Goal: Information Seeking & Learning: Learn about a topic

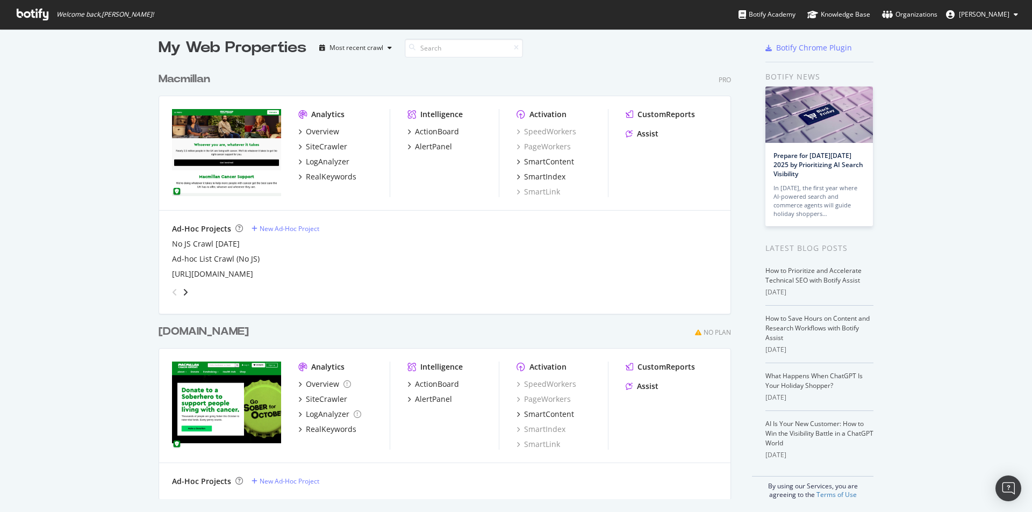
scroll to position [13, 0]
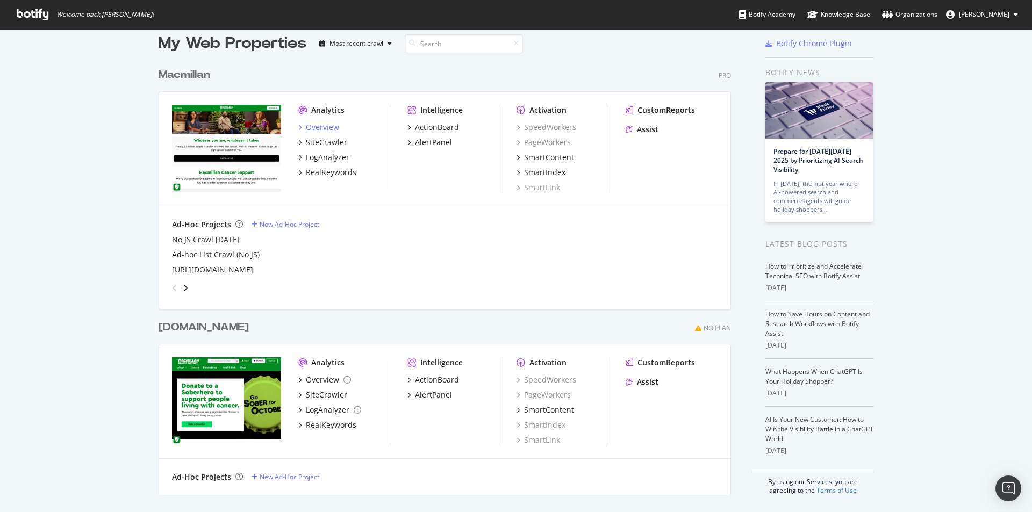
click at [323, 128] on div "Overview" at bounding box center [322, 127] width 33 height 11
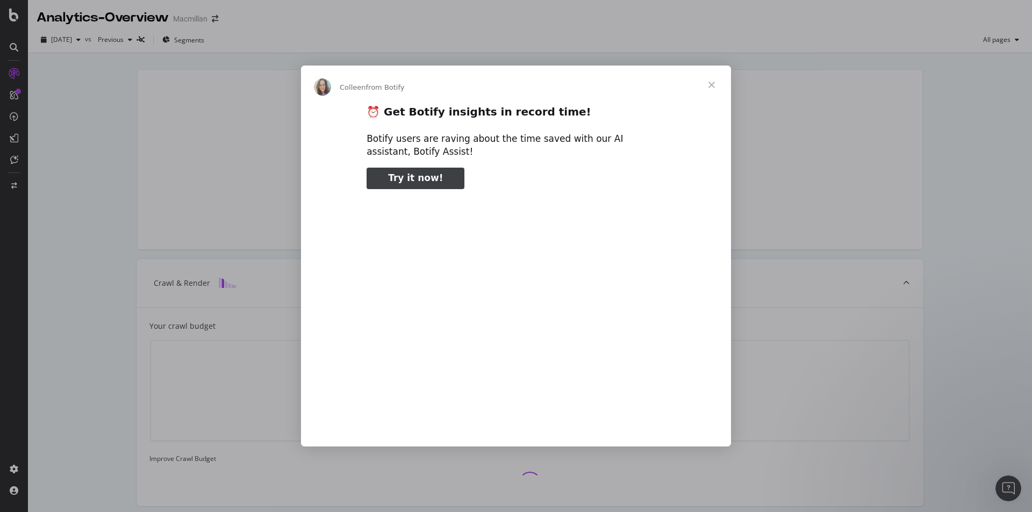
type input "53447"
click at [712, 85] on span "Close" at bounding box center [711, 85] width 39 height 39
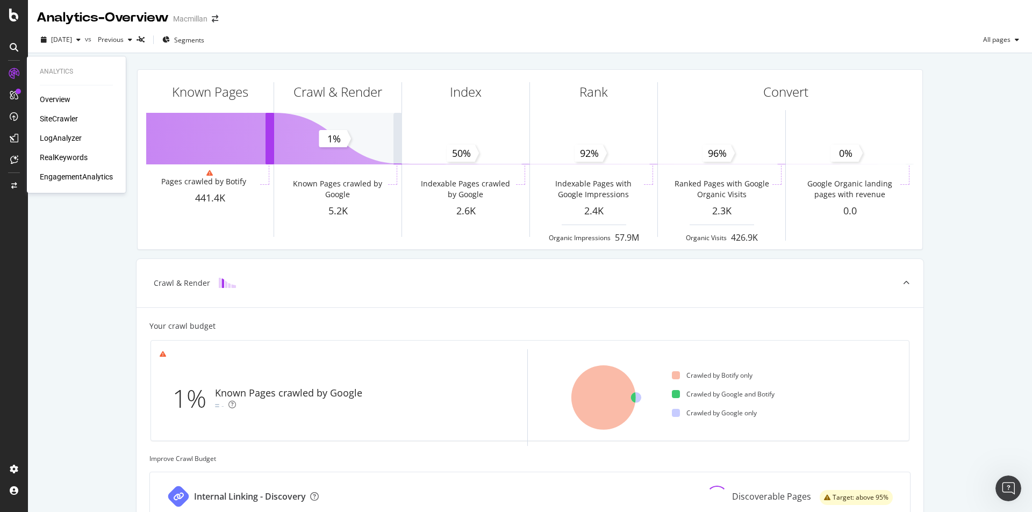
click at [46, 118] on div "SiteCrawler" at bounding box center [59, 118] width 38 height 11
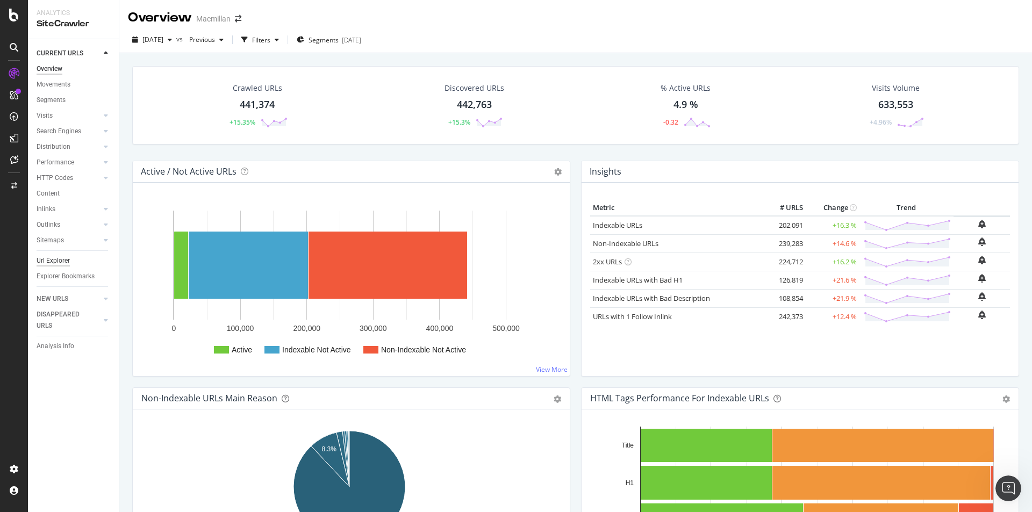
click at [62, 264] on div "Url Explorer" at bounding box center [53, 260] width 33 height 11
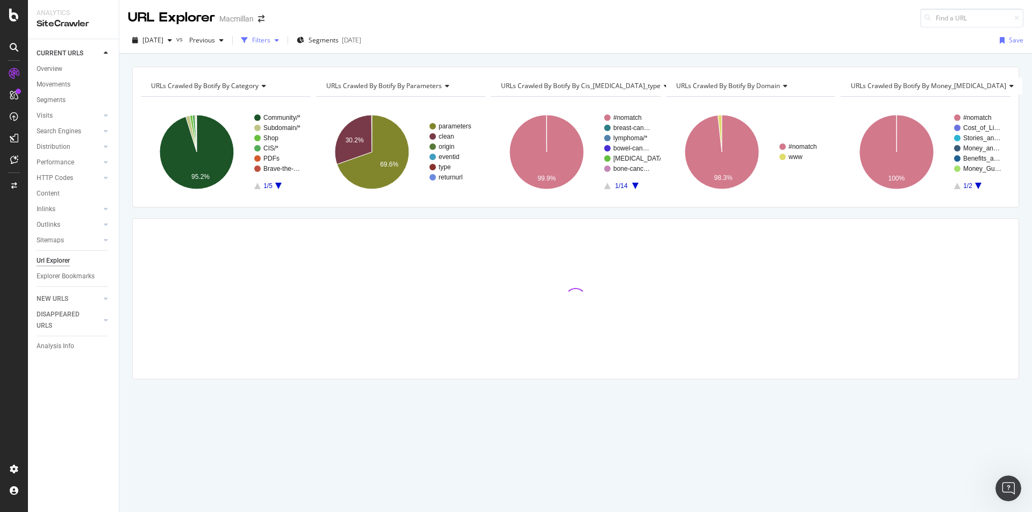
click at [252, 44] on div "button" at bounding box center [244, 40] width 15 height 15
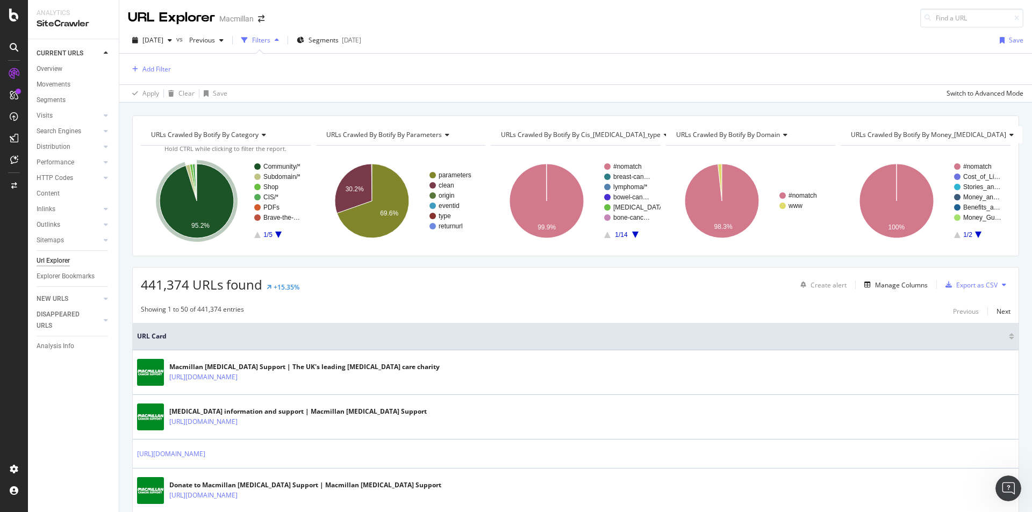
click at [272, 164] on text "Community/*" at bounding box center [281, 167] width 37 height 8
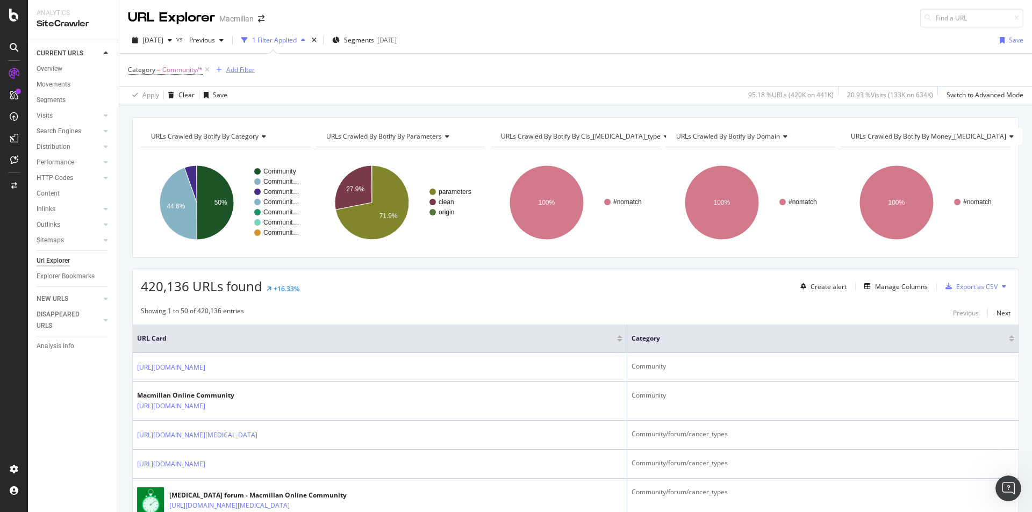
click at [244, 69] on div "Add Filter" at bounding box center [240, 69] width 28 height 9
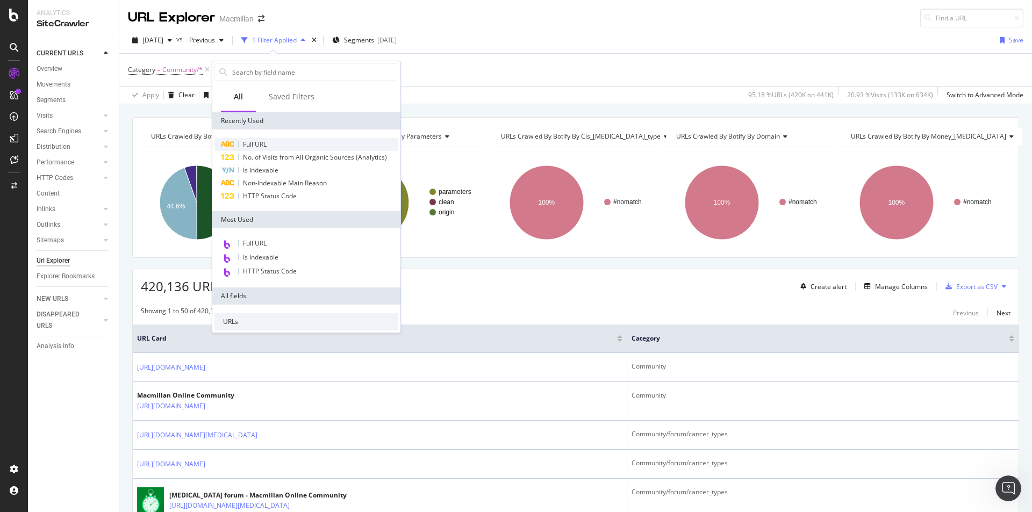
click at [264, 142] on span "Full URL" at bounding box center [255, 144] width 24 height 9
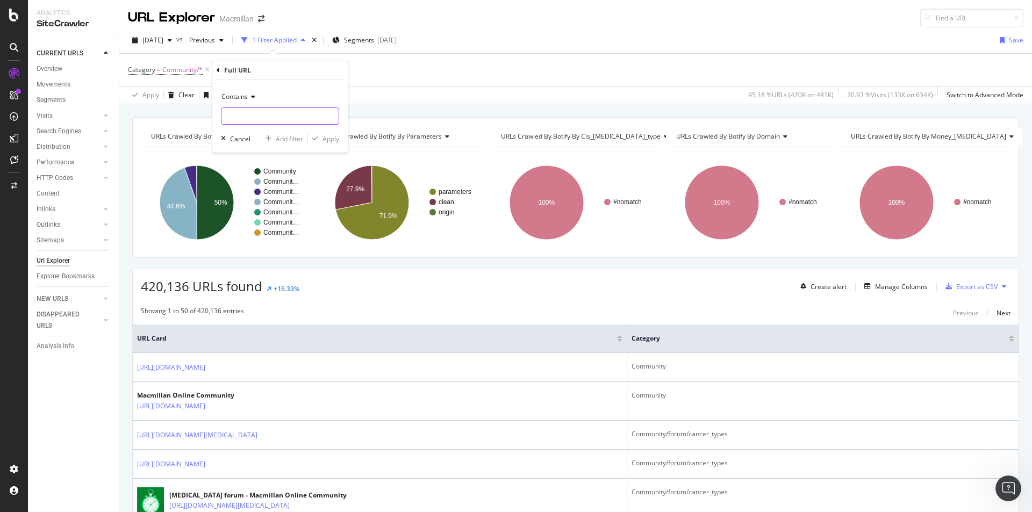
click at [263, 116] on input "text" at bounding box center [279, 115] width 117 height 17
type input "404"
click at [323, 145] on div "Contains 404 Cancel Add filter Apply" at bounding box center [279, 116] width 135 height 73
click at [323, 144] on button "Apply" at bounding box center [323, 138] width 31 height 11
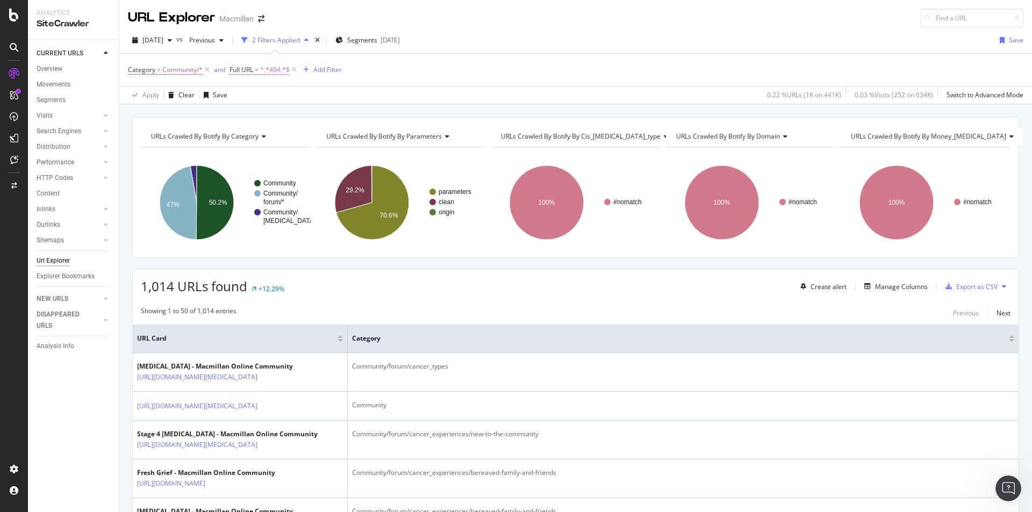
click at [273, 74] on span "^.*404.*$" at bounding box center [275, 69] width 30 height 15
click at [266, 86] on div "Contains" at bounding box center [298, 94] width 118 height 17
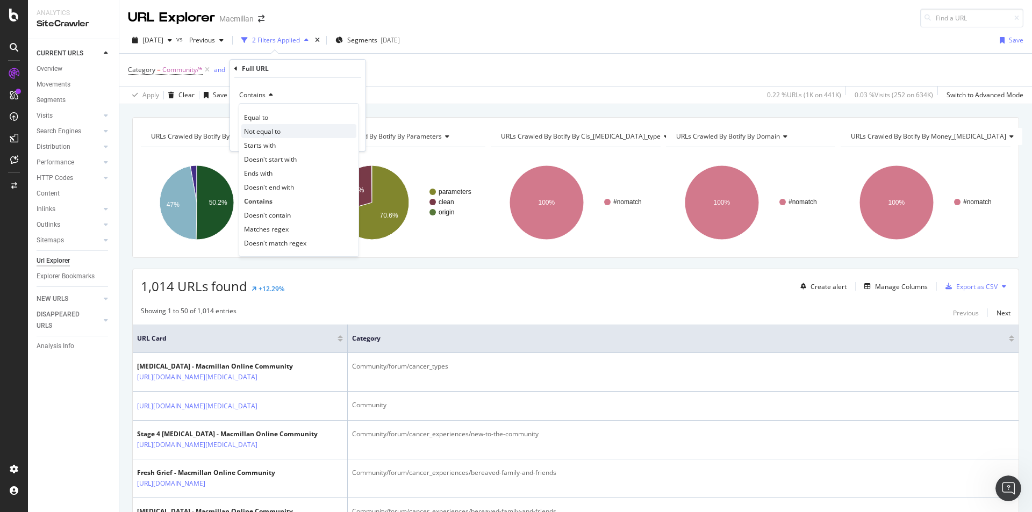
click at [256, 125] on div "Not equal to" at bounding box center [298, 131] width 115 height 14
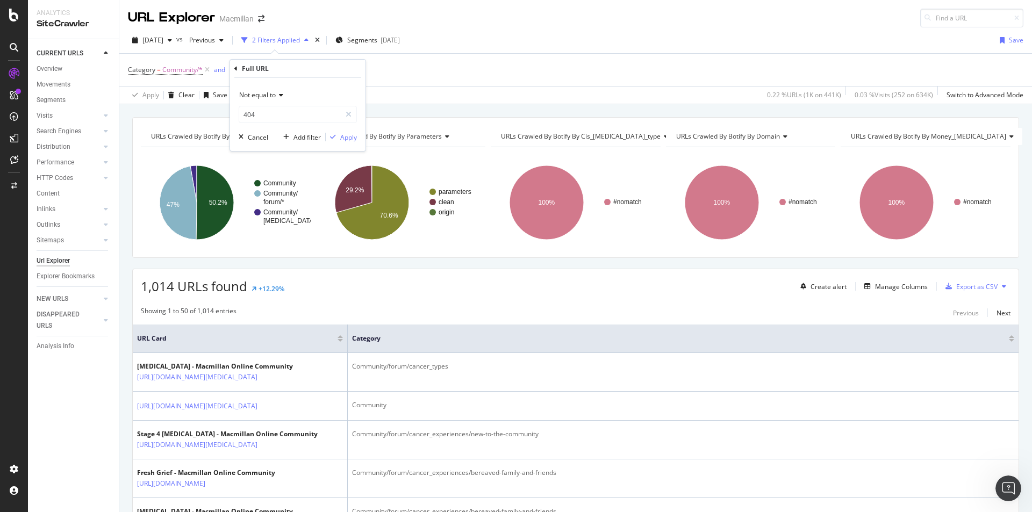
click at [256, 102] on div "Not equal to" at bounding box center [298, 94] width 118 height 17
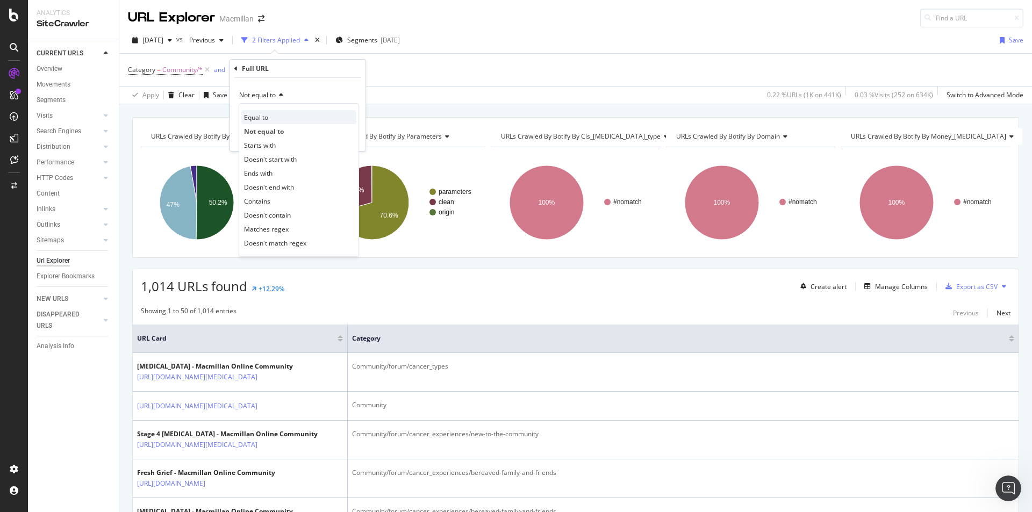
click at [251, 115] on span "Equal to" at bounding box center [256, 117] width 24 height 9
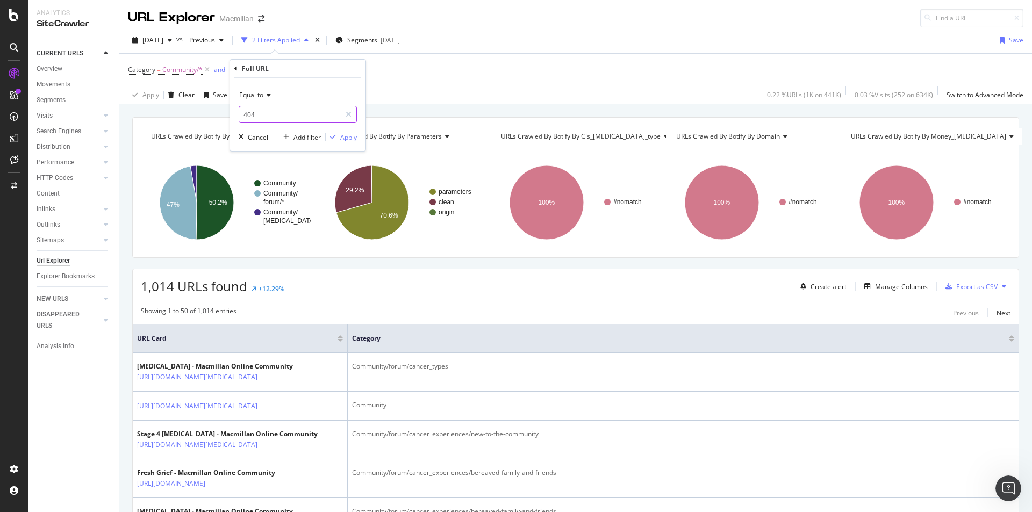
paste input "[URL][DOMAIN_NAME]"
type input "[URL][DOMAIN_NAME]"
click at [340, 136] on div "Apply" at bounding box center [348, 137] width 17 height 9
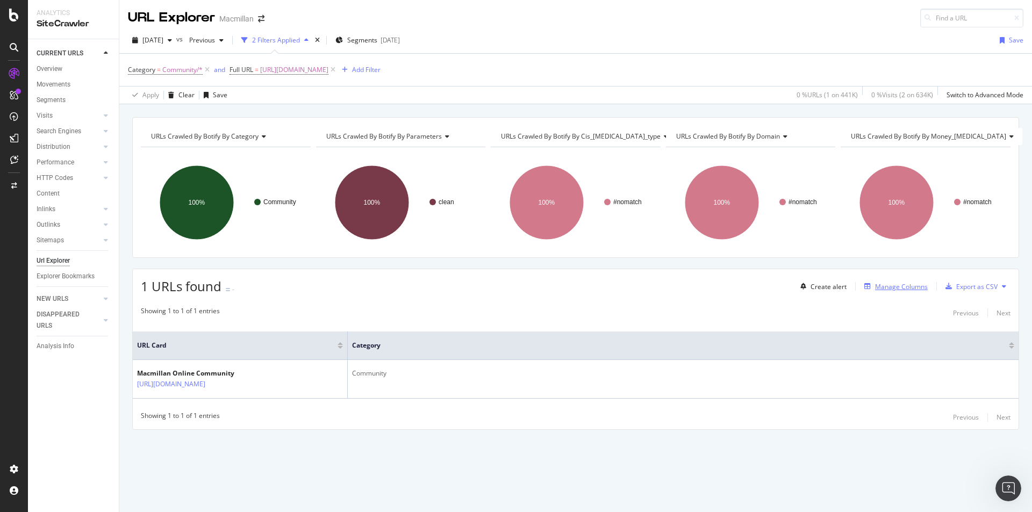
click at [921, 289] on div "Manage Columns" at bounding box center [901, 286] width 53 height 9
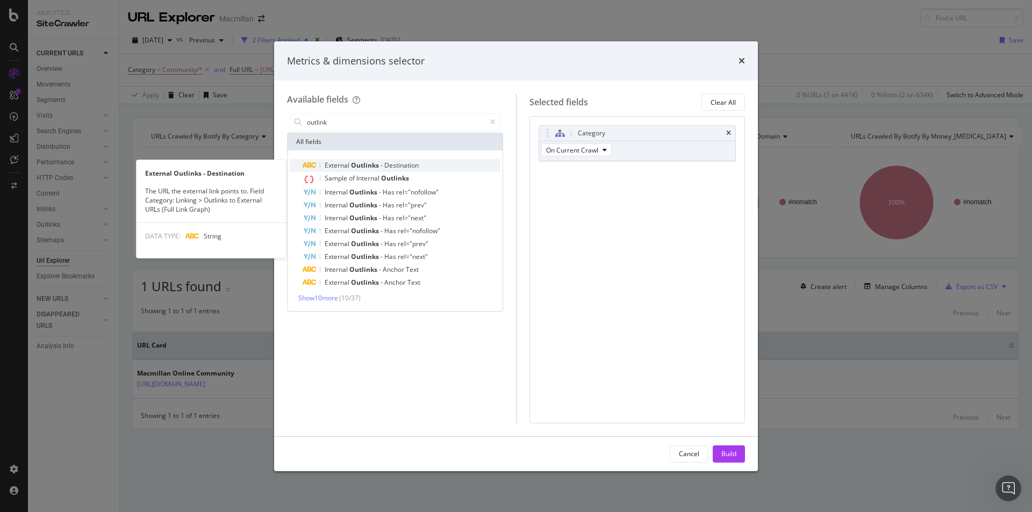
click at [363, 171] on div "External Outlinks - Destination" at bounding box center [401, 165] width 198 height 13
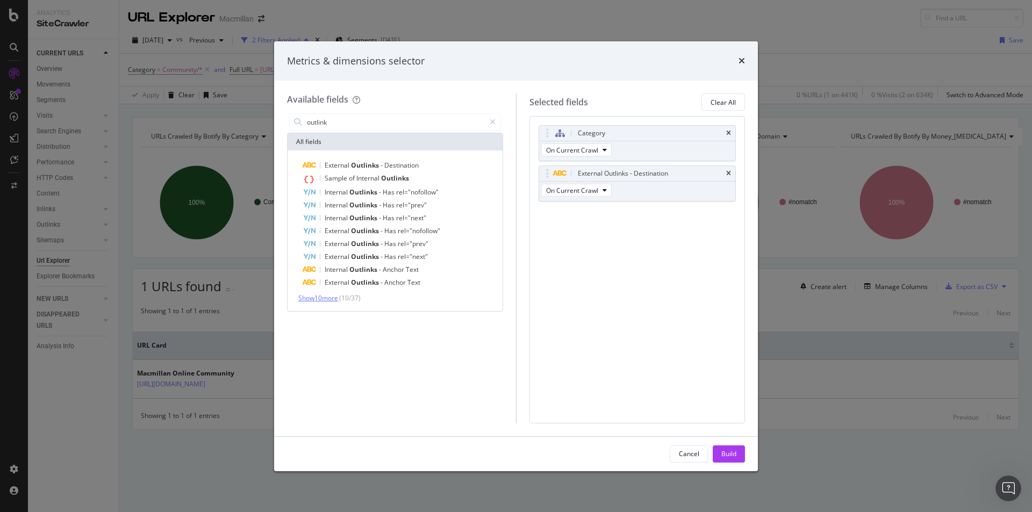
click at [335, 295] on span "Show 10 more" at bounding box center [318, 297] width 40 height 9
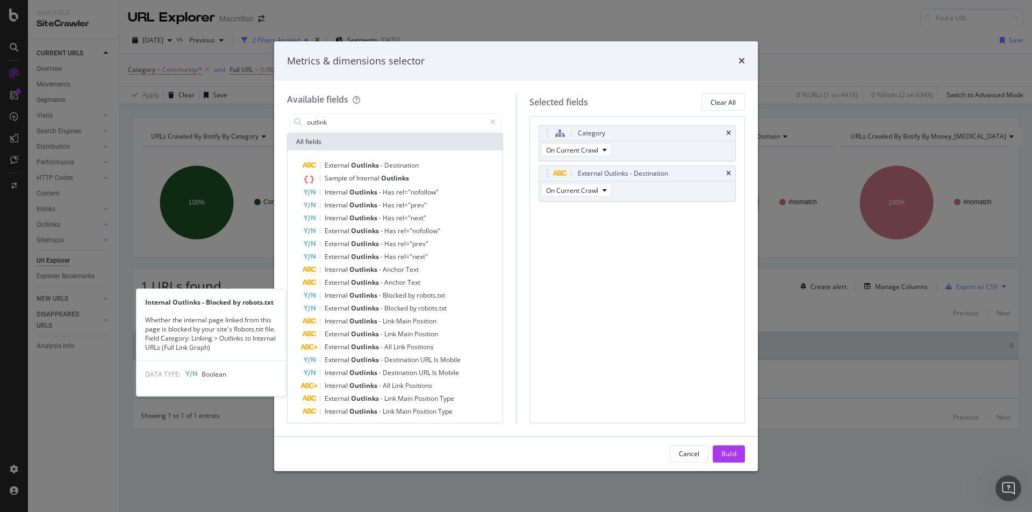
scroll to position [17, 0]
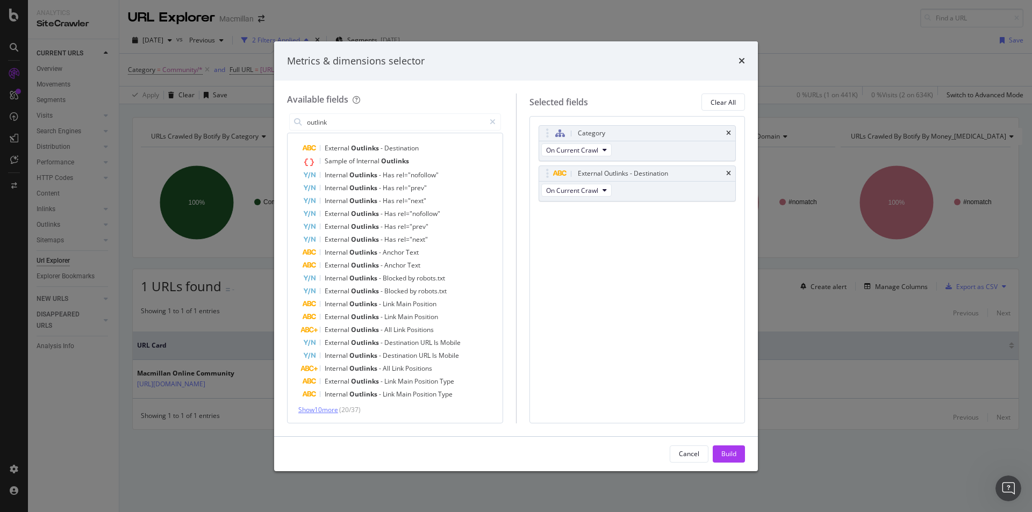
click at [320, 412] on span "Show 10 more" at bounding box center [318, 409] width 40 height 9
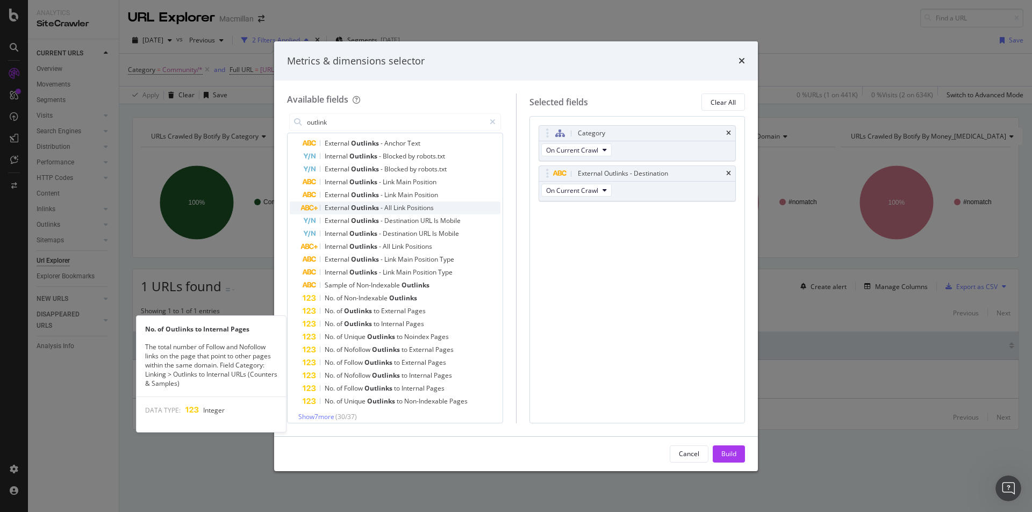
scroll to position [146, 0]
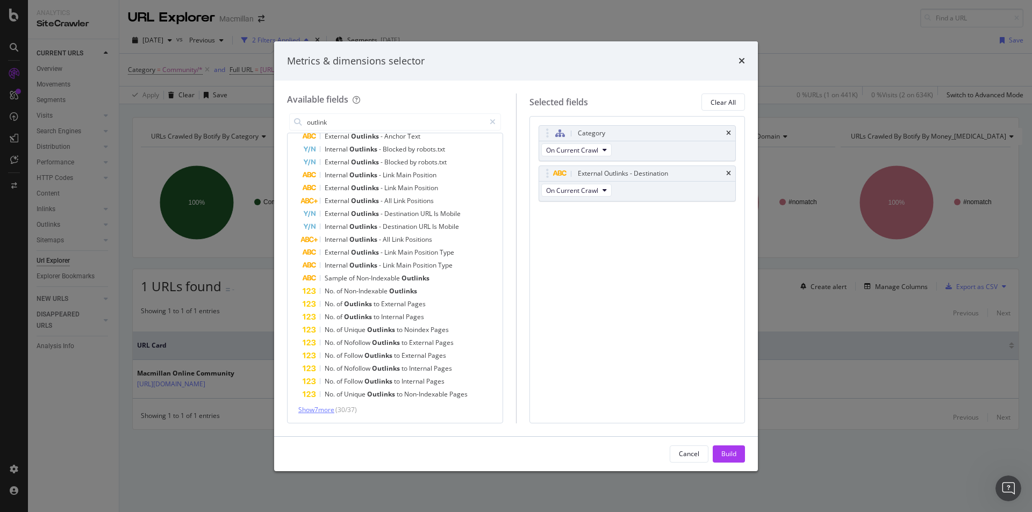
click at [321, 412] on span "Show 7 more" at bounding box center [316, 409] width 36 height 9
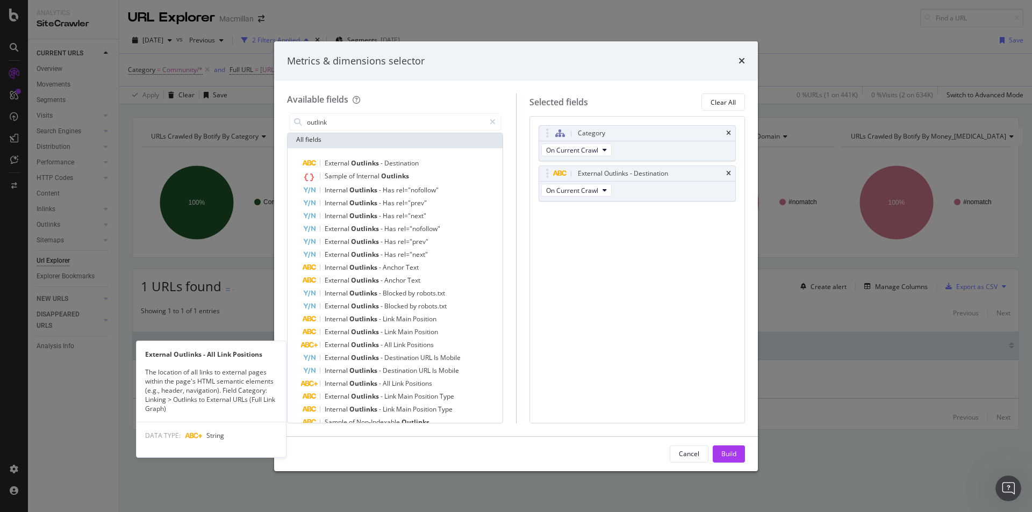
scroll to position [0, 0]
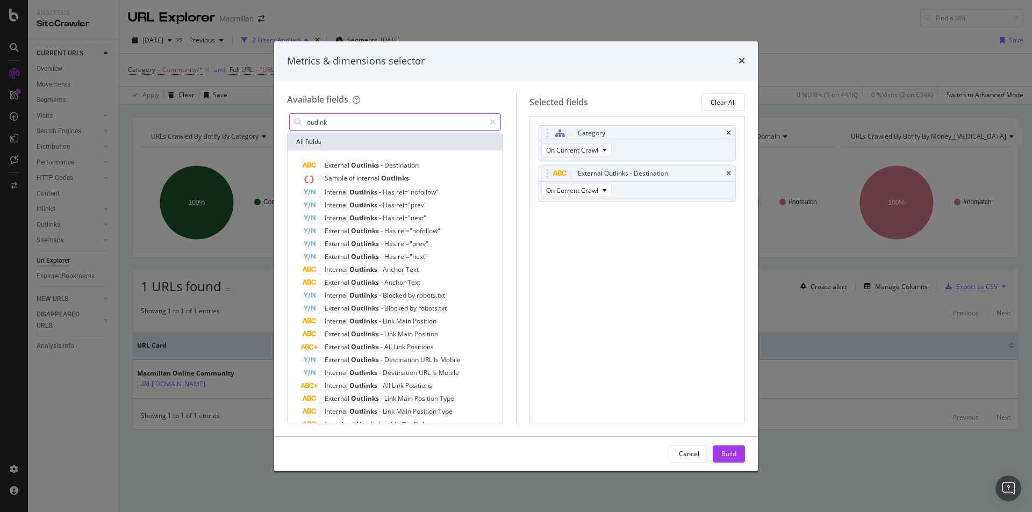
click at [352, 118] on input "outlink" at bounding box center [395, 122] width 179 height 16
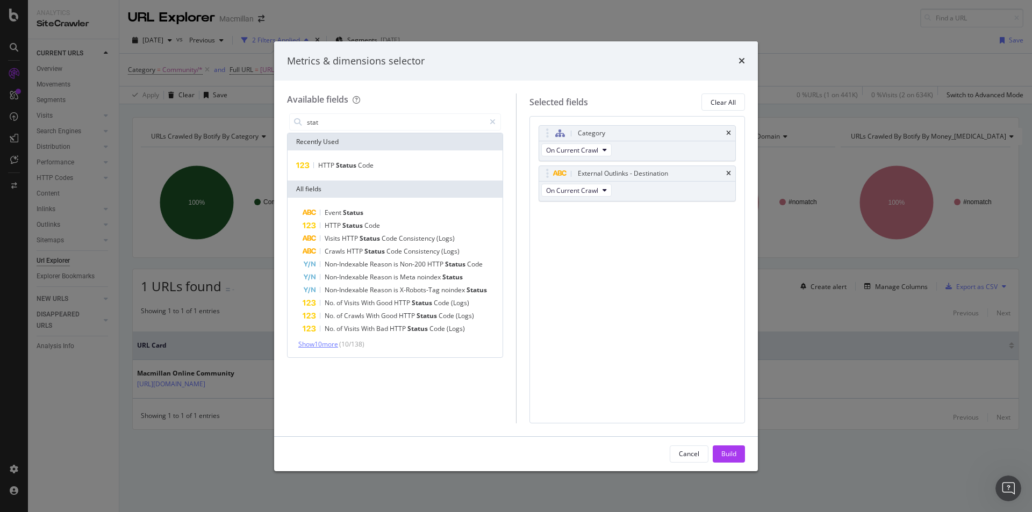
click at [318, 342] on span "Show 10 more" at bounding box center [318, 344] width 40 height 9
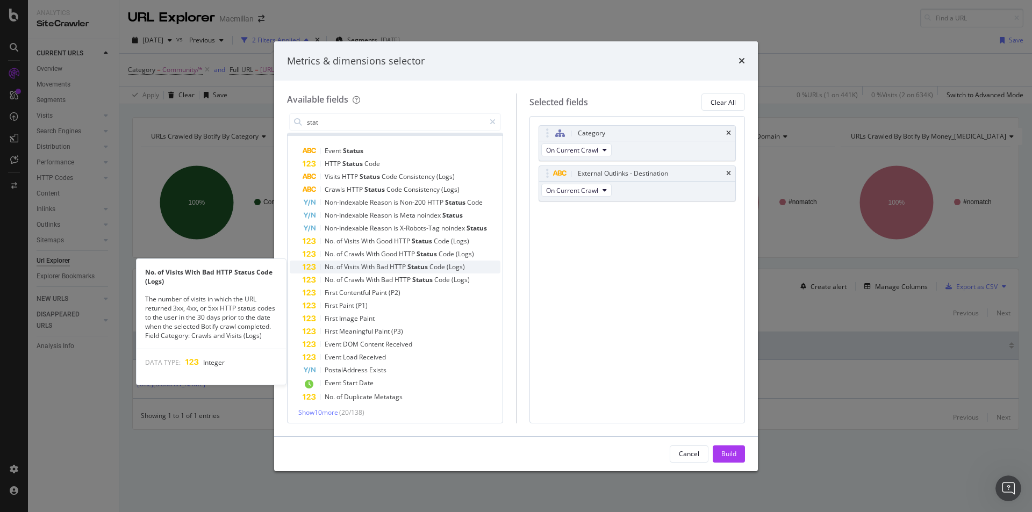
scroll to position [64, 0]
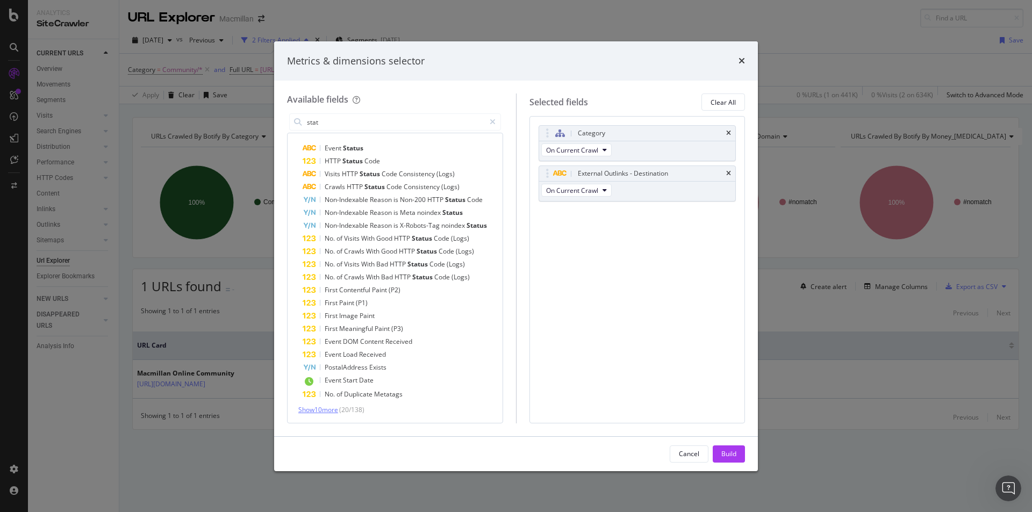
click at [320, 407] on span "Show 10 more" at bounding box center [318, 409] width 40 height 9
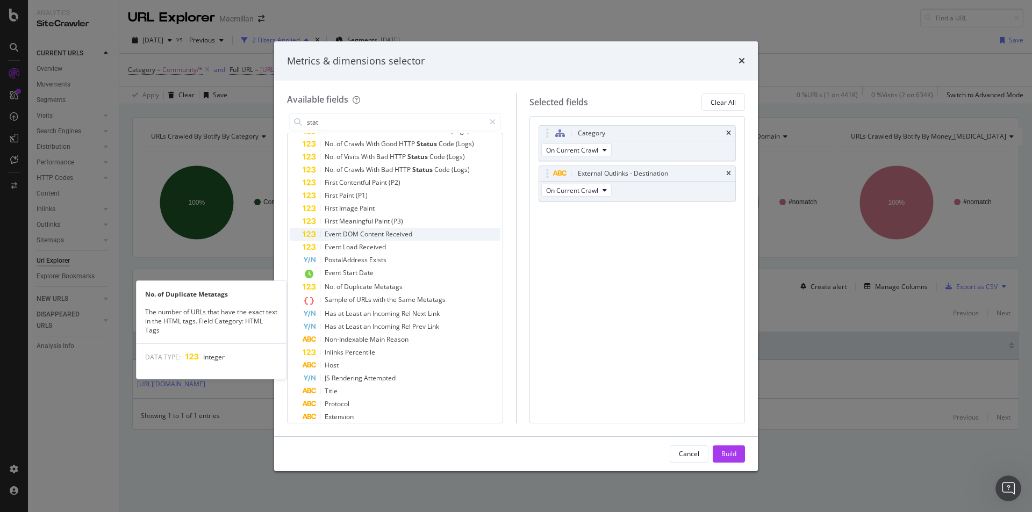
scroll to position [194, 0]
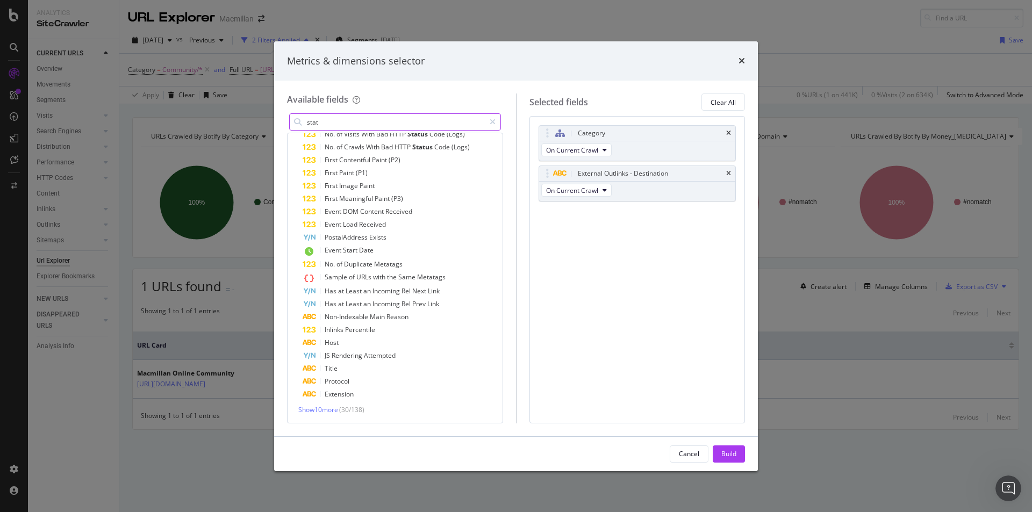
click at [334, 121] on input "stat" at bounding box center [395, 122] width 179 height 16
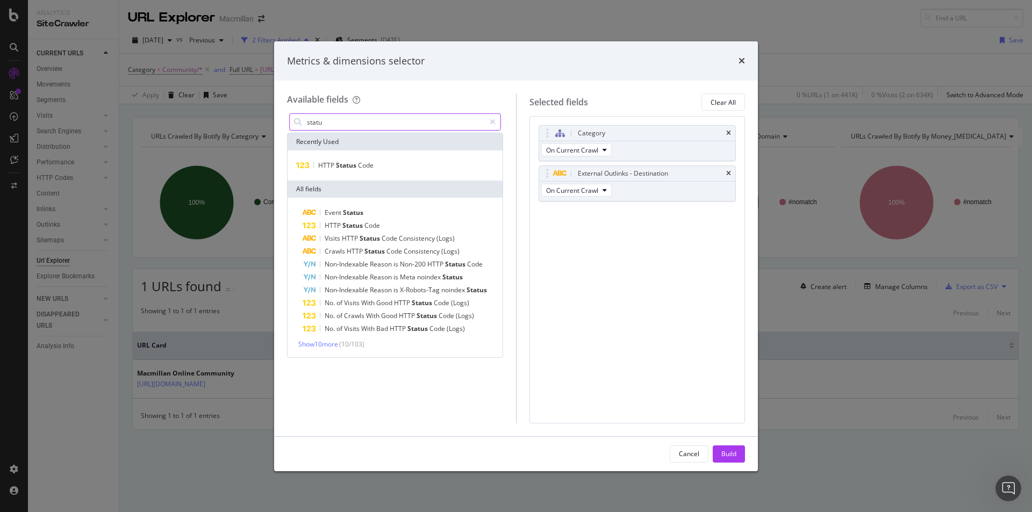
scroll to position [0, 0]
type input "status"
click at [326, 344] on span "Show 10 more" at bounding box center [318, 344] width 40 height 9
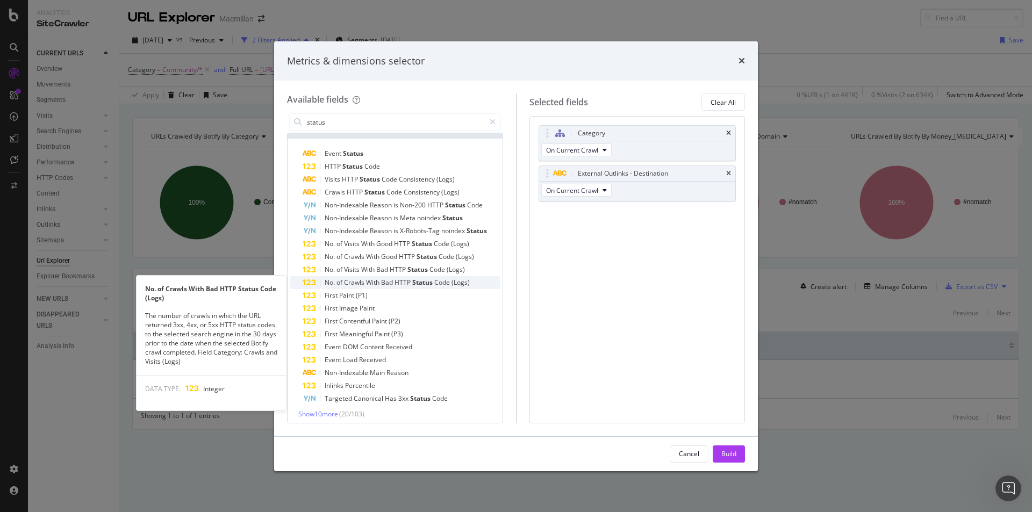
scroll to position [63, 0]
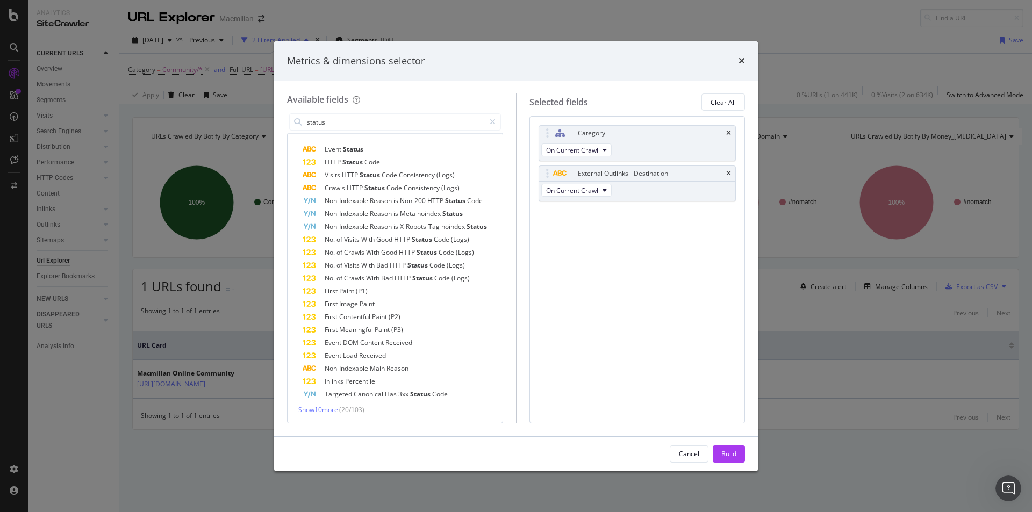
click at [319, 409] on span "Show 10 more" at bounding box center [318, 409] width 40 height 9
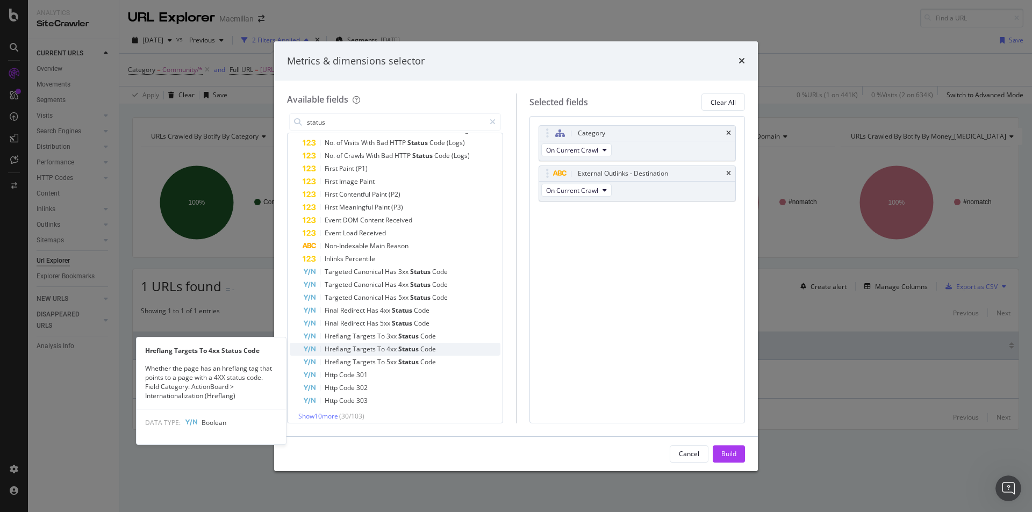
scroll to position [192, 0]
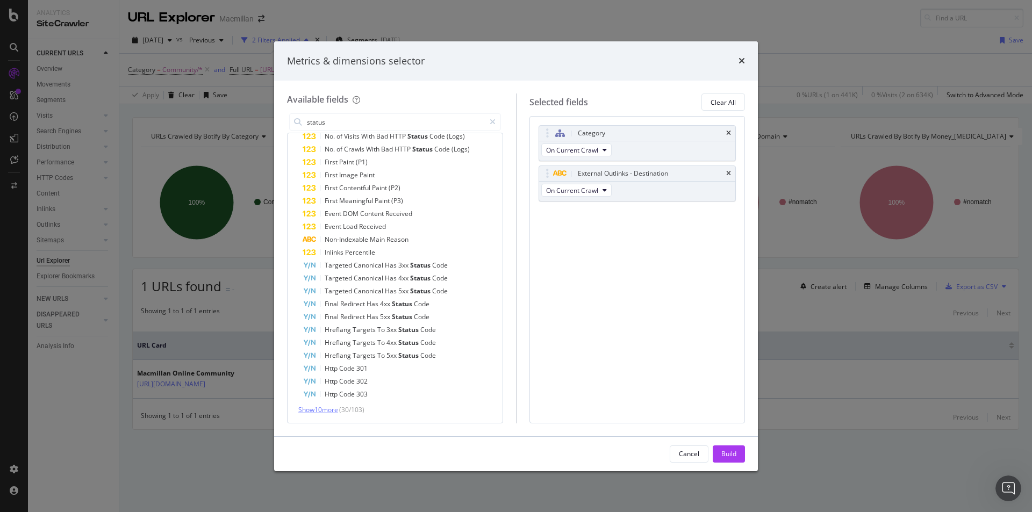
click at [320, 408] on span "Show 10 more" at bounding box center [318, 409] width 40 height 9
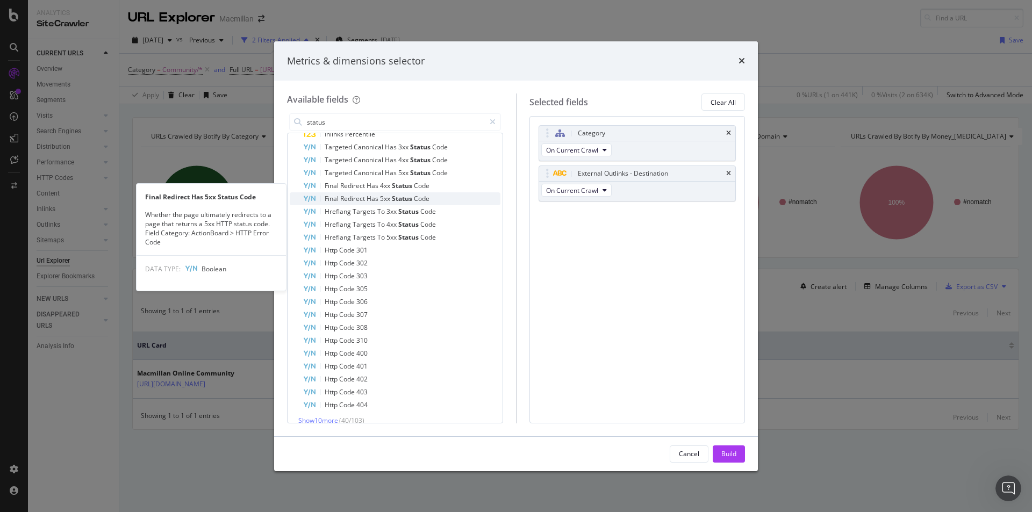
scroll to position [321, 0]
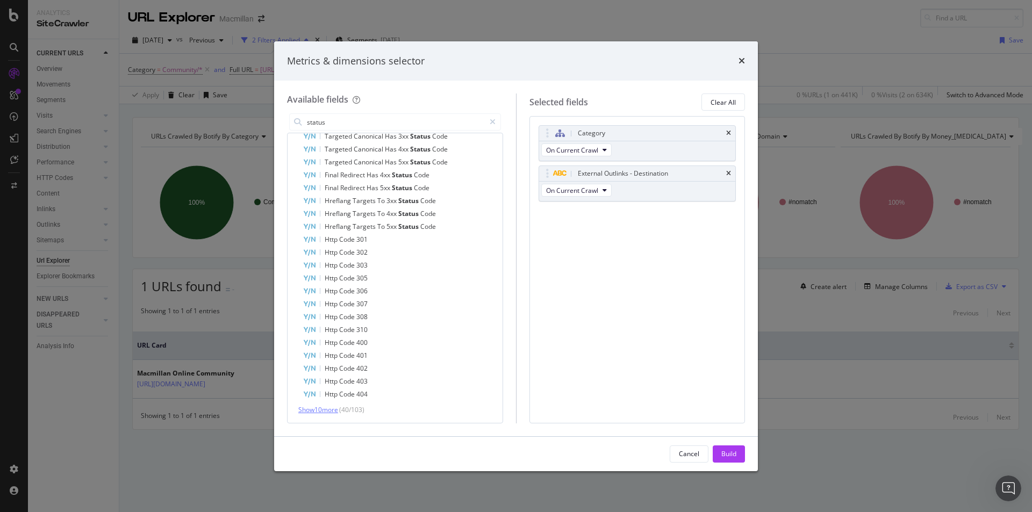
click at [306, 413] on span "Show 10 more" at bounding box center [318, 409] width 40 height 9
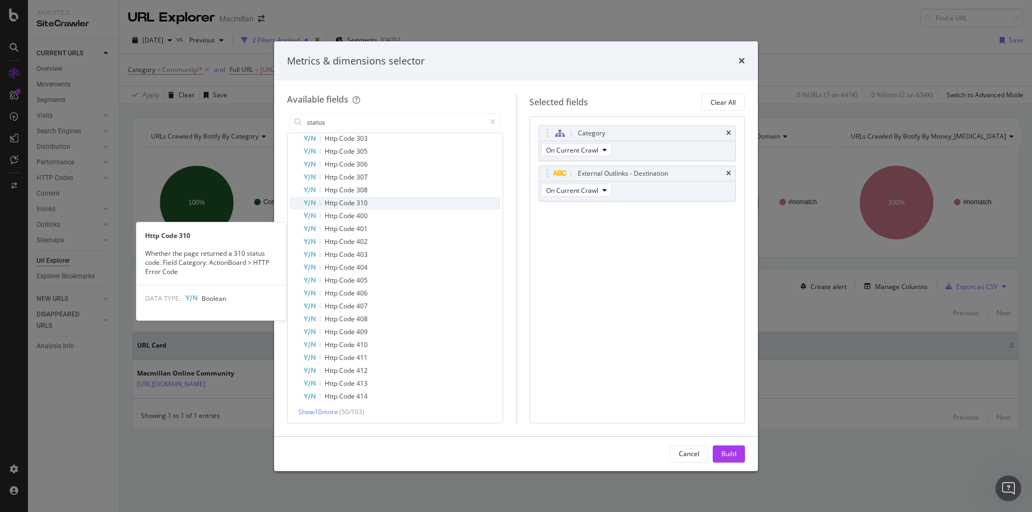
scroll to position [450, 0]
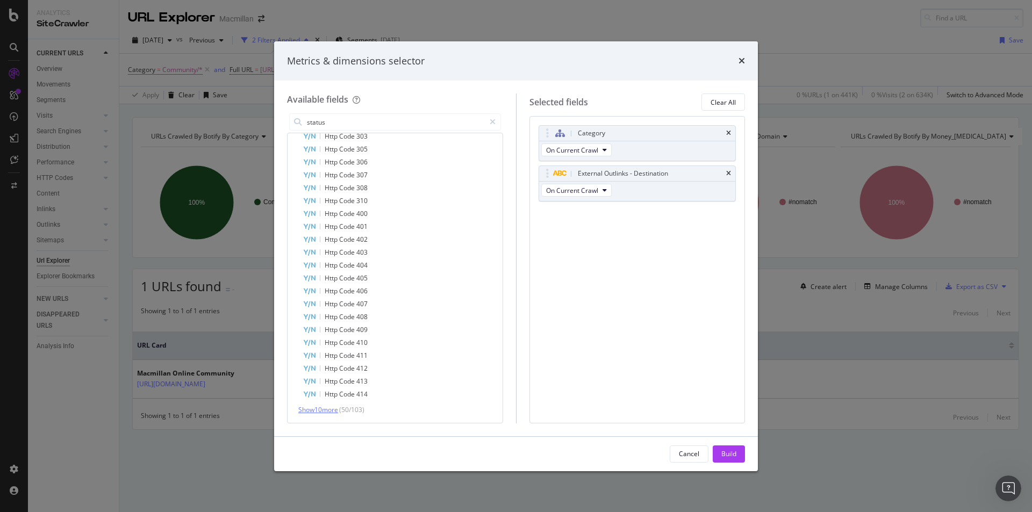
click at [315, 409] on span "Show 10 more" at bounding box center [318, 409] width 40 height 9
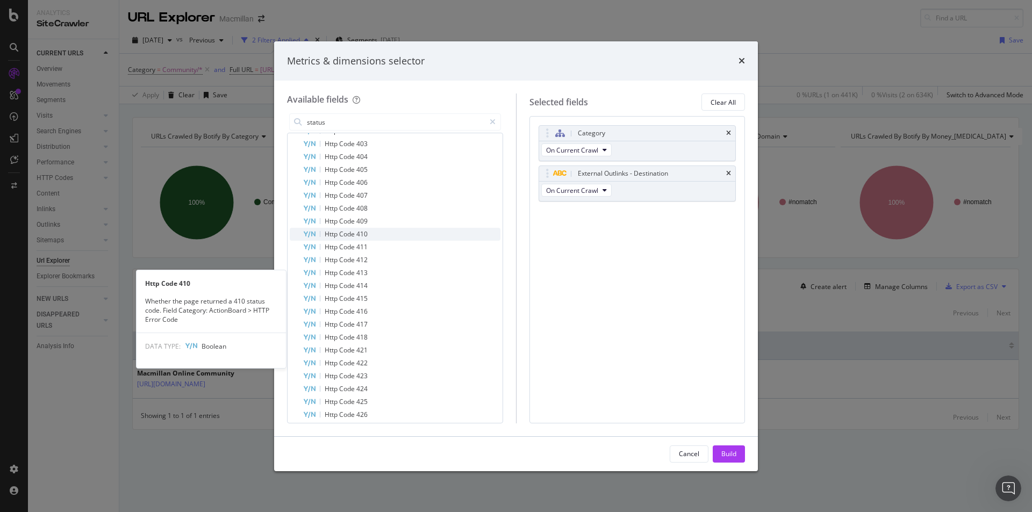
scroll to position [579, 0]
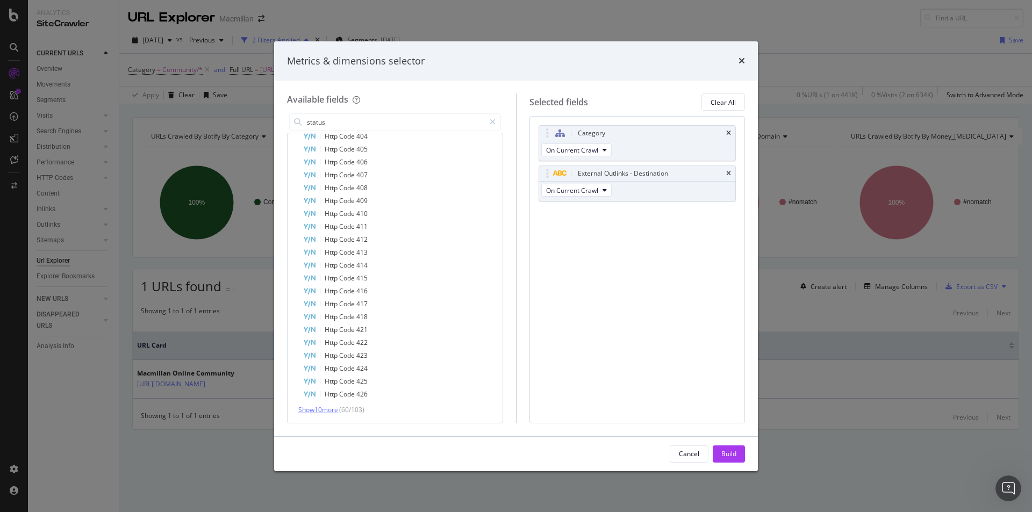
click at [309, 408] on span "Show 10 more" at bounding box center [318, 409] width 40 height 9
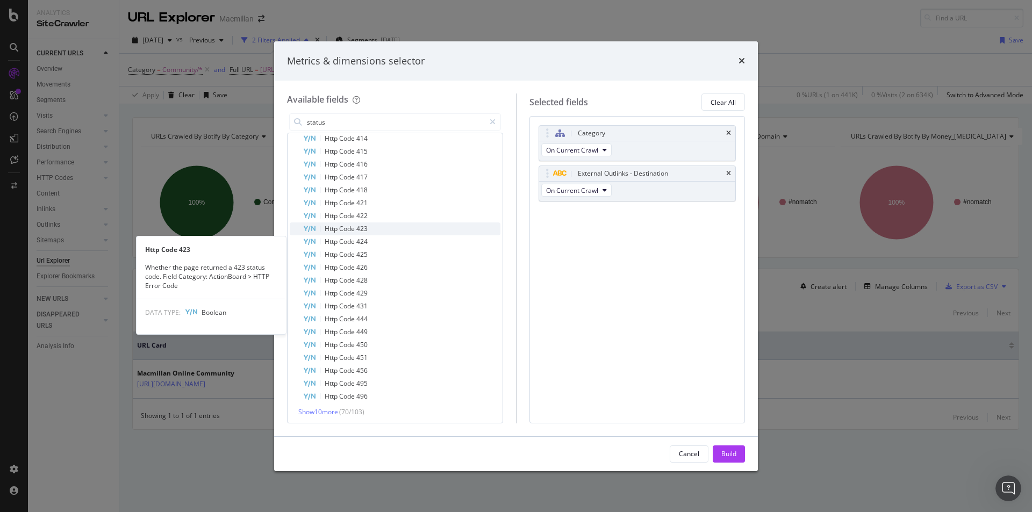
scroll to position [708, 0]
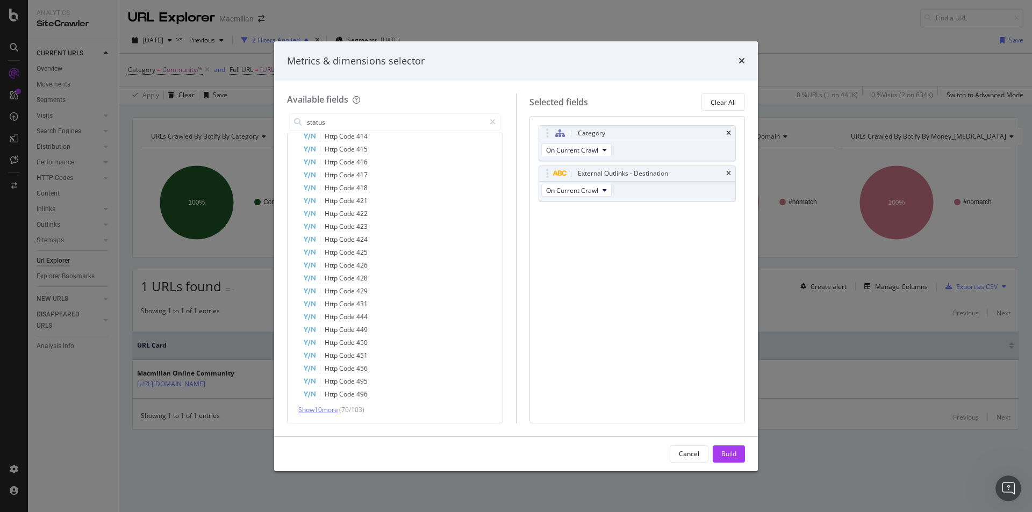
click at [309, 410] on span "Show 10 more" at bounding box center [318, 409] width 40 height 9
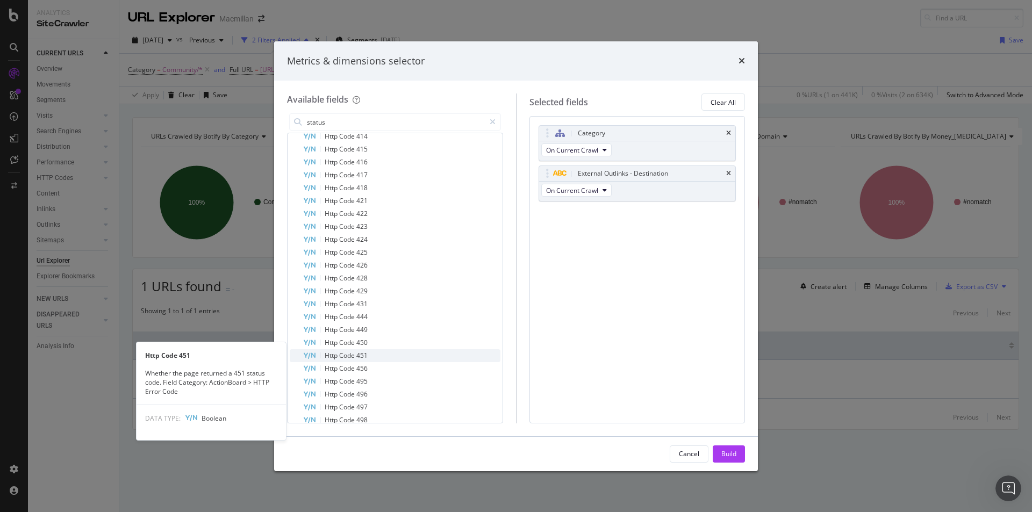
scroll to position [837, 0]
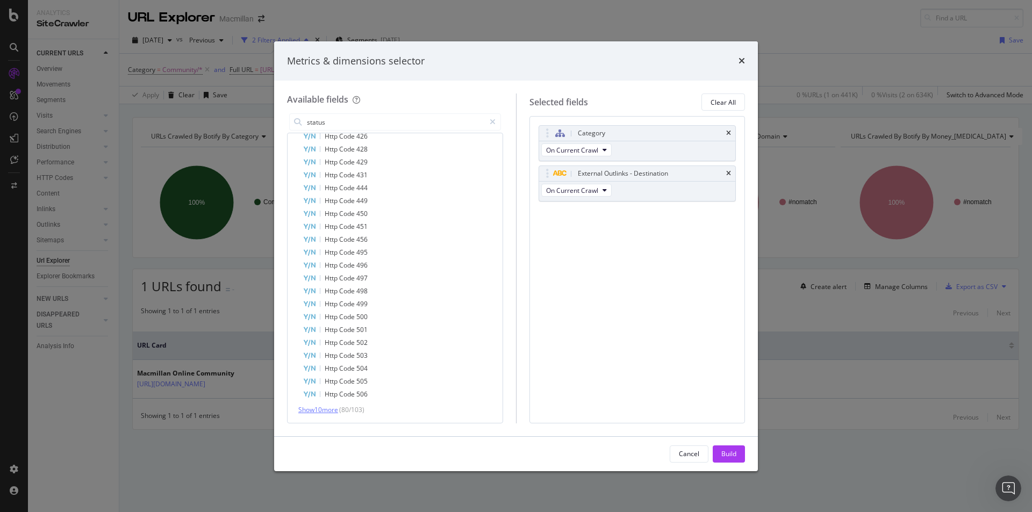
click at [318, 410] on span "Show 10 more" at bounding box center [318, 409] width 40 height 9
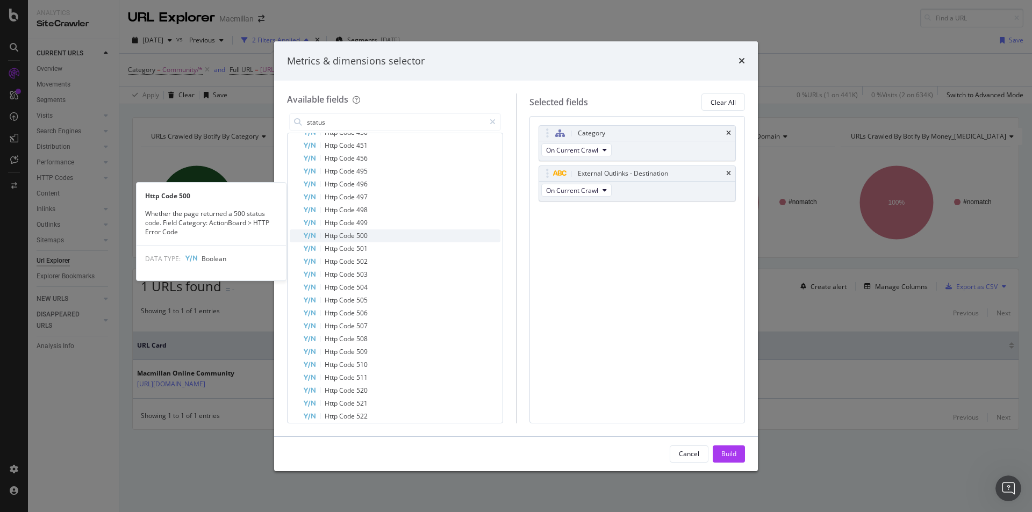
scroll to position [966, 0]
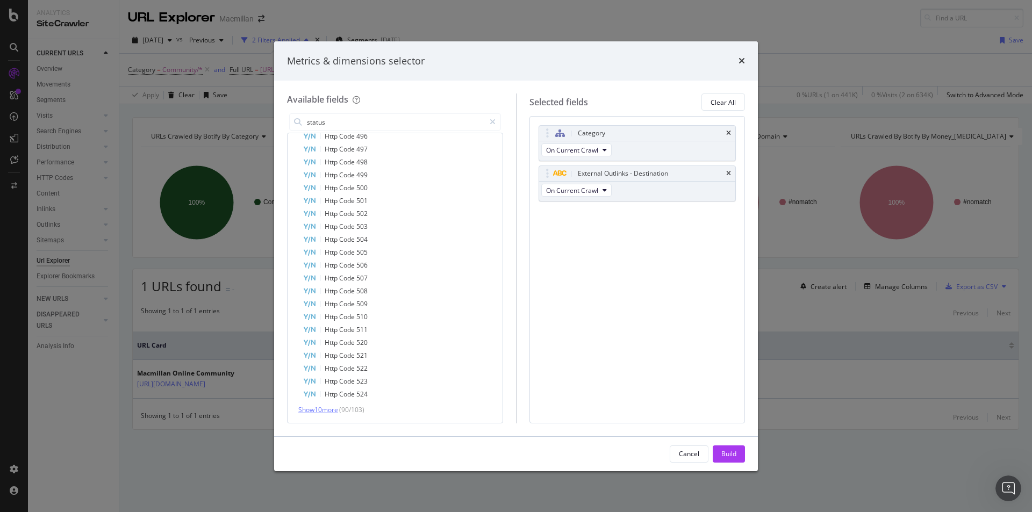
click at [315, 406] on span "Show 10 more" at bounding box center [318, 409] width 40 height 9
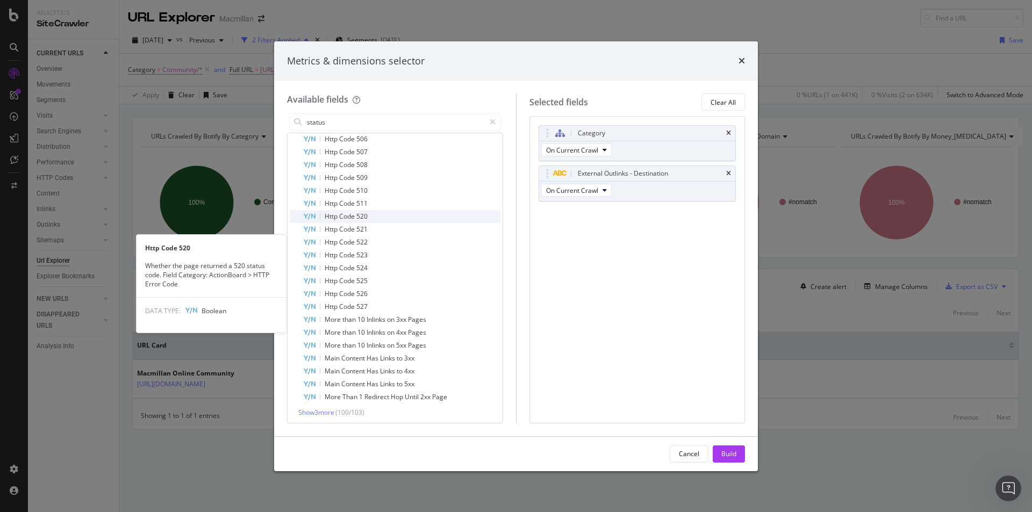
scroll to position [1095, 0]
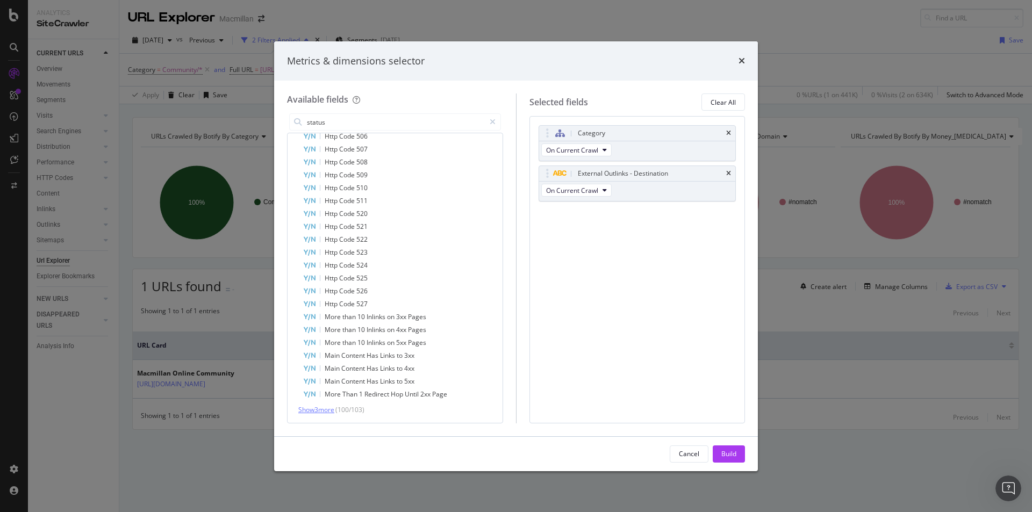
click at [316, 412] on span "Show 3 more" at bounding box center [316, 409] width 36 height 9
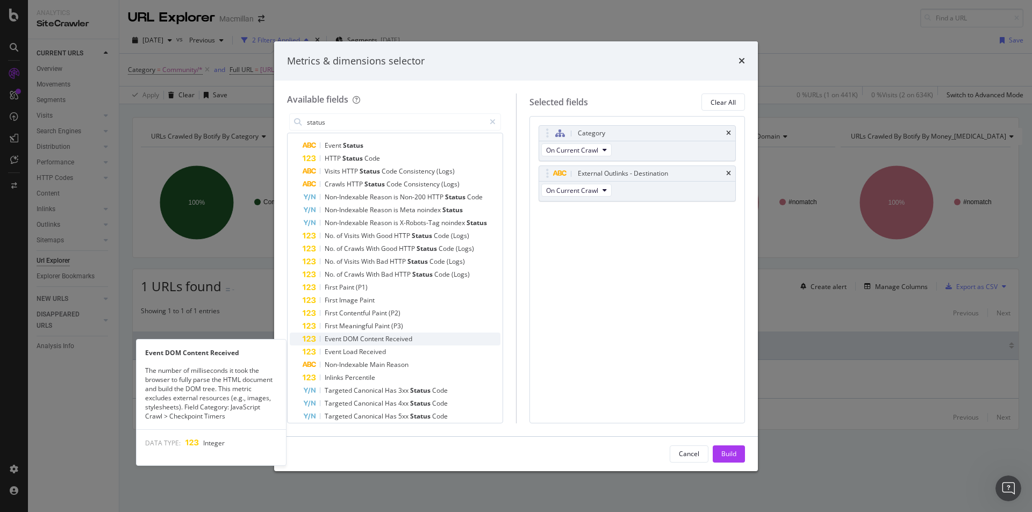
scroll to position [54, 0]
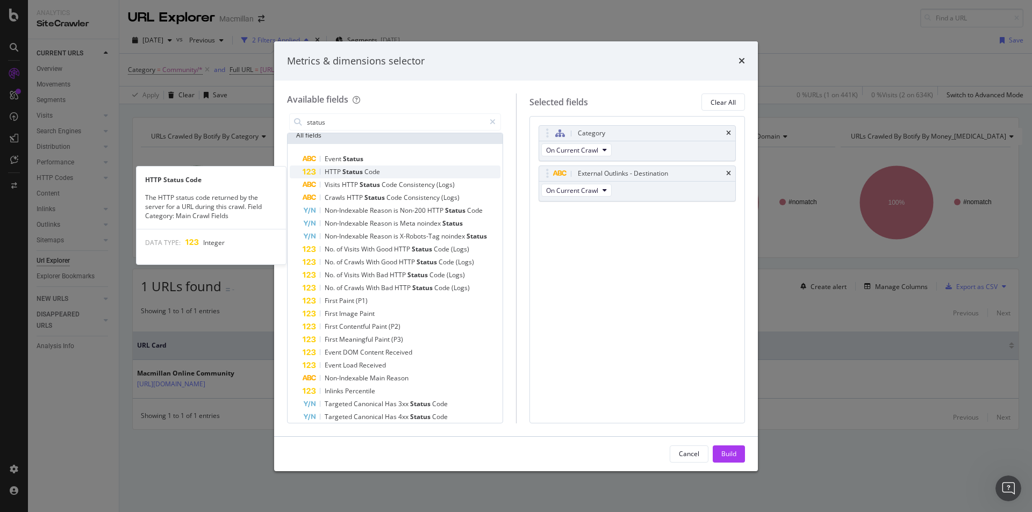
click at [358, 174] on span "Status" at bounding box center [353, 171] width 22 height 9
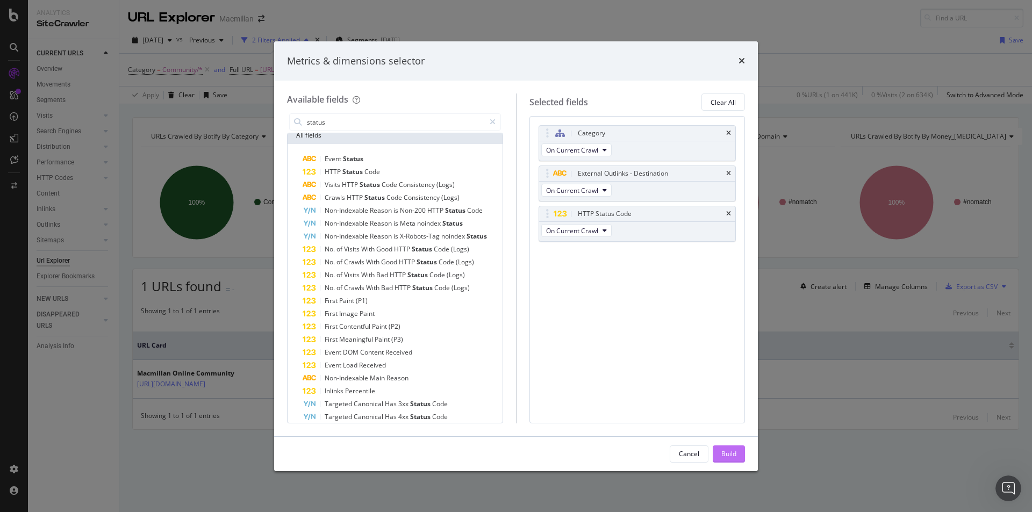
click at [719, 459] on button "Build" at bounding box center [728, 453] width 32 height 17
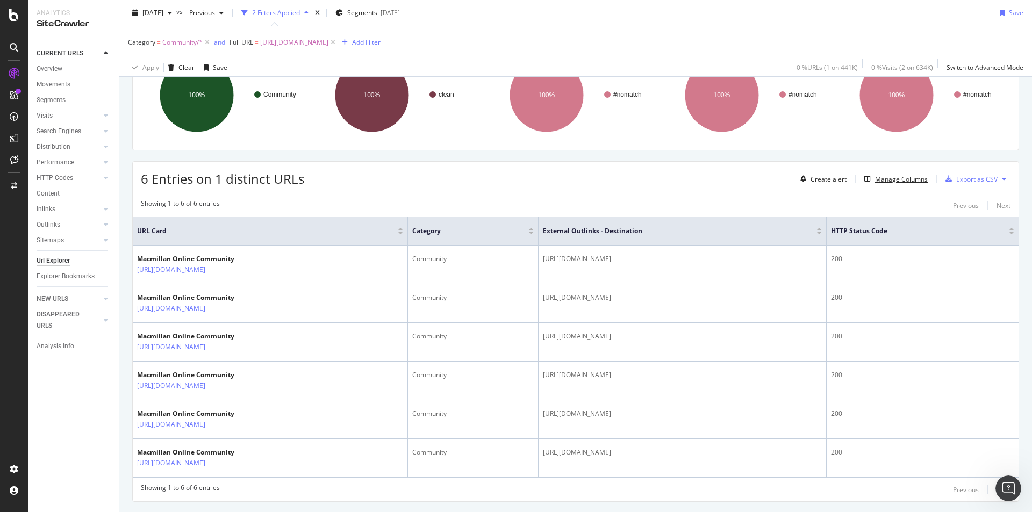
scroll to position [135, 0]
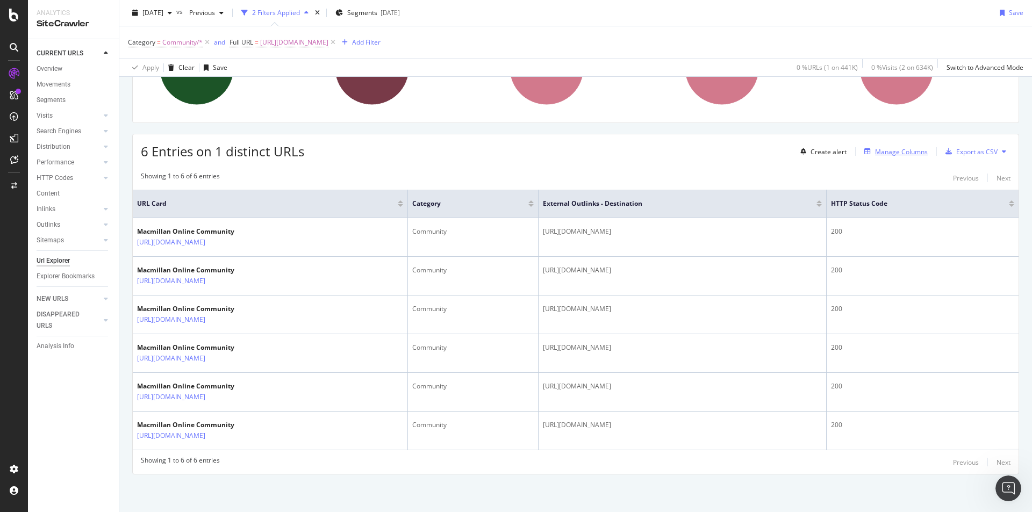
click at [877, 154] on div "Manage Columns" at bounding box center [901, 151] width 53 height 9
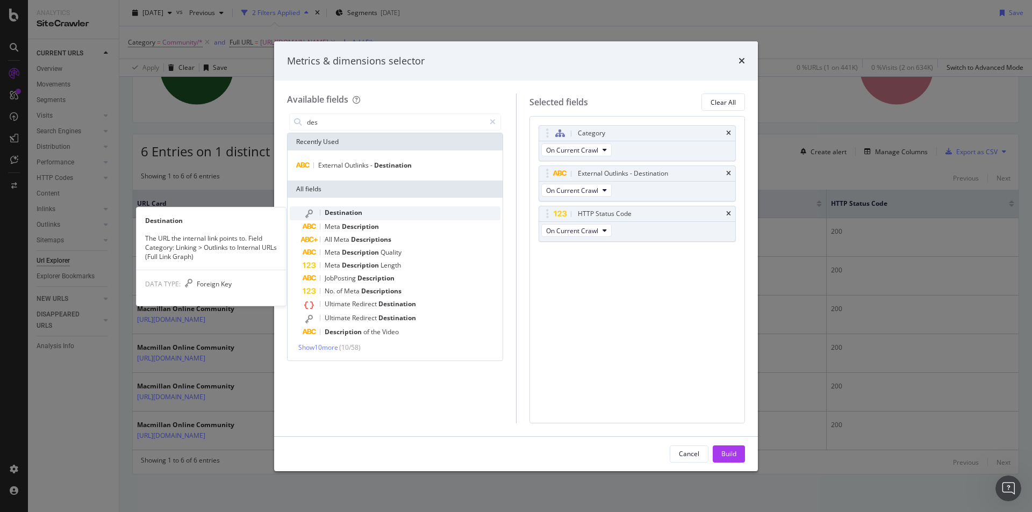
type input "des"
click at [392, 207] on div "Destination" at bounding box center [401, 213] width 198 height 14
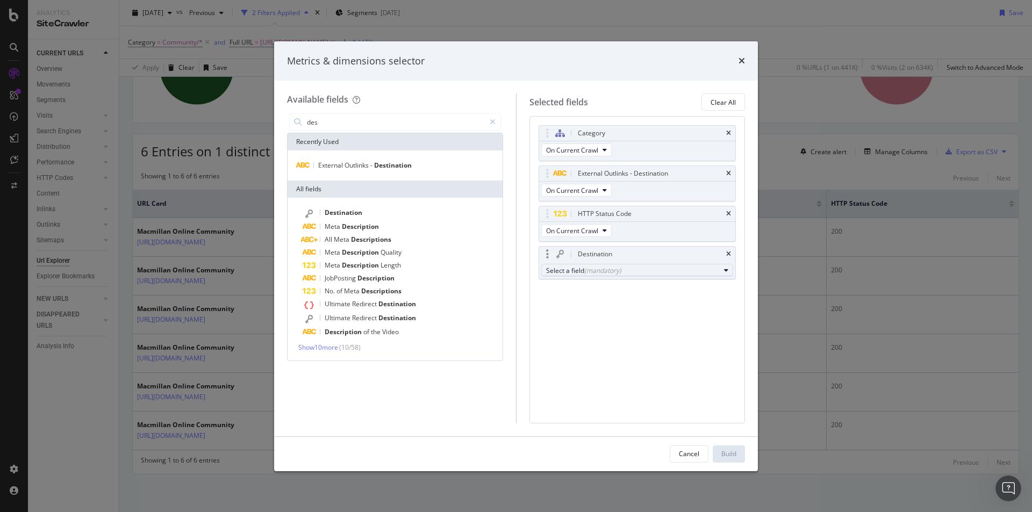
click at [580, 267] on div "Select a field (mandatory)" at bounding box center [633, 270] width 174 height 9
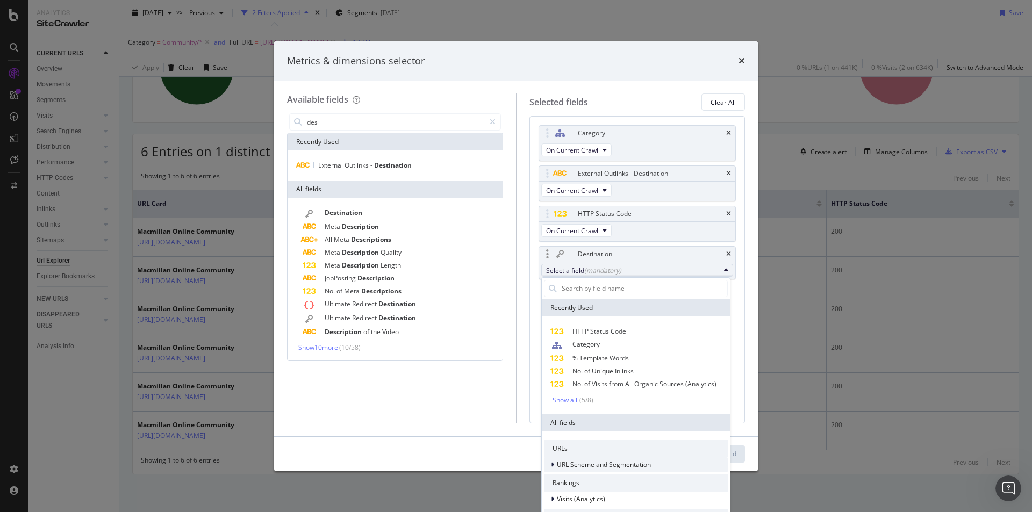
click at [630, 460] on span "URL Scheme and Segmentation" at bounding box center [604, 464] width 94 height 9
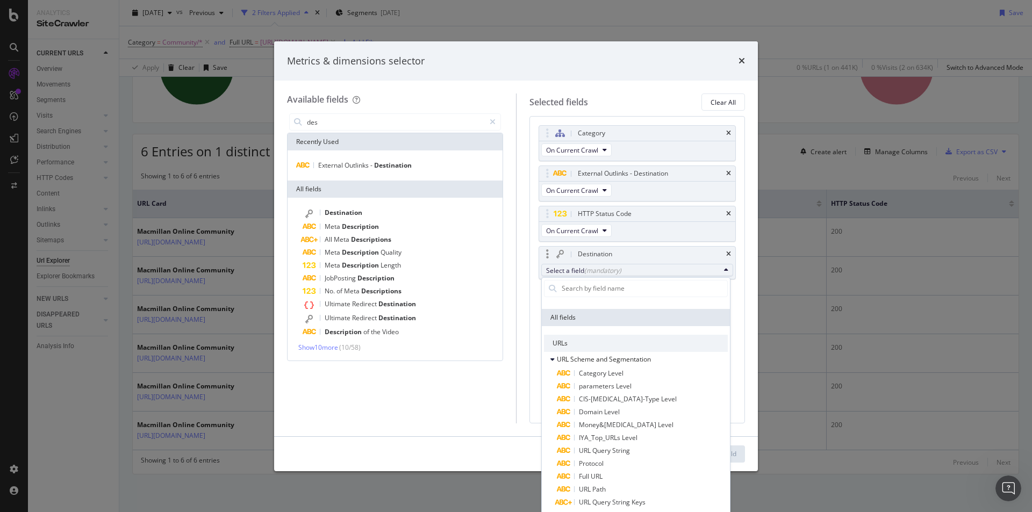
scroll to position [107, 0]
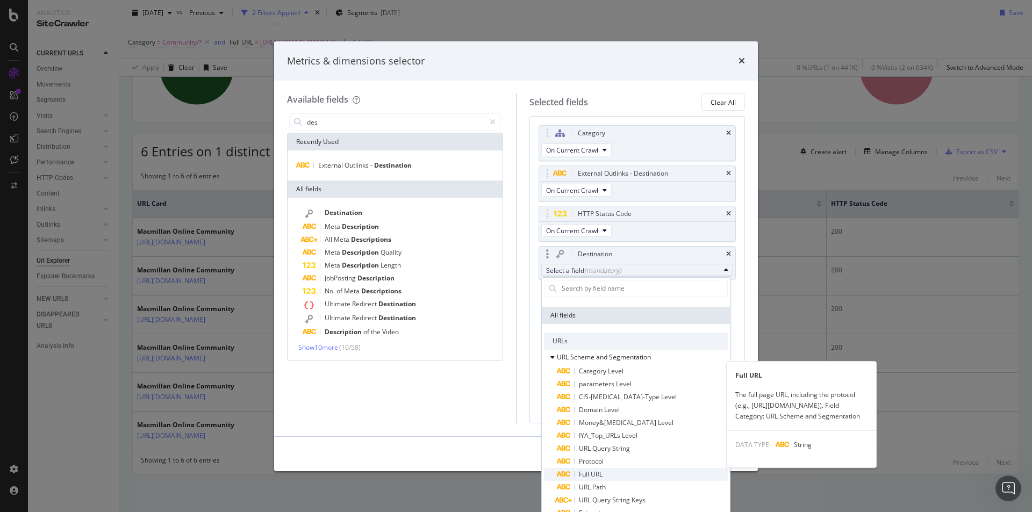
click at [607, 473] on span "Full URL" at bounding box center [642, 474] width 171 height 13
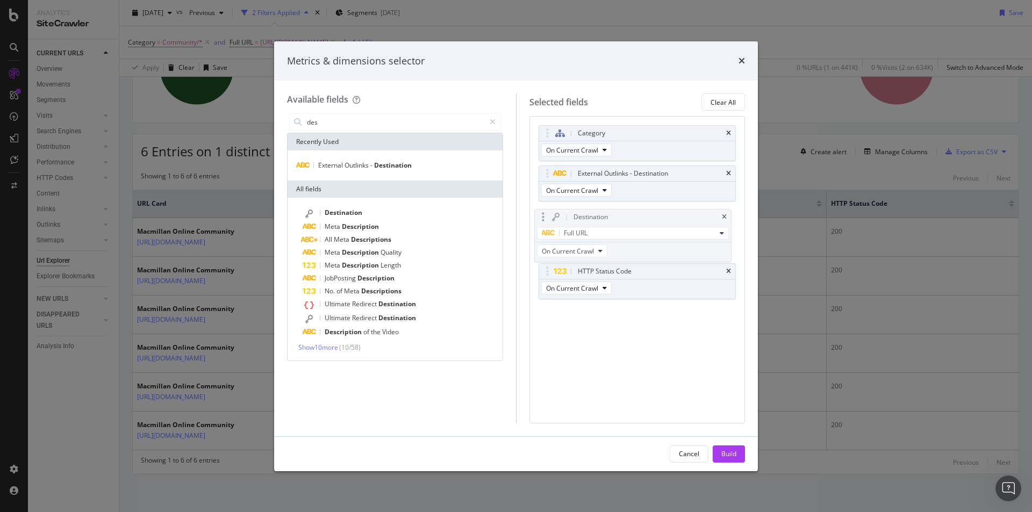
drag, startPoint x: 613, startPoint y: 254, endPoint x: 609, endPoint y: 217, distance: 37.3
click at [609, 217] on body "Analytics SiteCrawler CURRENT URLS Overview Movements Segments Visits Analysis …" at bounding box center [516, 256] width 1032 height 512
click at [718, 455] on button "Build" at bounding box center [728, 453] width 32 height 17
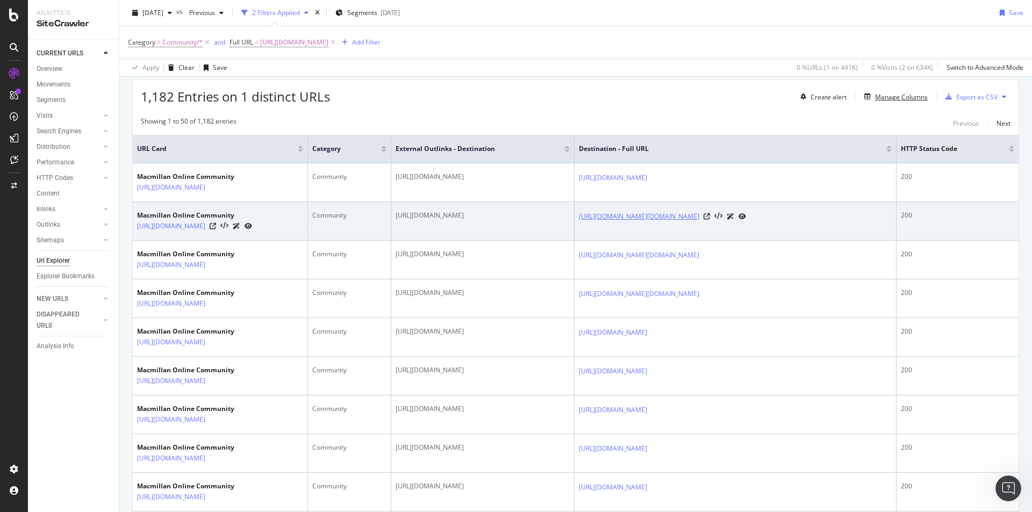
scroll to position [129, 0]
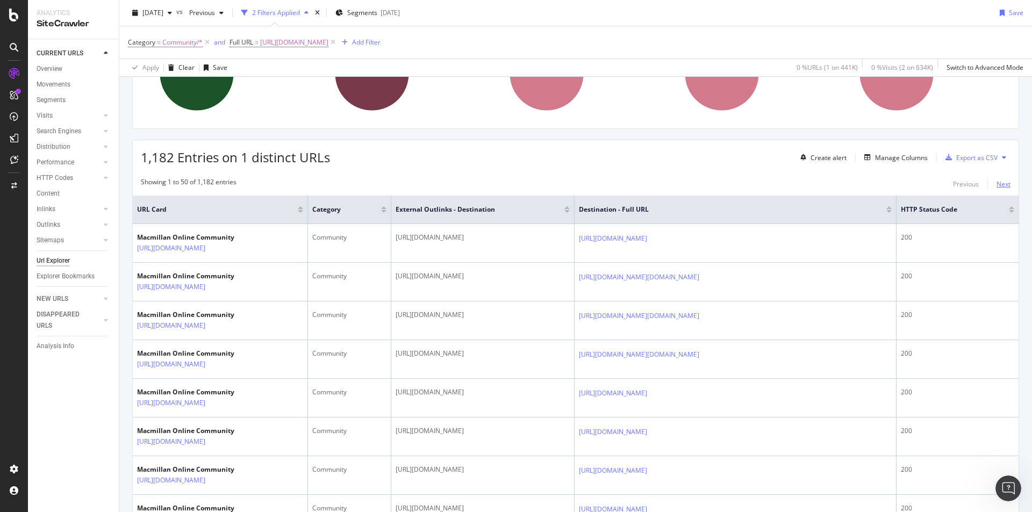
click at [1001, 184] on div "Next" at bounding box center [1003, 183] width 14 height 9
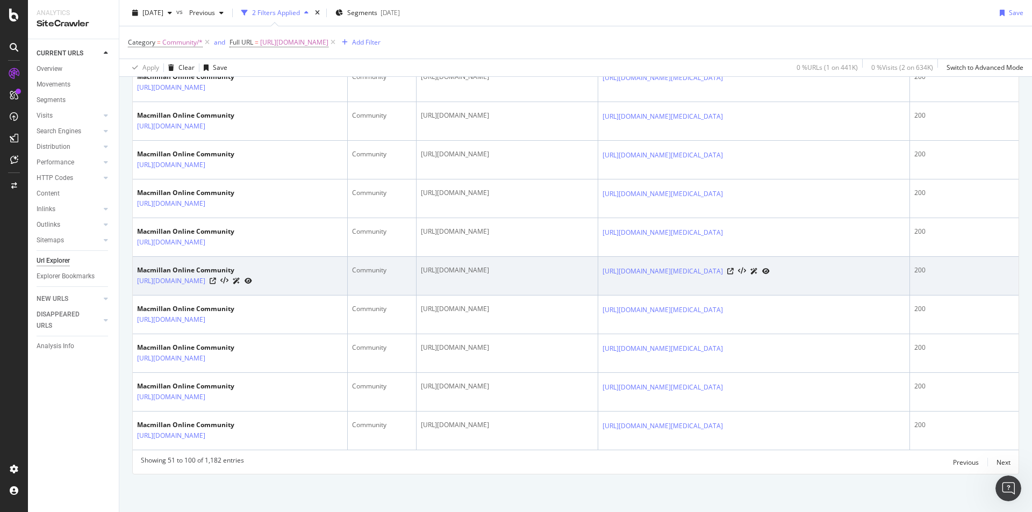
scroll to position [1848, 0]
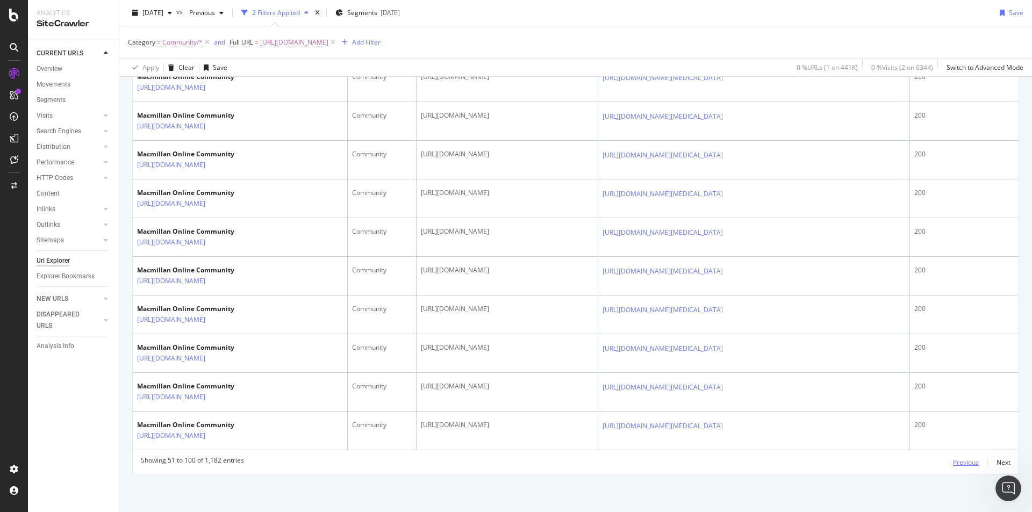
click at [953, 459] on div "Previous" at bounding box center [966, 462] width 26 height 9
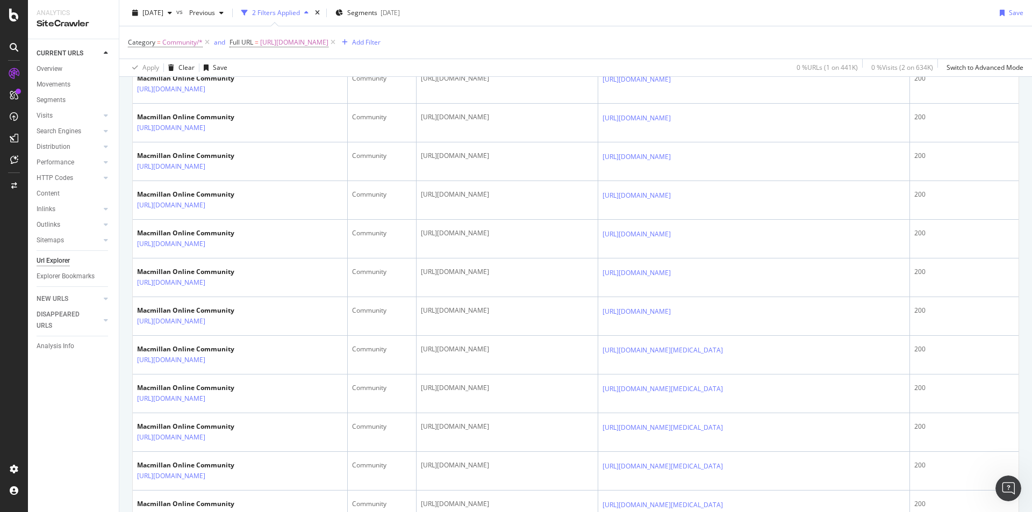
scroll to position [183, 0]
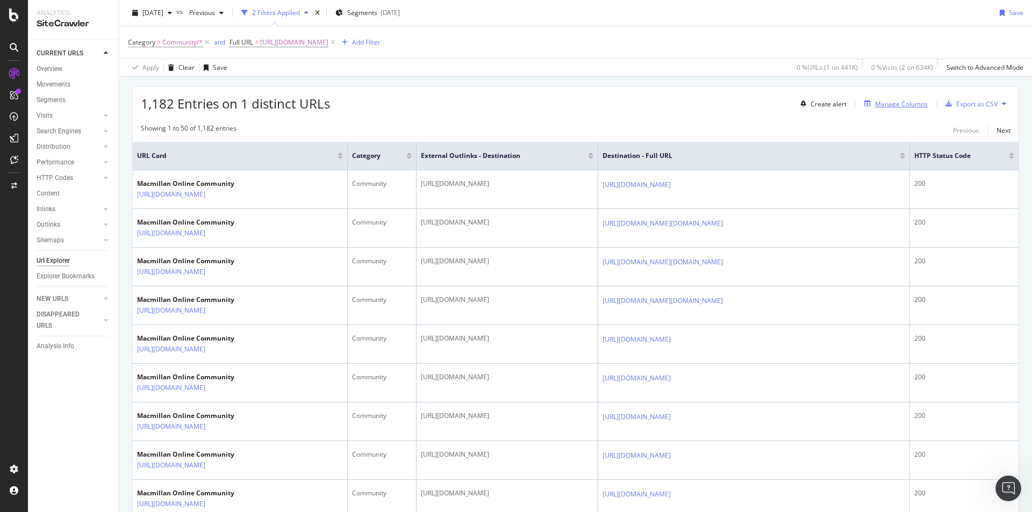
click at [877, 106] on div "Manage Columns" at bounding box center [901, 103] width 53 height 9
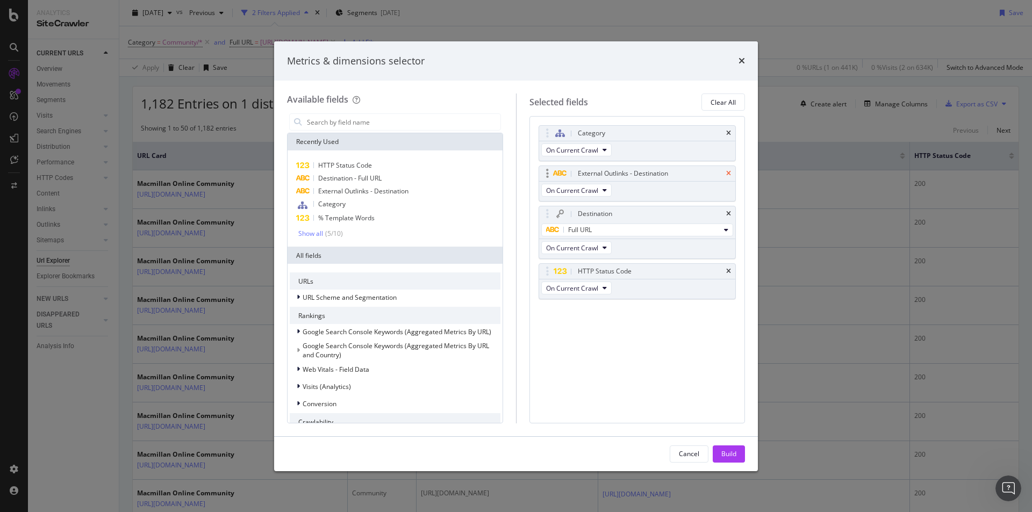
click at [730, 175] on icon "times" at bounding box center [728, 173] width 5 height 6
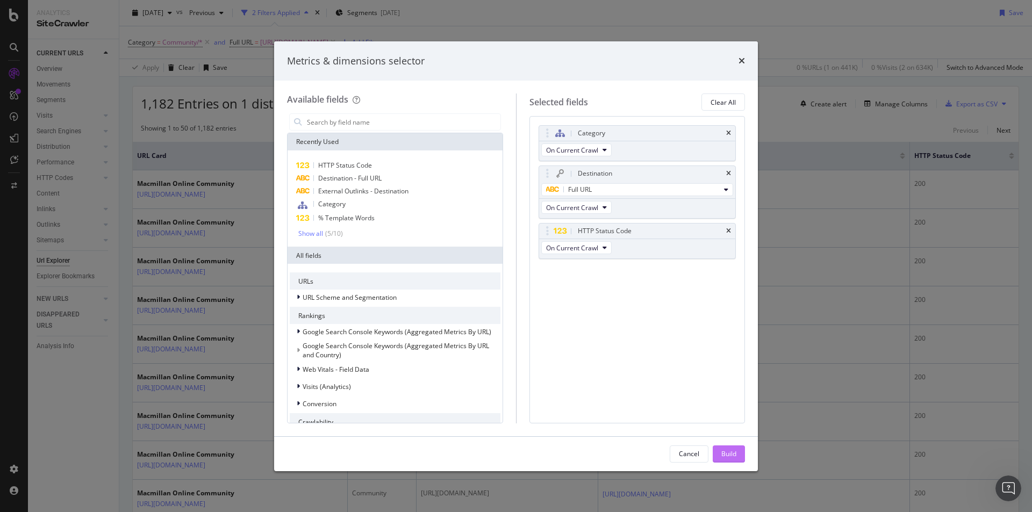
click at [721, 457] on div "Build" at bounding box center [728, 453] width 15 height 9
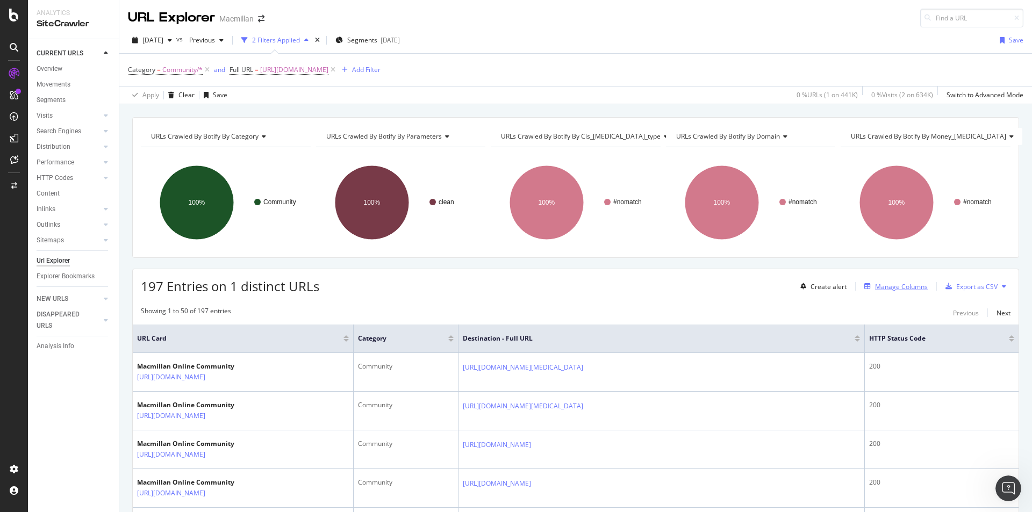
click at [896, 287] on div "Manage Columns" at bounding box center [901, 286] width 53 height 9
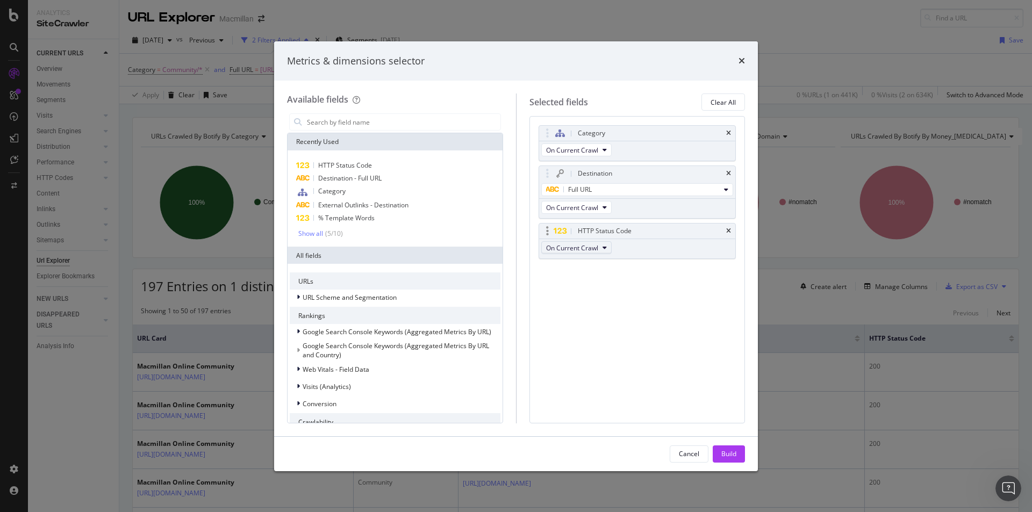
click at [602, 248] on icon "modal" at bounding box center [604, 247] width 4 height 6
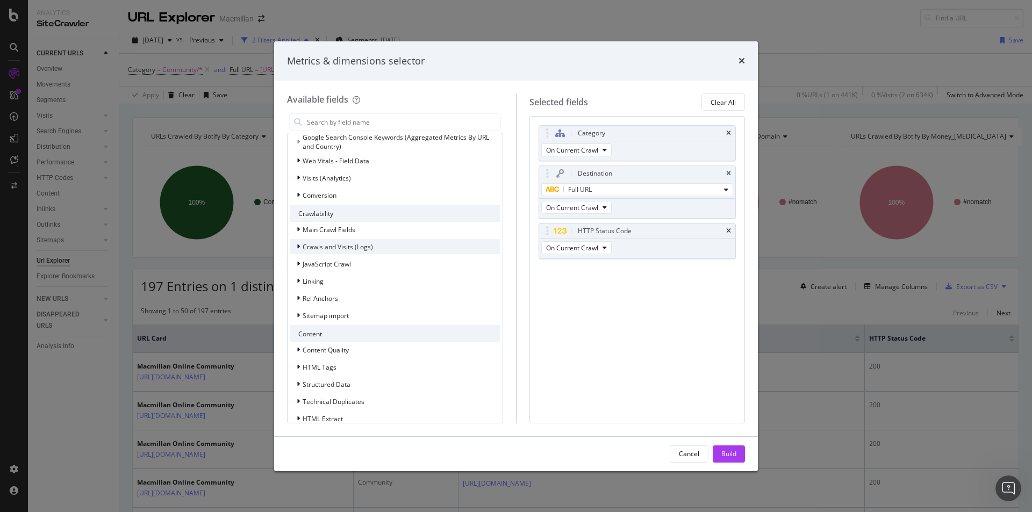
scroll to position [255, 0]
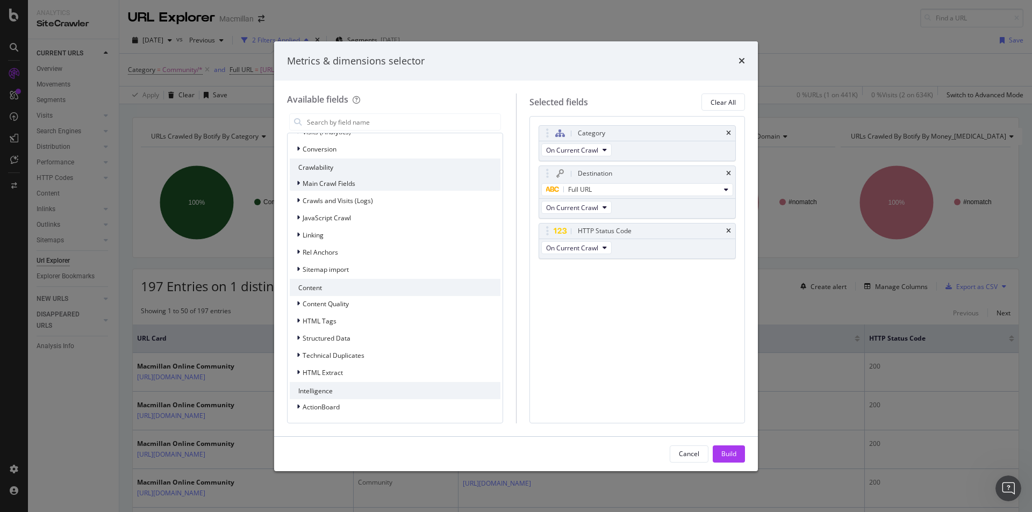
click at [348, 187] on span "Main Crawl Fields" at bounding box center [328, 183] width 53 height 9
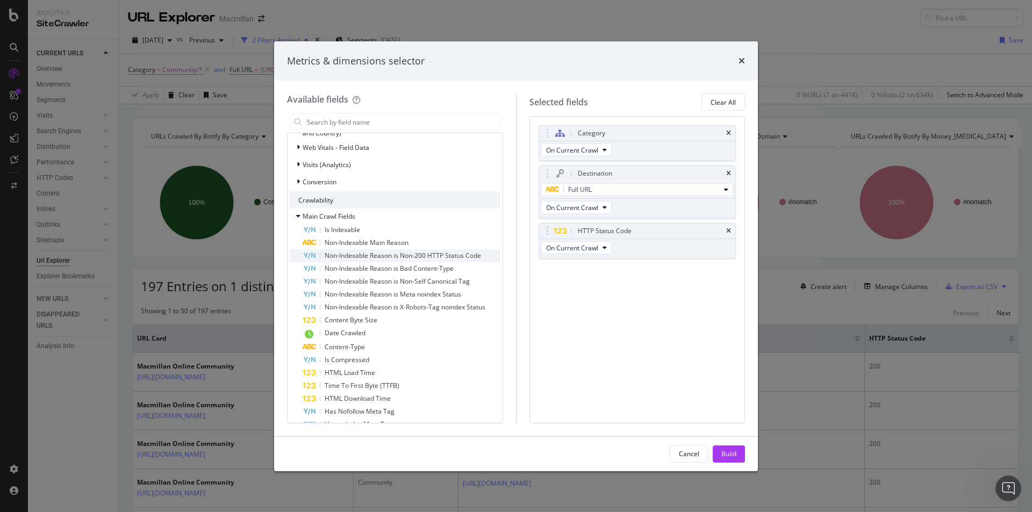
scroll to position [147, 0]
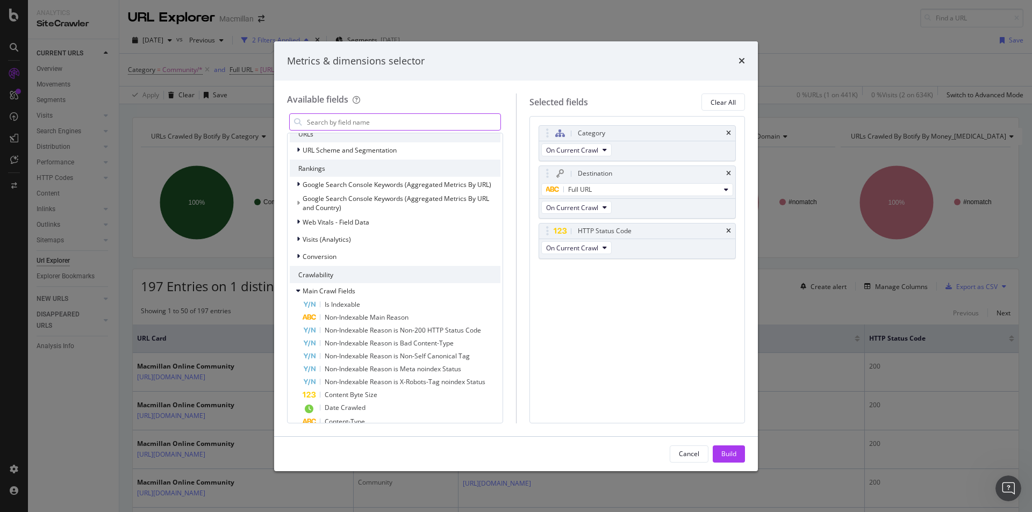
click at [359, 127] on input "modal" at bounding box center [403, 122] width 194 height 16
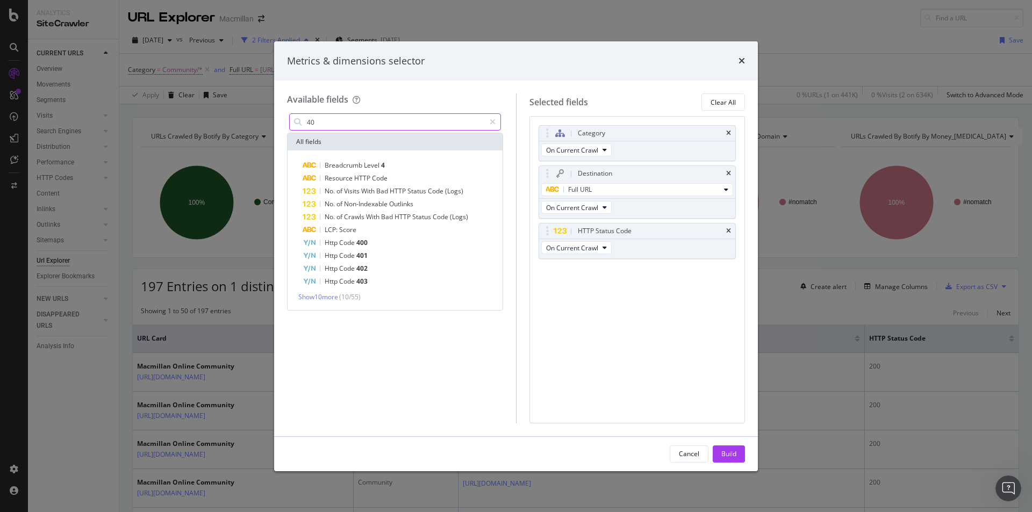
scroll to position [0, 0]
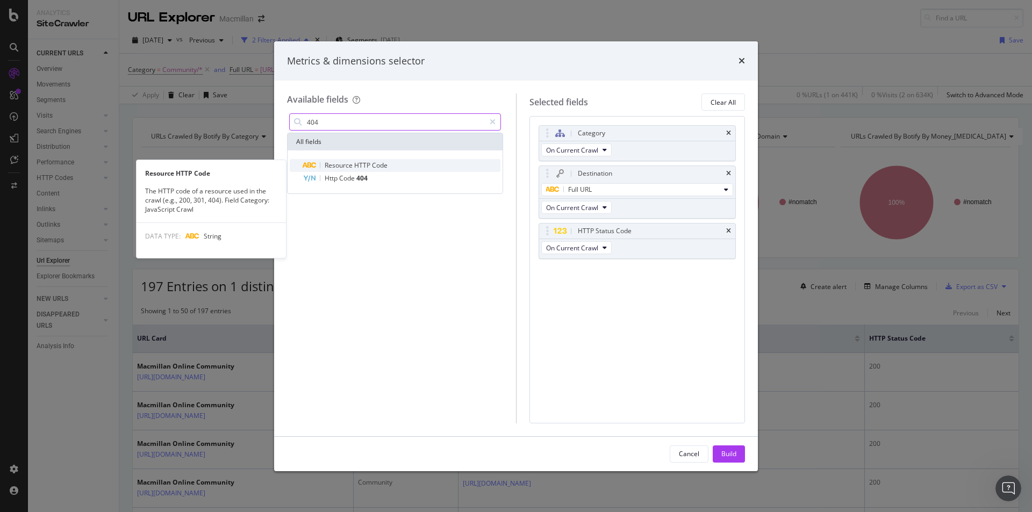
type input "404"
click at [354, 169] on span "HTTP" at bounding box center [363, 165] width 18 height 9
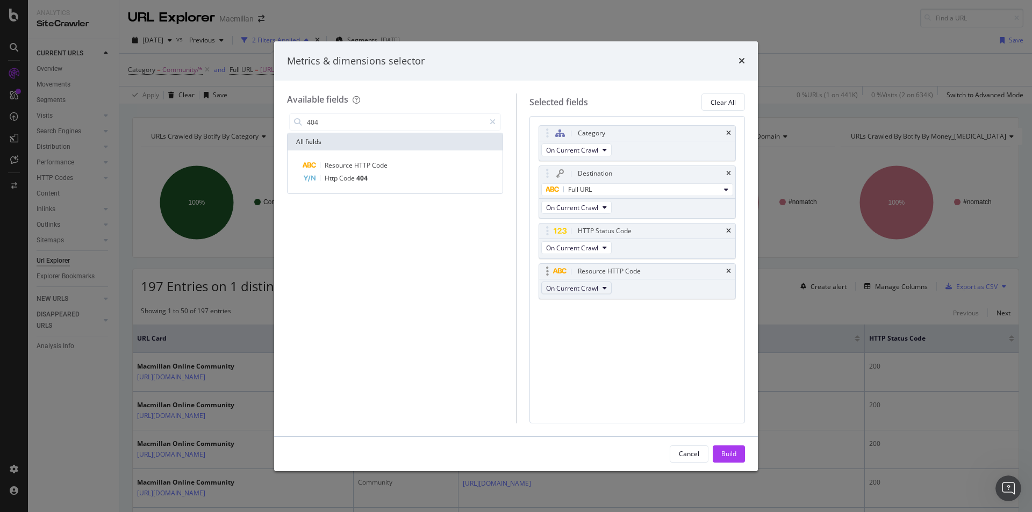
click at [563, 290] on span "On Current Crawl" at bounding box center [572, 288] width 52 height 9
click at [726, 269] on icon "times" at bounding box center [728, 271] width 5 height 6
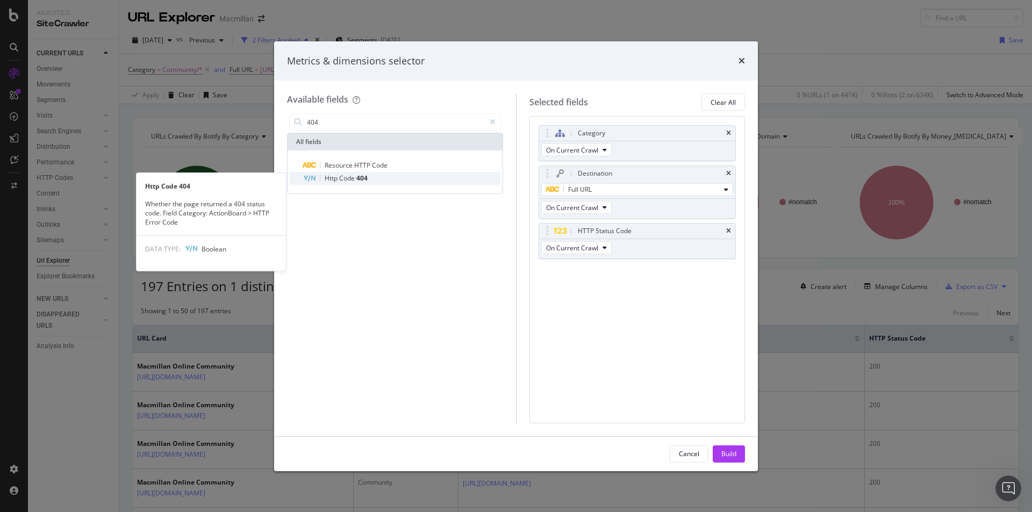
click at [355, 184] on div "Http Code 404" at bounding box center [401, 178] width 198 height 13
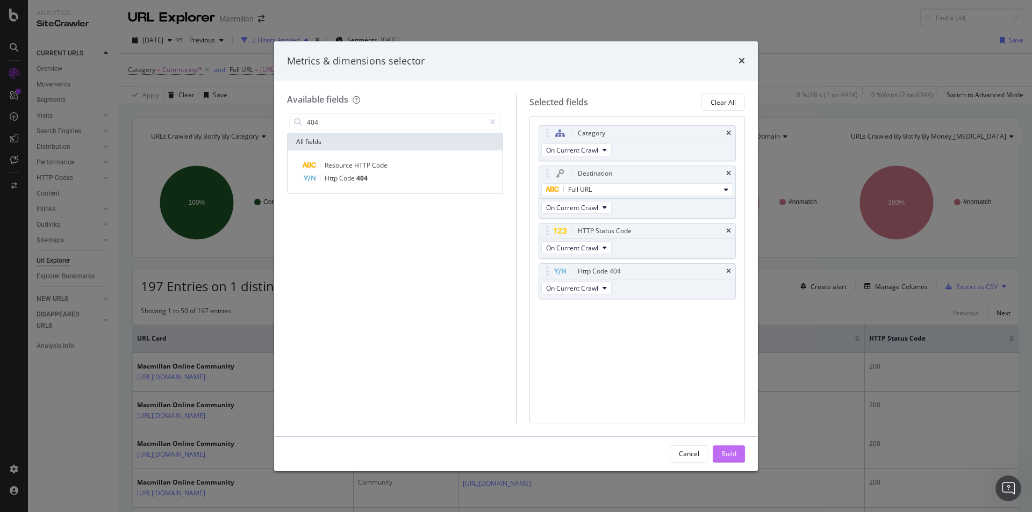
click at [722, 454] on div "Build" at bounding box center [728, 453] width 15 height 9
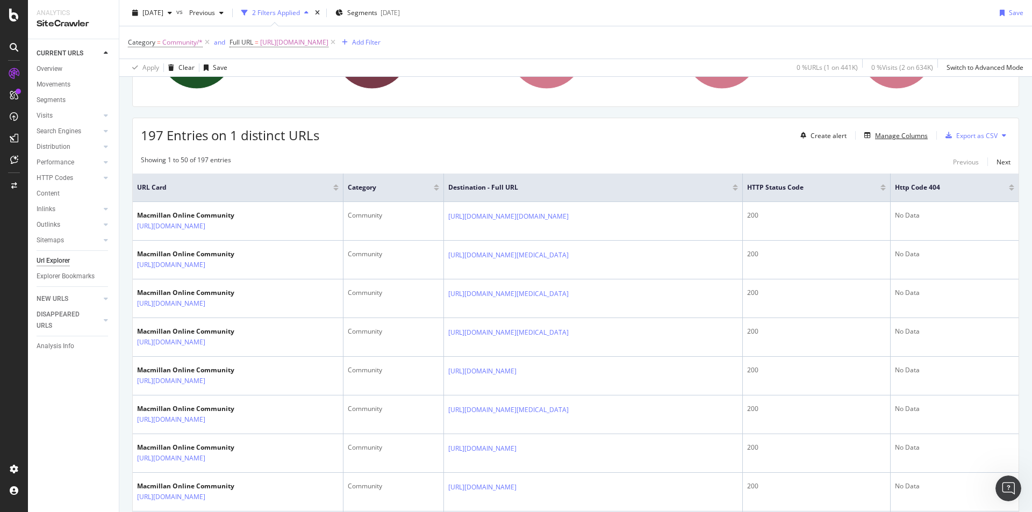
scroll to position [161, 0]
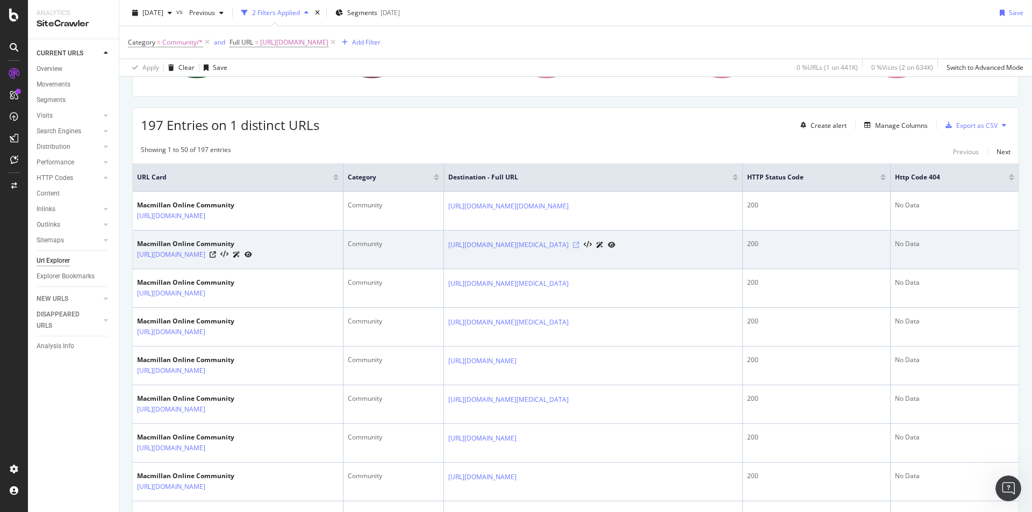
click at [579, 248] on icon at bounding box center [576, 245] width 6 height 6
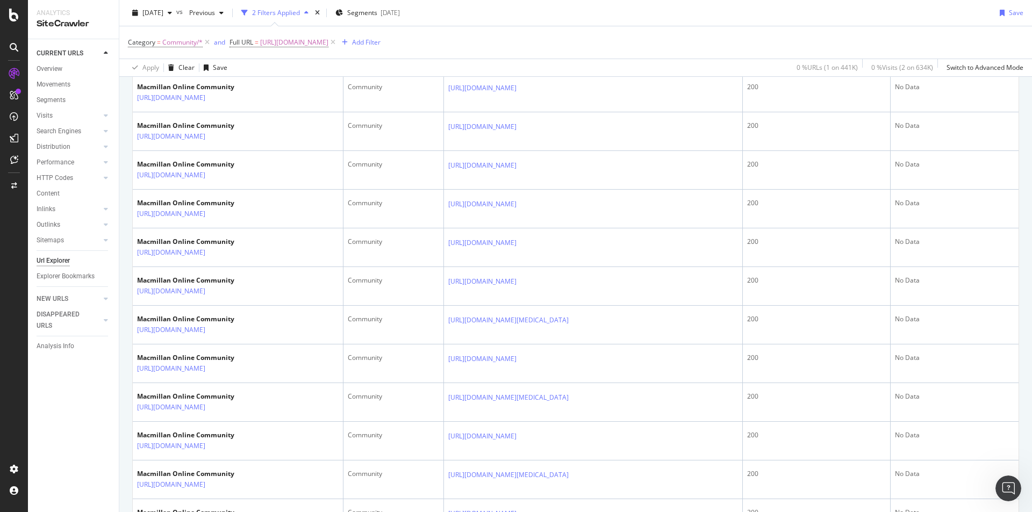
scroll to position [120, 0]
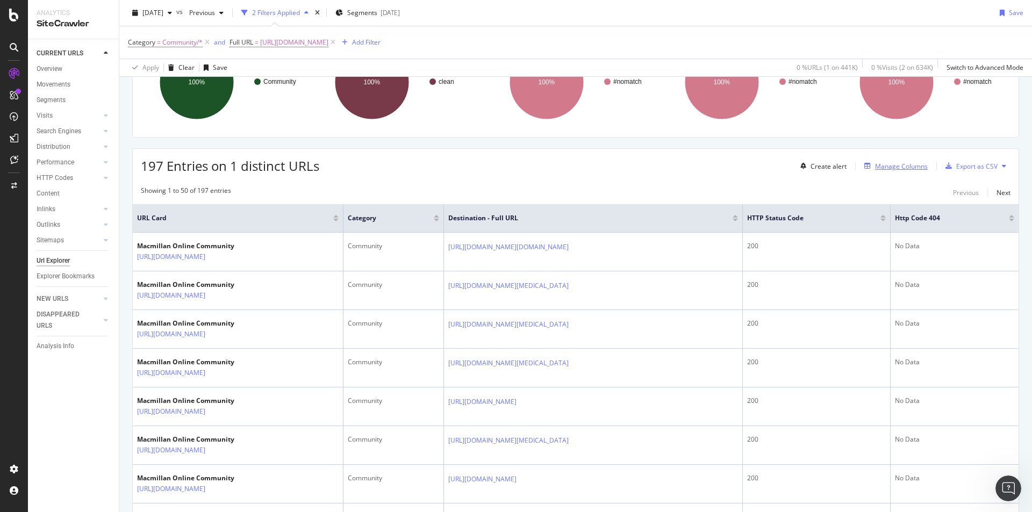
click at [905, 166] on div "Manage Columns" at bounding box center [901, 166] width 53 height 9
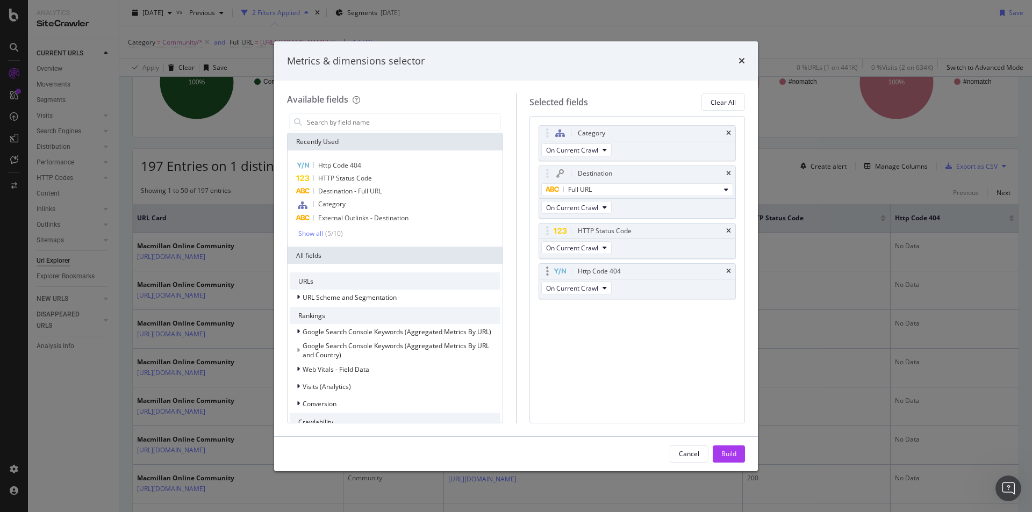
click at [731, 270] on div "Http Code 404" at bounding box center [637, 271] width 197 height 15
click at [729, 269] on icon "times" at bounding box center [728, 271] width 5 height 6
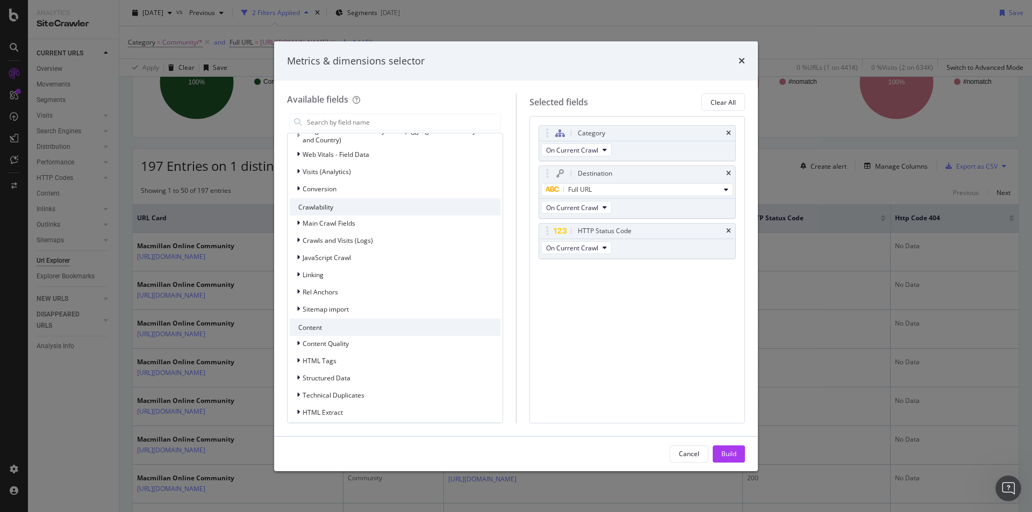
scroll to position [0, 0]
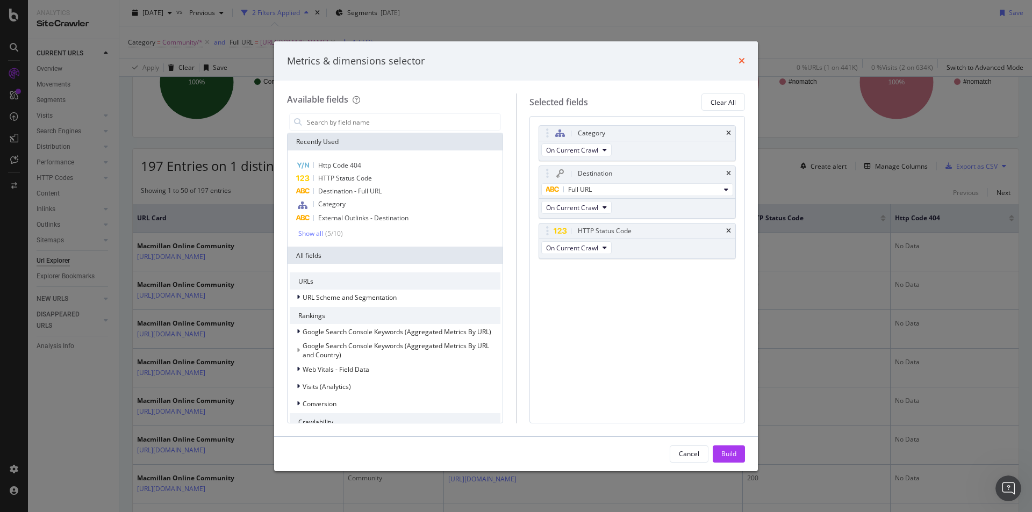
click at [742, 64] on icon "times" at bounding box center [741, 60] width 6 height 9
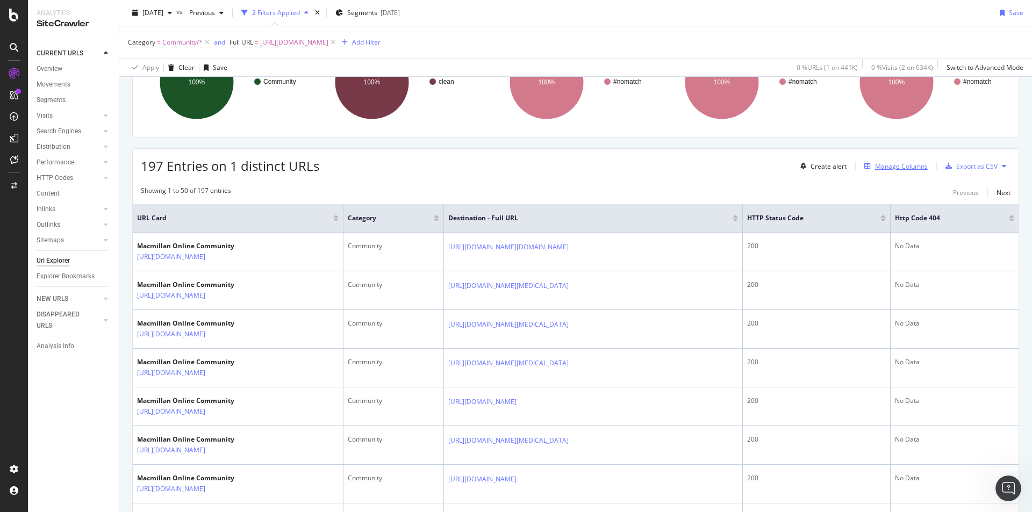
click at [885, 169] on div "Manage Columns" at bounding box center [901, 166] width 53 height 9
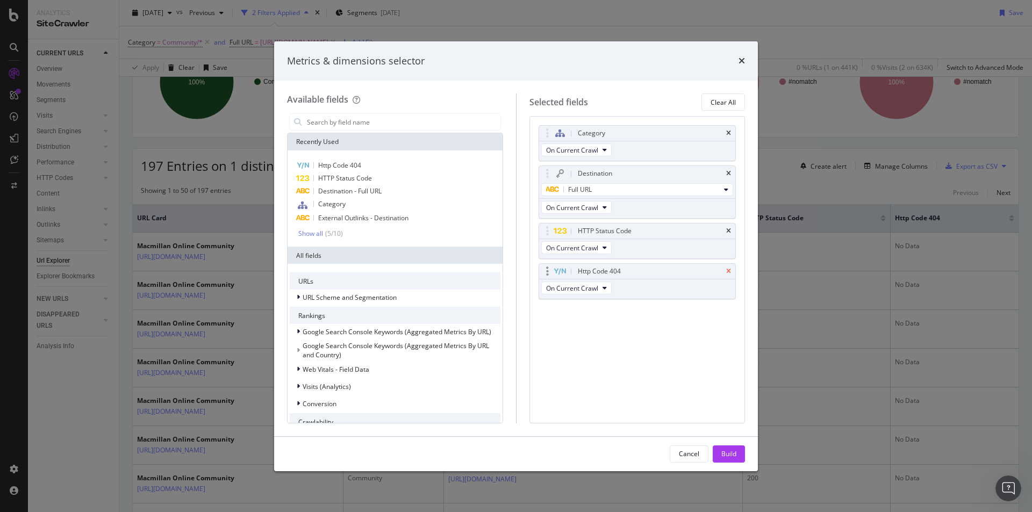
click at [730, 274] on icon "times" at bounding box center [728, 271] width 5 height 6
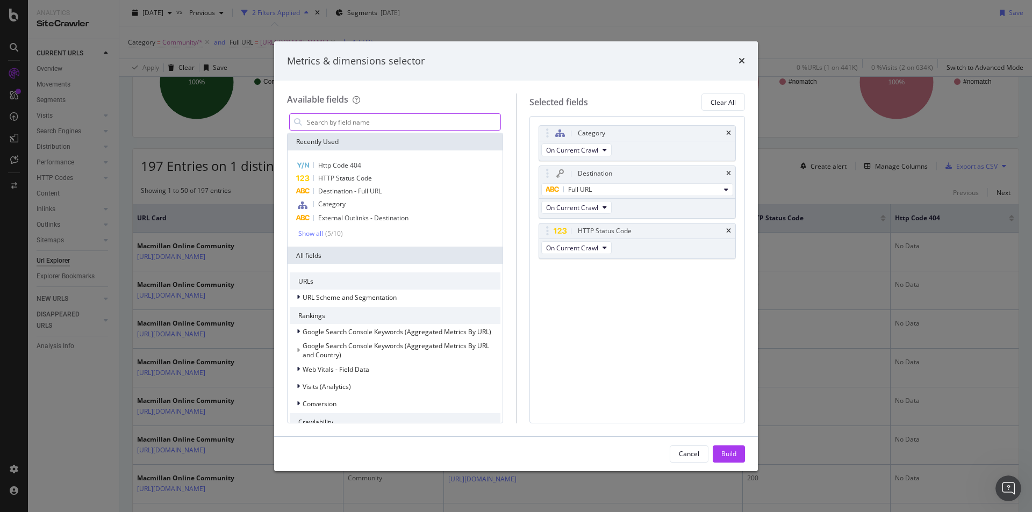
click at [393, 118] on input "modal" at bounding box center [403, 122] width 194 height 16
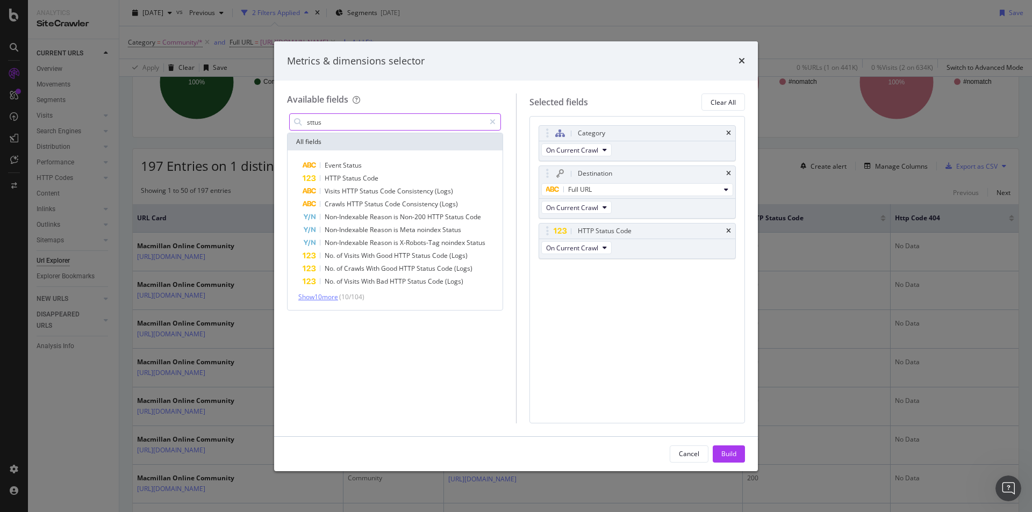
type input "sttus"
click at [335, 295] on span "Show 10 more" at bounding box center [318, 296] width 40 height 9
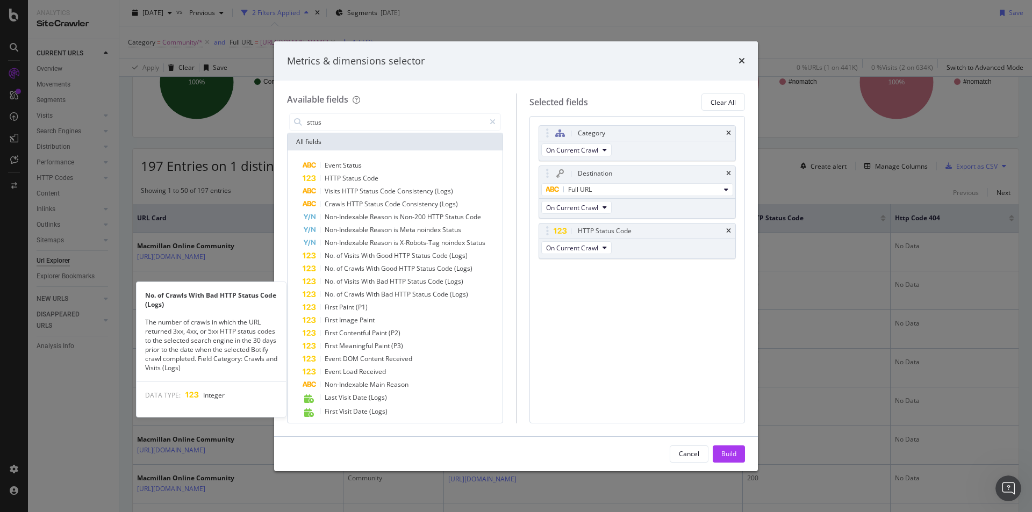
scroll to position [18, 0]
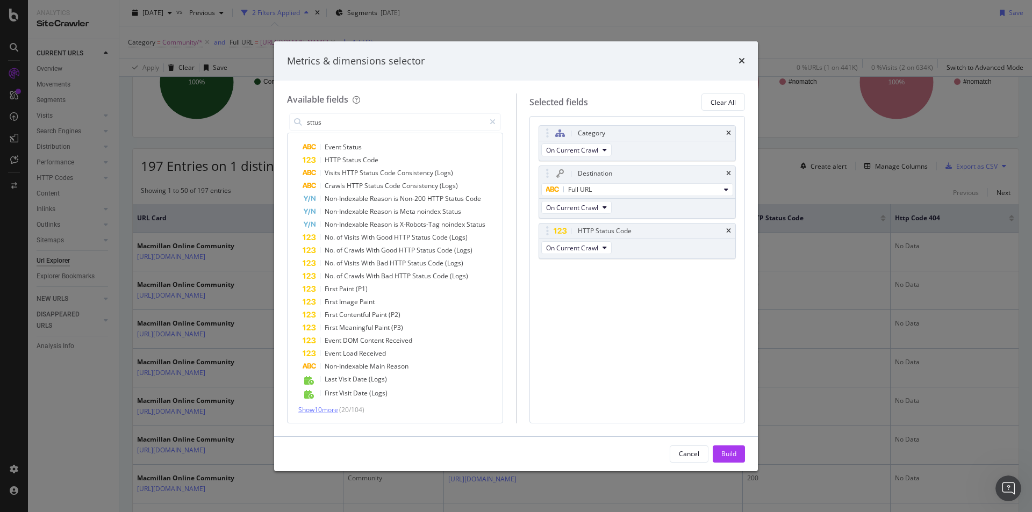
click at [318, 410] on span "Show 10 more" at bounding box center [318, 409] width 40 height 9
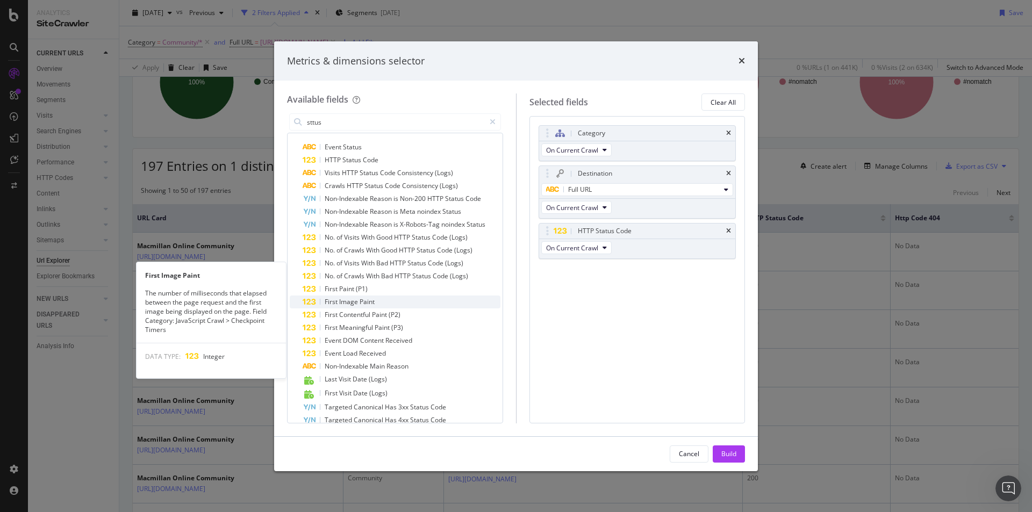
scroll to position [147, 0]
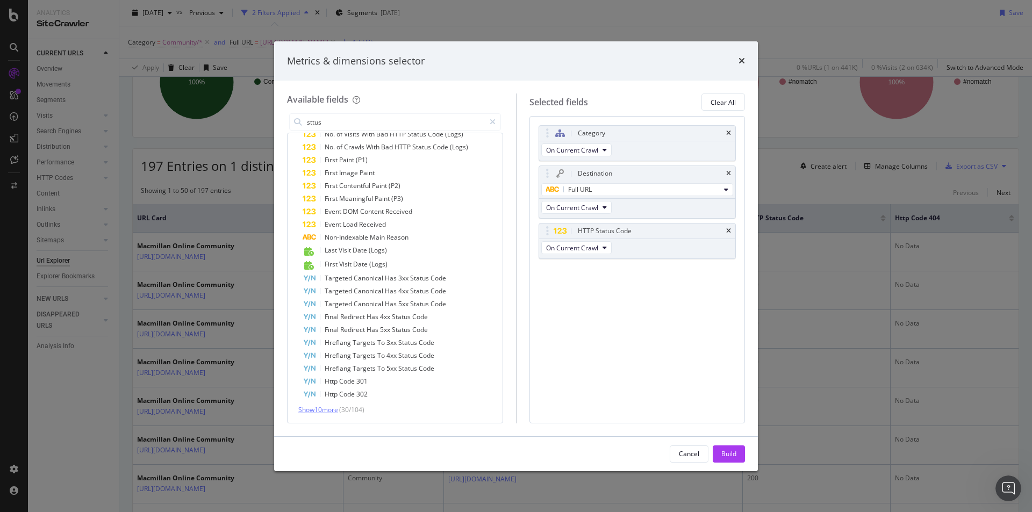
click at [311, 412] on span "Show 10 more" at bounding box center [318, 409] width 40 height 9
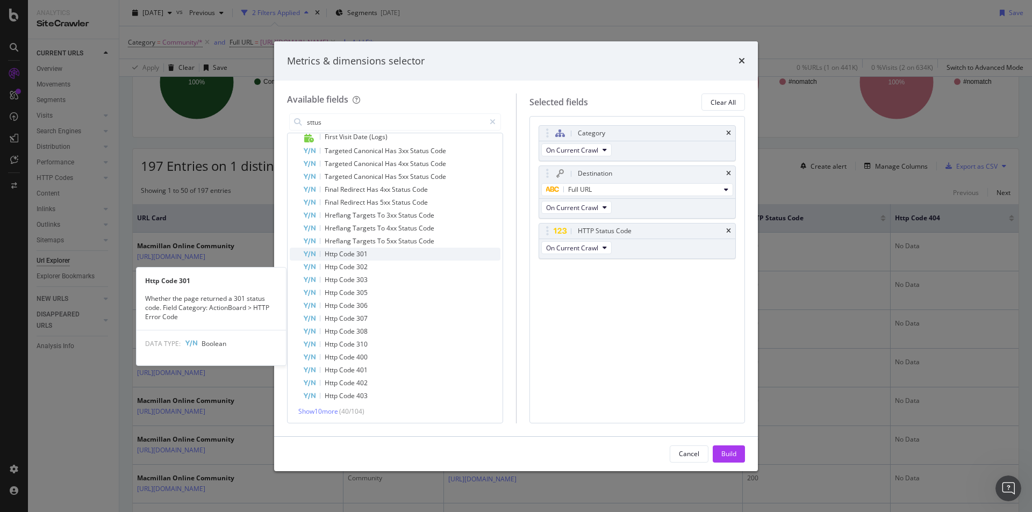
scroll to position [276, 0]
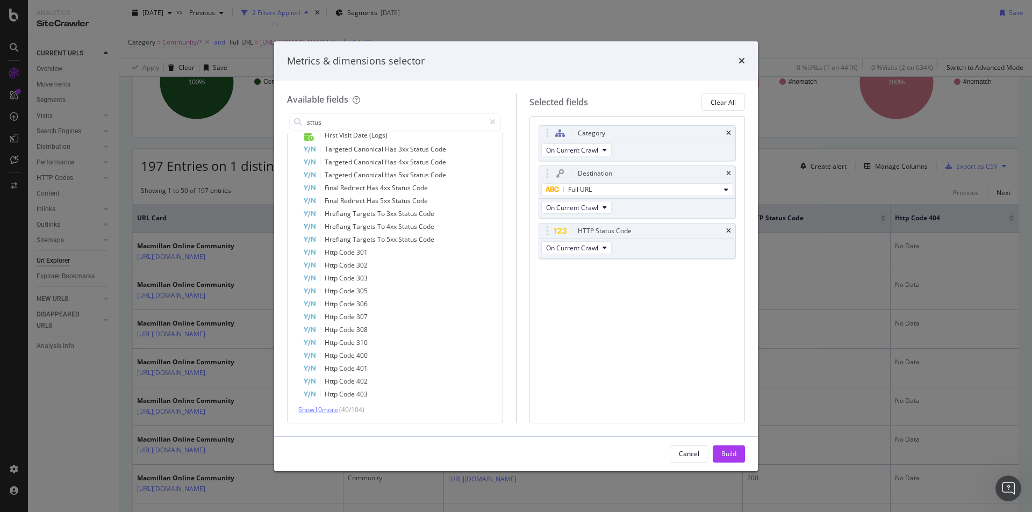
click at [313, 414] on span "Show 10 more" at bounding box center [318, 409] width 40 height 9
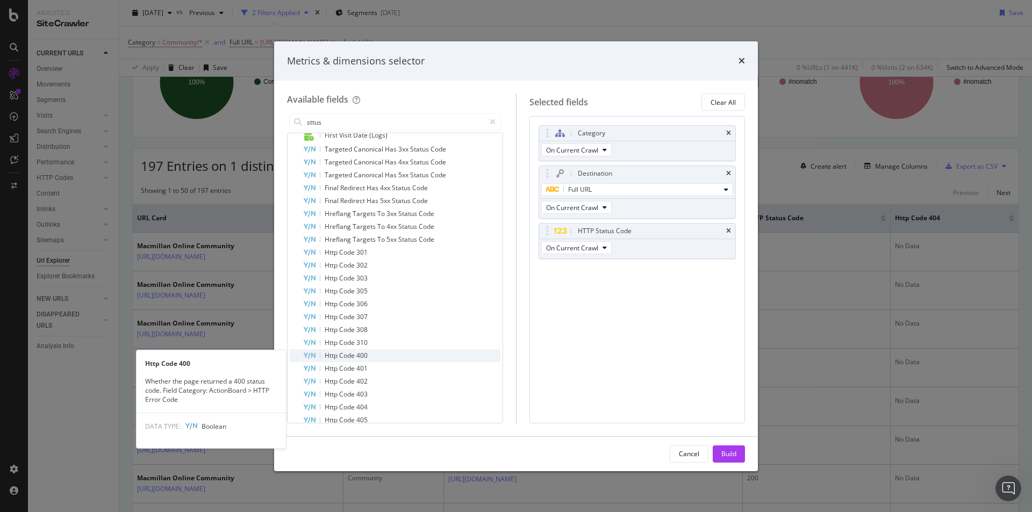
scroll to position [384, 0]
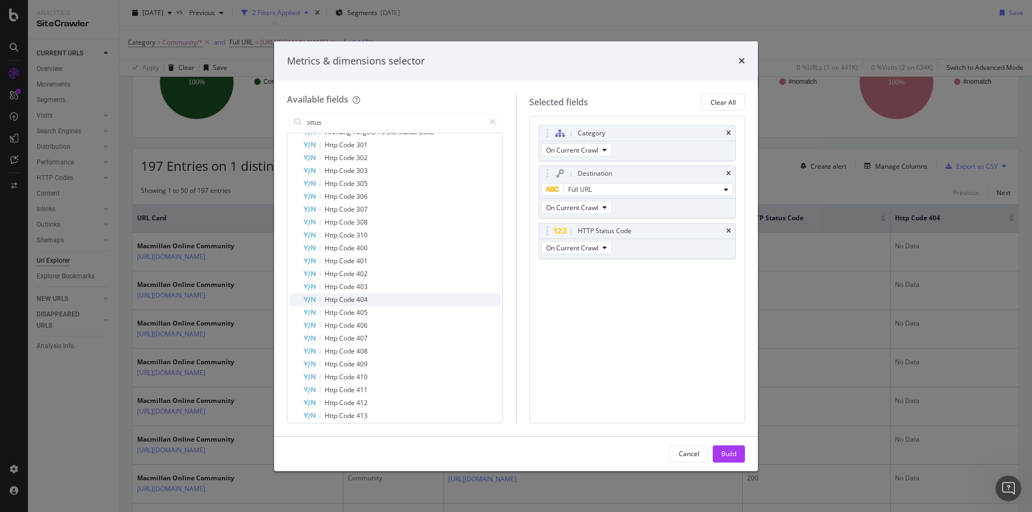
click at [322, 303] on div "Http Code 404" at bounding box center [401, 299] width 198 height 13
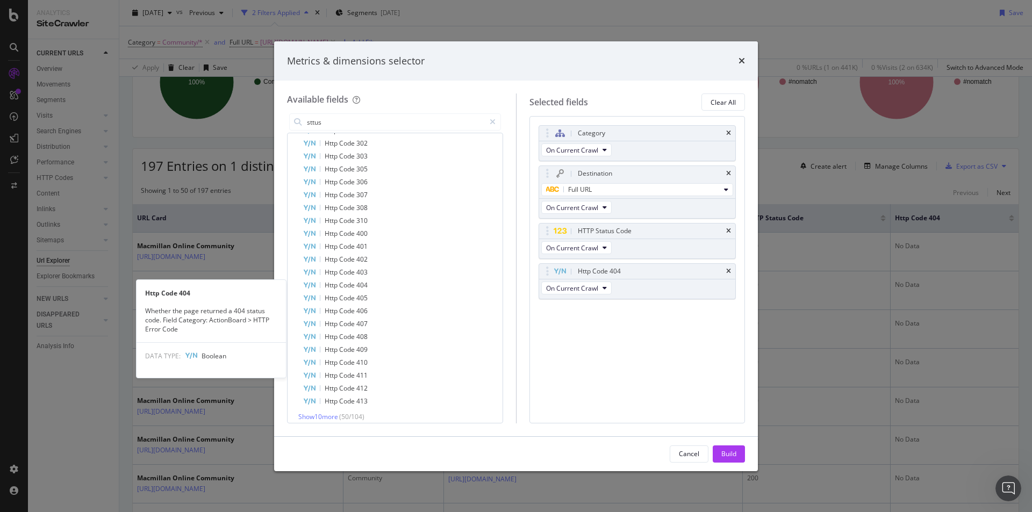
scroll to position [405, 0]
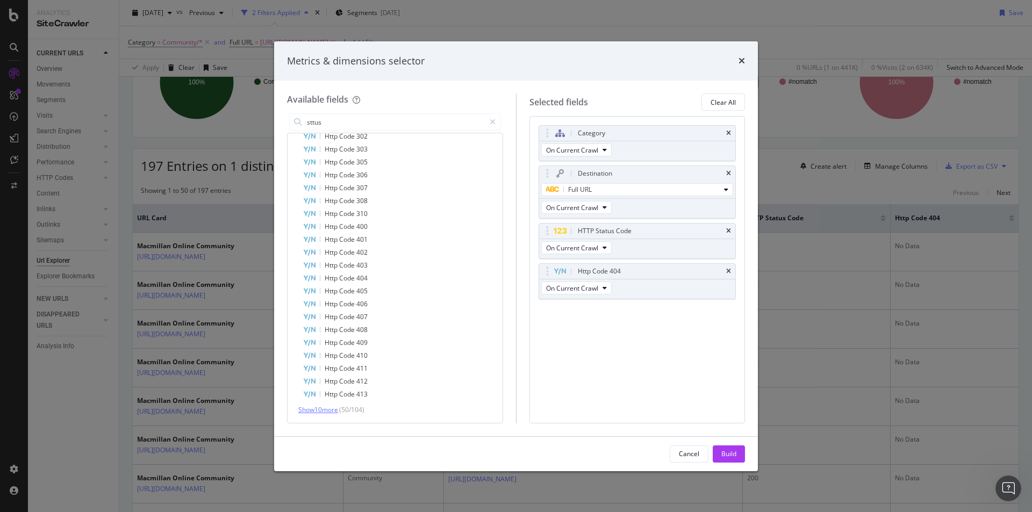
click at [319, 407] on span "Show 10 more" at bounding box center [318, 409] width 40 height 9
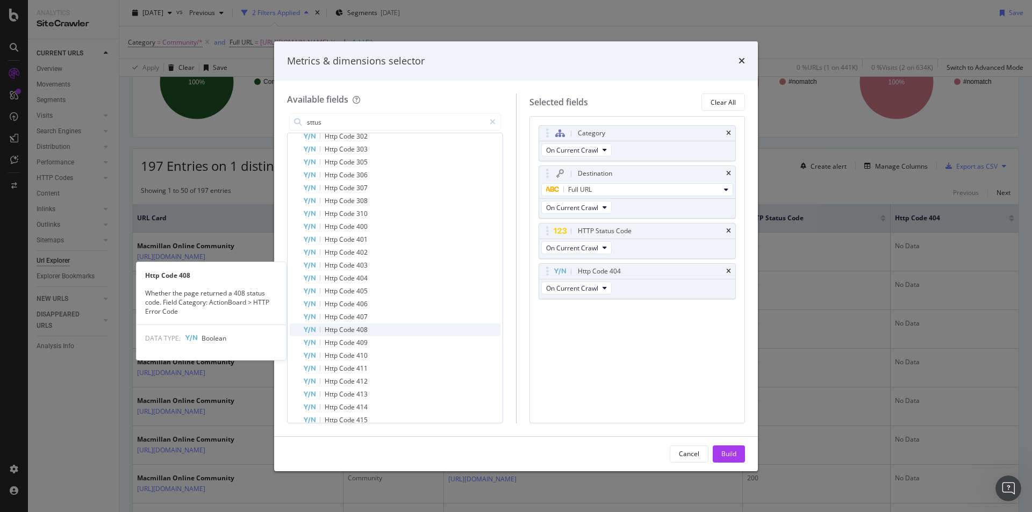
scroll to position [534, 0]
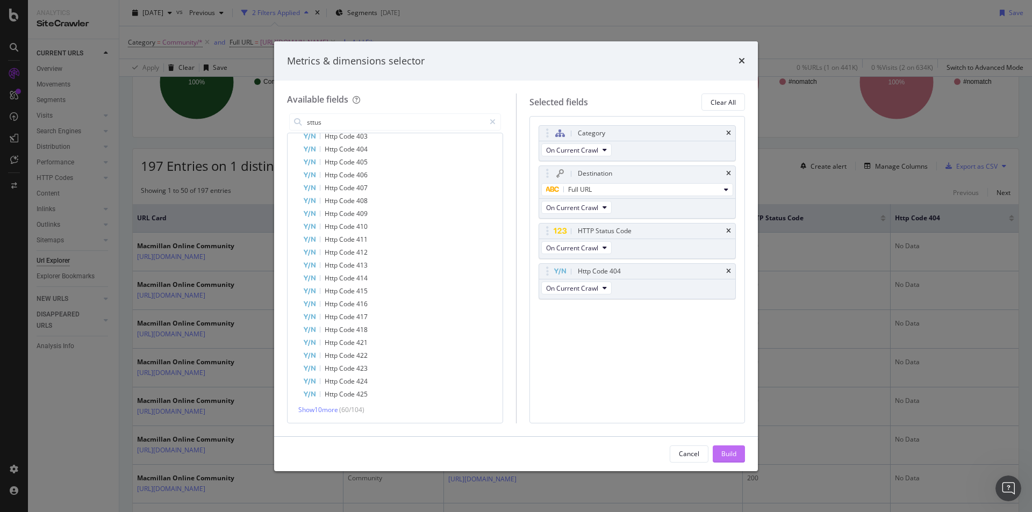
click at [732, 454] on div "Build" at bounding box center [728, 453] width 15 height 9
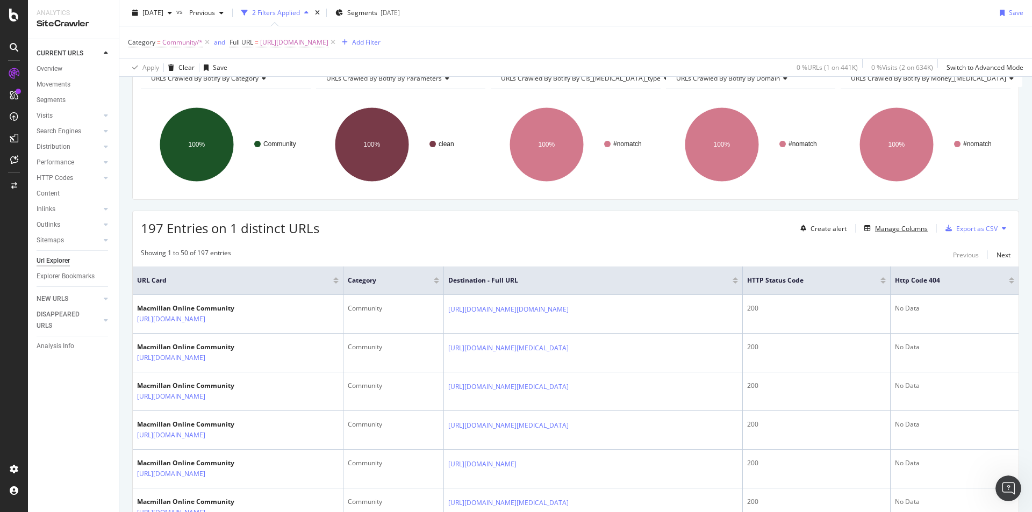
scroll to position [0, 0]
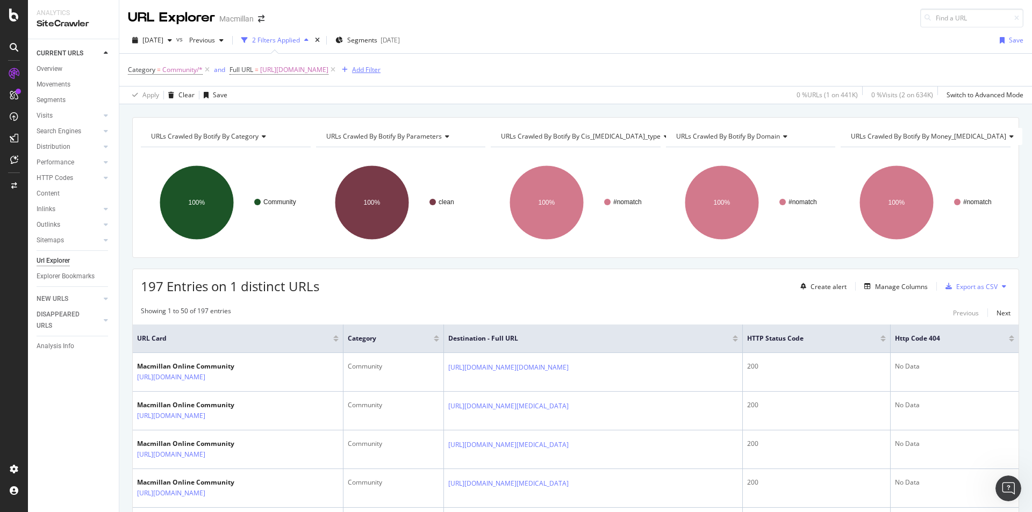
click at [380, 70] on div "Add Filter" at bounding box center [366, 69] width 28 height 9
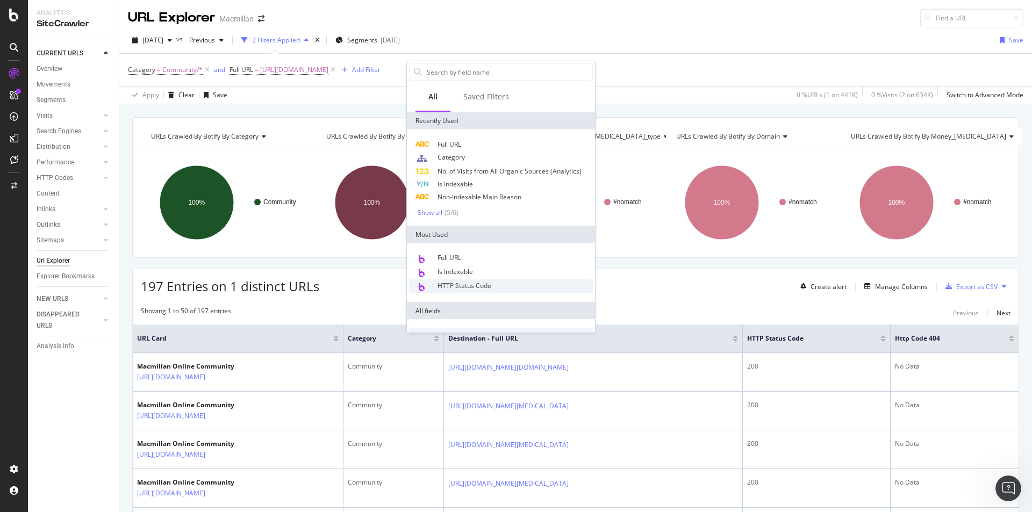
click at [451, 280] on div "HTTP Status Code" at bounding box center [501, 286] width 184 height 14
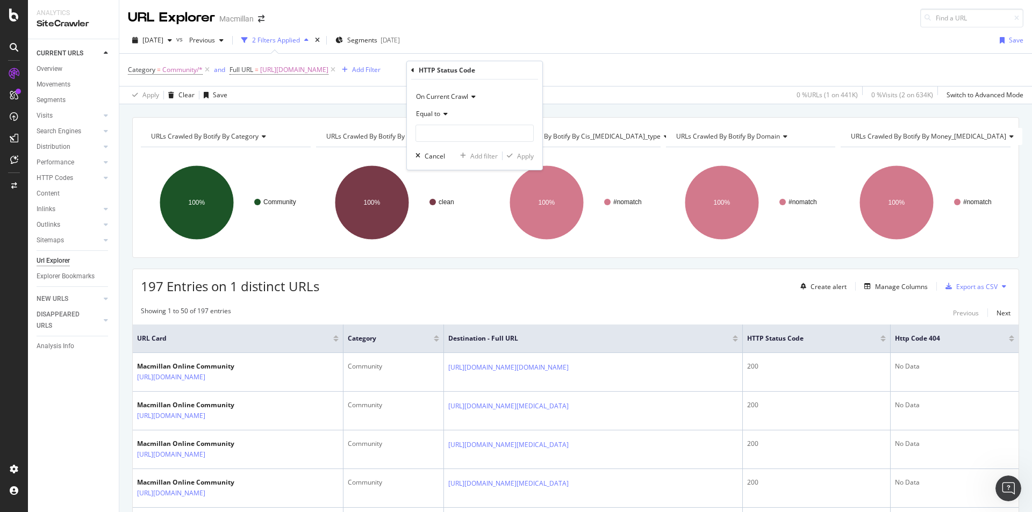
click at [431, 119] on div "Equal to" at bounding box center [474, 113] width 118 height 17
click at [430, 139] on input "number" at bounding box center [474, 133] width 118 height 17
click at [380, 73] on div "Add Filter" at bounding box center [366, 69] width 28 height 9
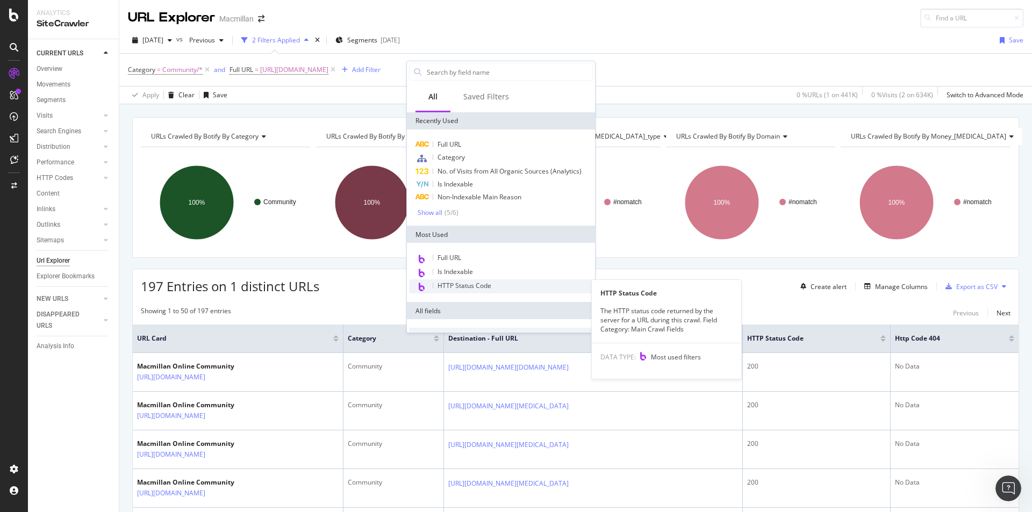
click at [459, 282] on span "HTTP Status Code" at bounding box center [464, 285] width 54 height 9
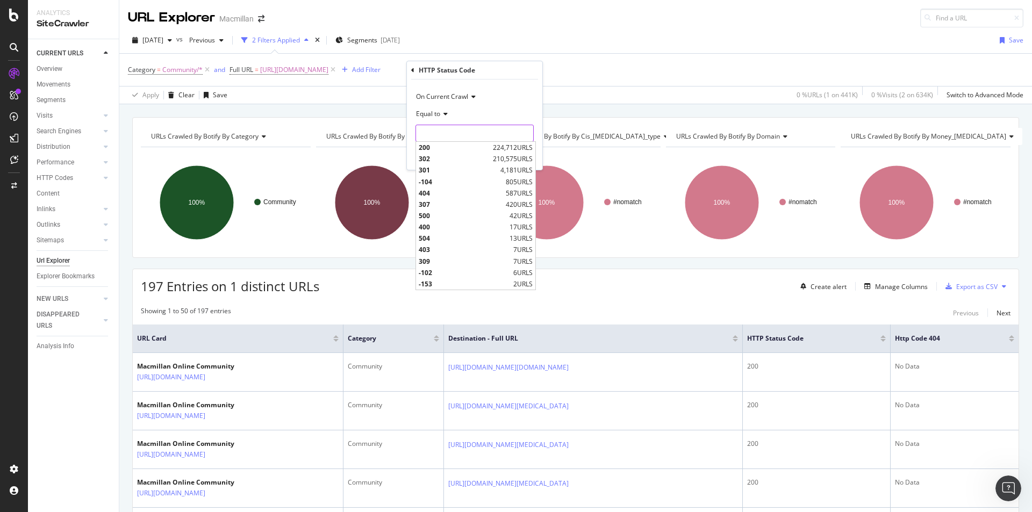
click at [442, 139] on input "number" at bounding box center [474, 133] width 118 height 17
click at [491, 189] on span "404" at bounding box center [461, 193] width 84 height 9
type input "404"
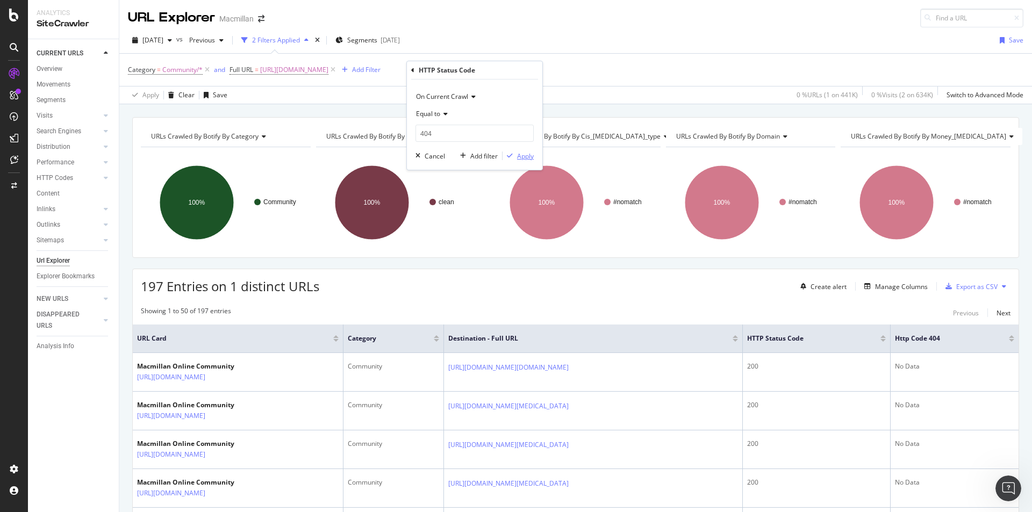
click at [523, 158] on div "Apply" at bounding box center [525, 156] width 17 height 9
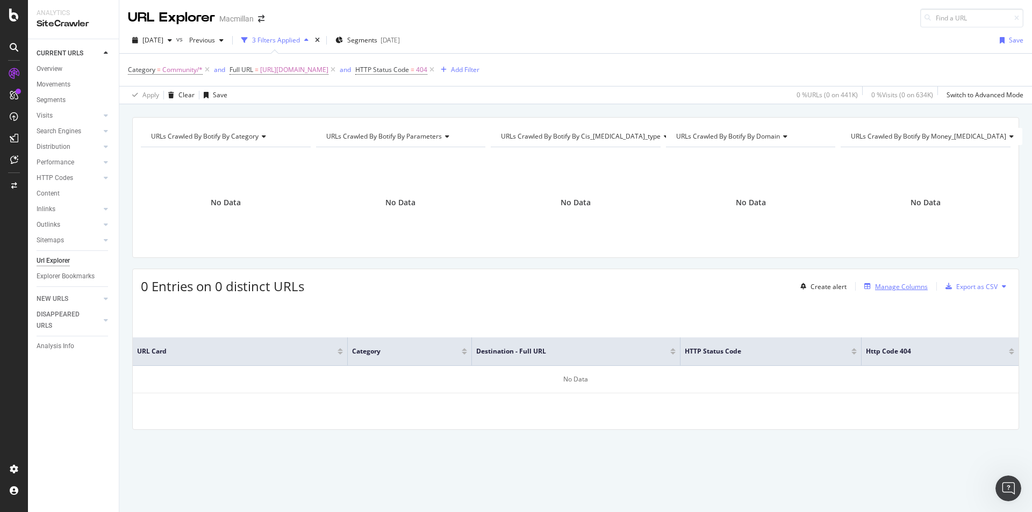
click at [913, 286] on div "Manage Columns" at bounding box center [901, 286] width 53 height 9
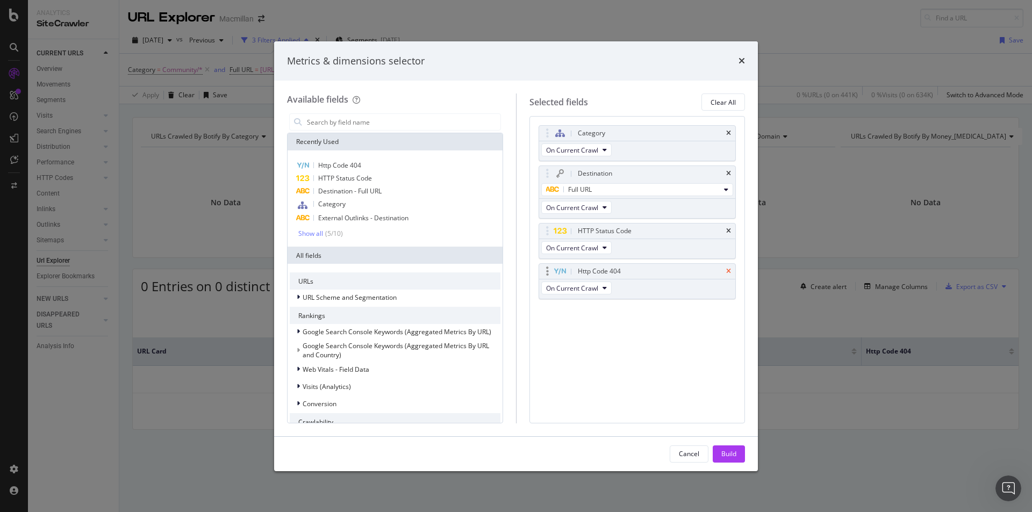
click at [727, 272] on icon "times" at bounding box center [728, 271] width 5 height 6
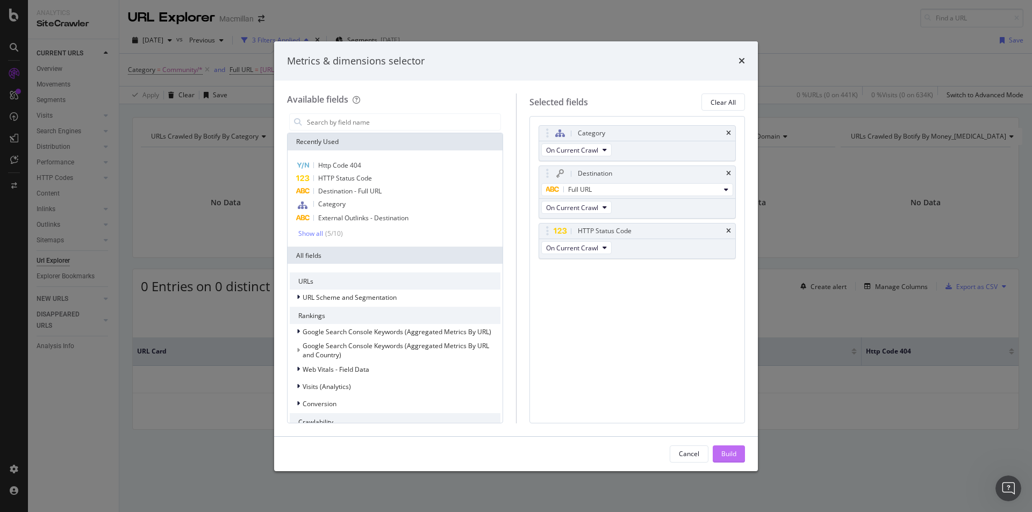
click at [734, 455] on div "Build" at bounding box center [728, 453] width 15 height 9
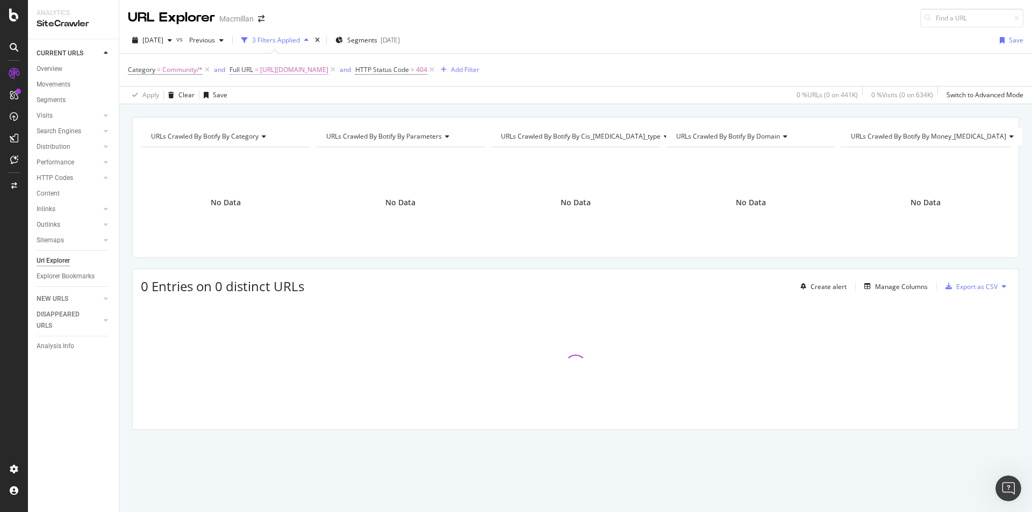
click at [328, 69] on span "[URL][DOMAIN_NAME]" at bounding box center [294, 69] width 68 height 15
click at [321, 117] on input "[URL][DOMAIN_NAME]" at bounding box center [290, 114] width 102 height 17
click at [298, 113] on input "[URL][DOMAIN_NAME]" at bounding box center [290, 114] width 102 height 17
drag, startPoint x: 285, startPoint y: 112, endPoint x: 414, endPoint y: 129, distance: 130.7
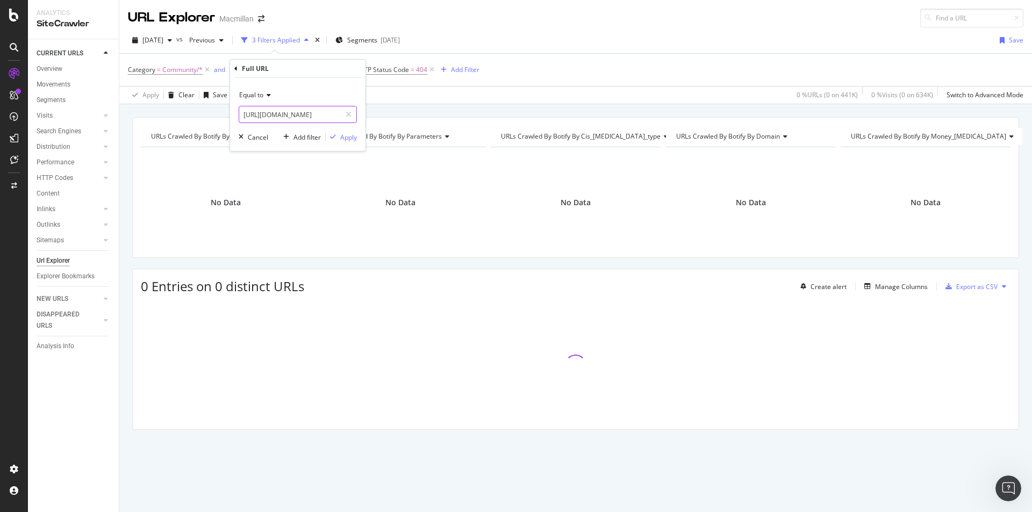
click at [414, 129] on body "Analytics SiteCrawler CURRENT URLS Overview Movements Segments Visits Analysis …" at bounding box center [516, 256] width 1032 height 512
click at [320, 114] on input "[URL][DOMAIN_NAME]" at bounding box center [290, 114] width 102 height 17
drag, startPoint x: 313, startPoint y: 117, endPoint x: 335, endPoint y: 117, distance: 22.0
click at [335, 117] on input "[URL][DOMAIN_NAME]" at bounding box center [290, 114] width 102 height 17
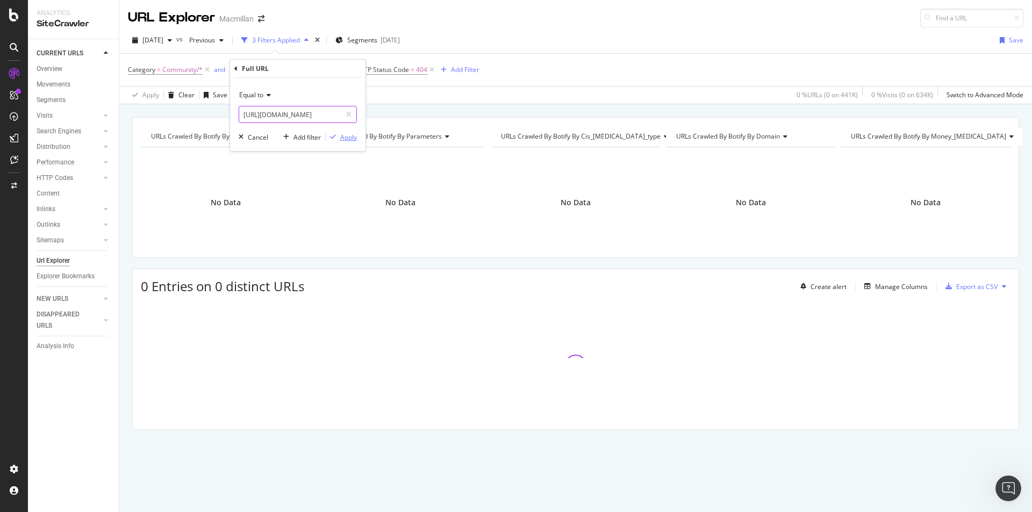
type input "[URL][DOMAIN_NAME]"
click at [342, 142] on button "Apply" at bounding box center [341, 137] width 31 height 11
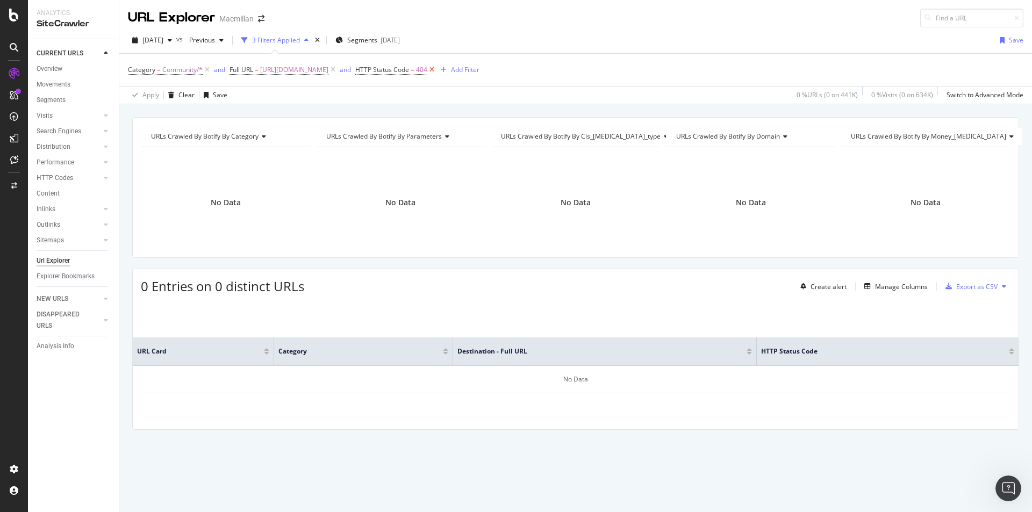
click at [436, 72] on icon at bounding box center [431, 69] width 9 height 11
click at [82, 173] on link "HTTP Codes" at bounding box center [69, 177] width 64 height 11
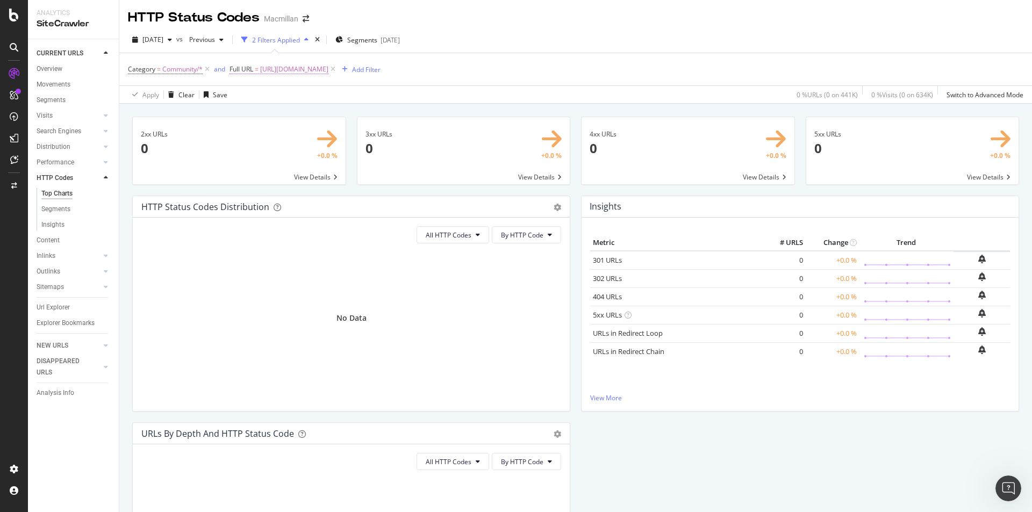
click at [328, 68] on span "[URL][DOMAIN_NAME]" at bounding box center [294, 69] width 68 height 15
click at [311, 114] on input "[URL][DOMAIN_NAME]" at bounding box center [290, 113] width 102 height 17
click at [291, 113] on input "[URL][DOMAIN_NAME]" at bounding box center [290, 113] width 102 height 17
drag, startPoint x: 290, startPoint y: 113, endPoint x: 373, endPoint y: 114, distance: 83.3
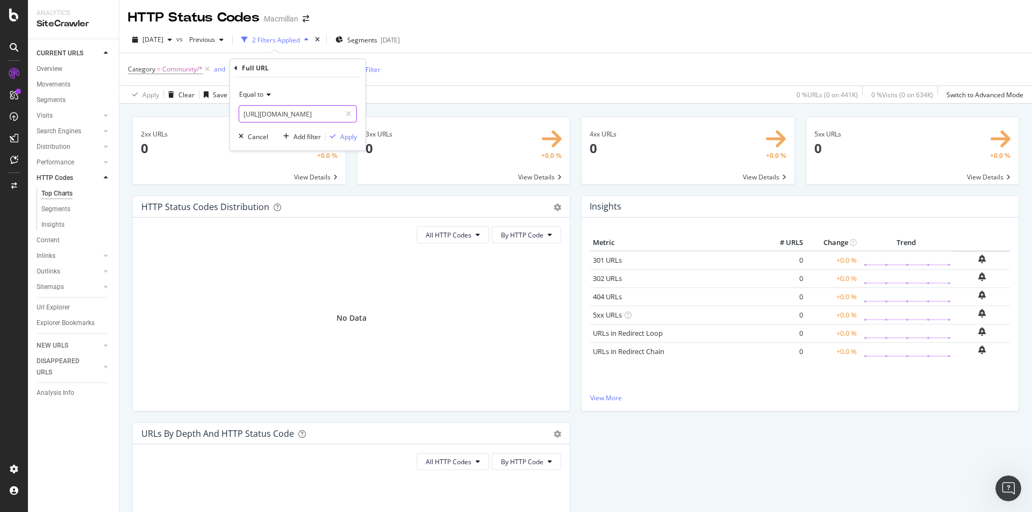
click at [387, 113] on body "Analytics SiteCrawler CURRENT URLS Overview Movements Segments Visits Analysis …" at bounding box center [516, 256] width 1032 height 512
click at [332, 111] on input "[URL][DOMAIN_NAME]" at bounding box center [290, 113] width 102 height 17
drag, startPoint x: 327, startPoint y: 111, endPoint x: 338, endPoint y: 112, distance: 10.8
click at [338, 112] on input "[URL][DOMAIN_NAME]" at bounding box center [290, 113] width 102 height 17
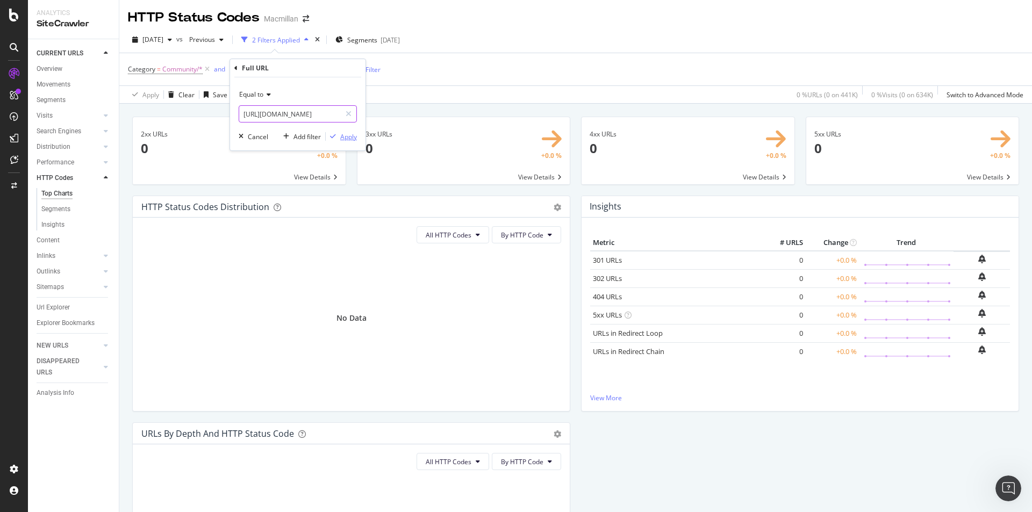
type input "[URL][DOMAIN_NAME]"
click at [343, 141] on div "Apply" at bounding box center [348, 136] width 17 height 9
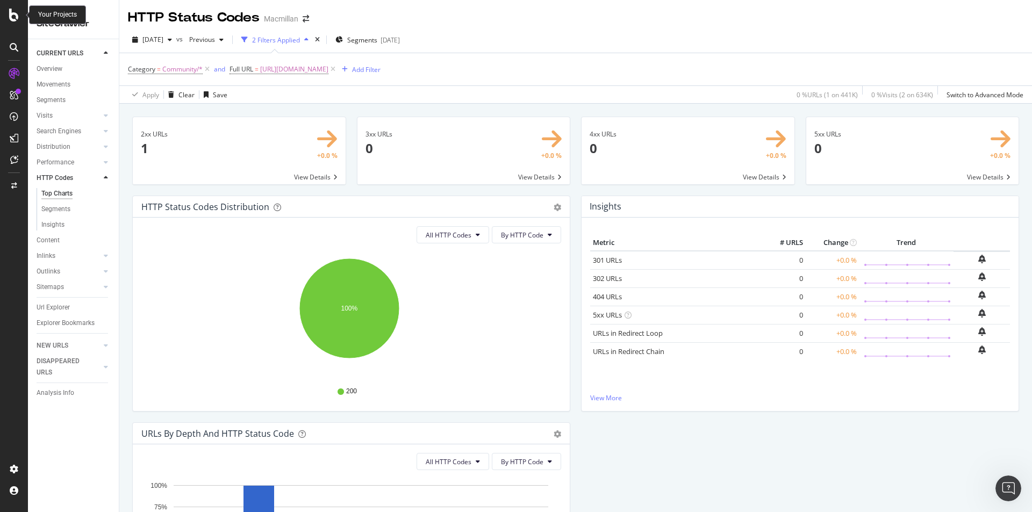
click at [15, 16] on icon at bounding box center [14, 15] width 10 height 13
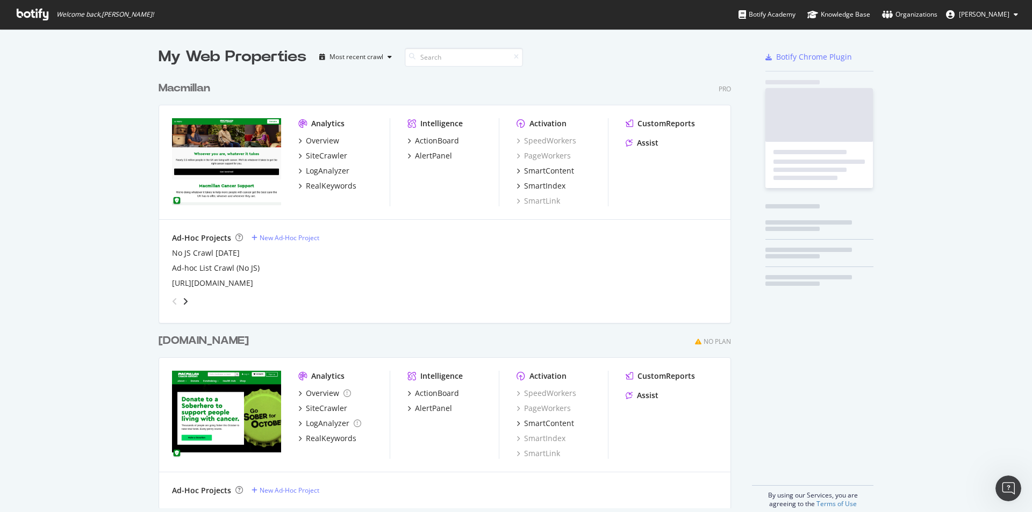
scroll to position [504, 1015]
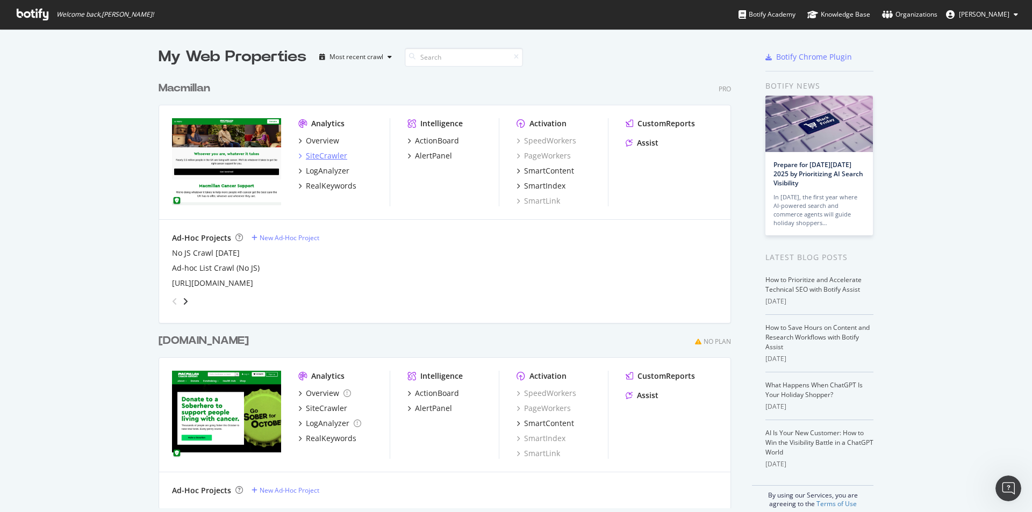
click at [306, 155] on div "SiteCrawler" at bounding box center [326, 155] width 41 height 11
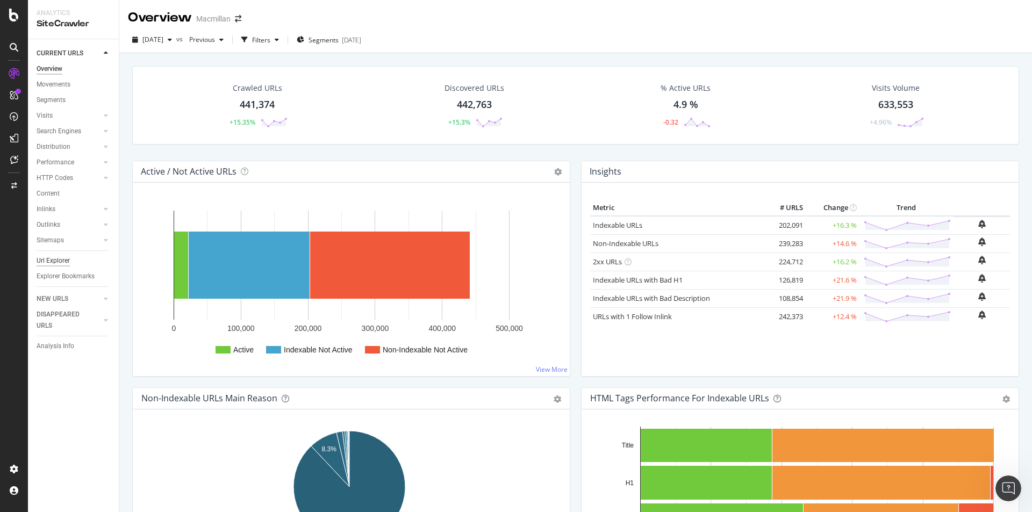
click at [68, 260] on div "Url Explorer" at bounding box center [53, 260] width 33 height 11
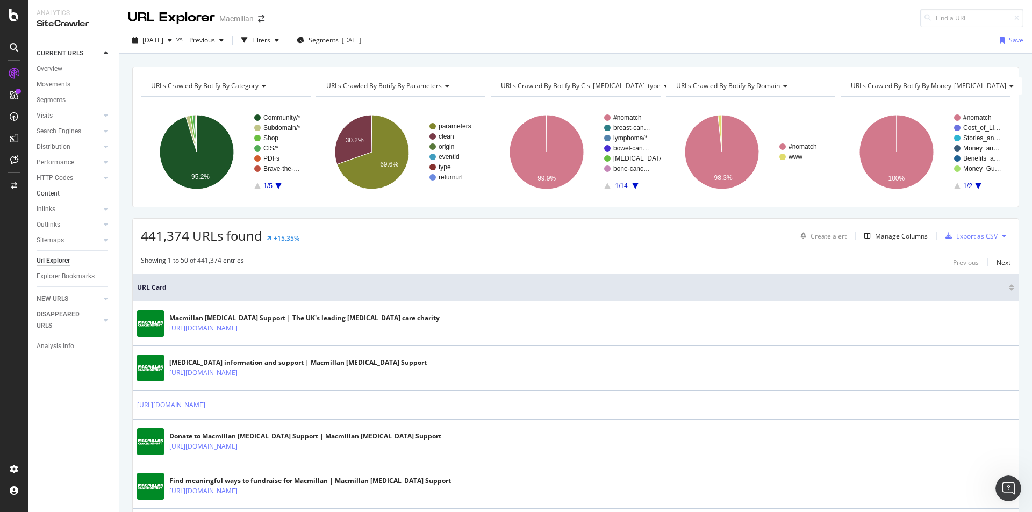
click at [64, 192] on link "Content" at bounding box center [74, 193] width 75 height 11
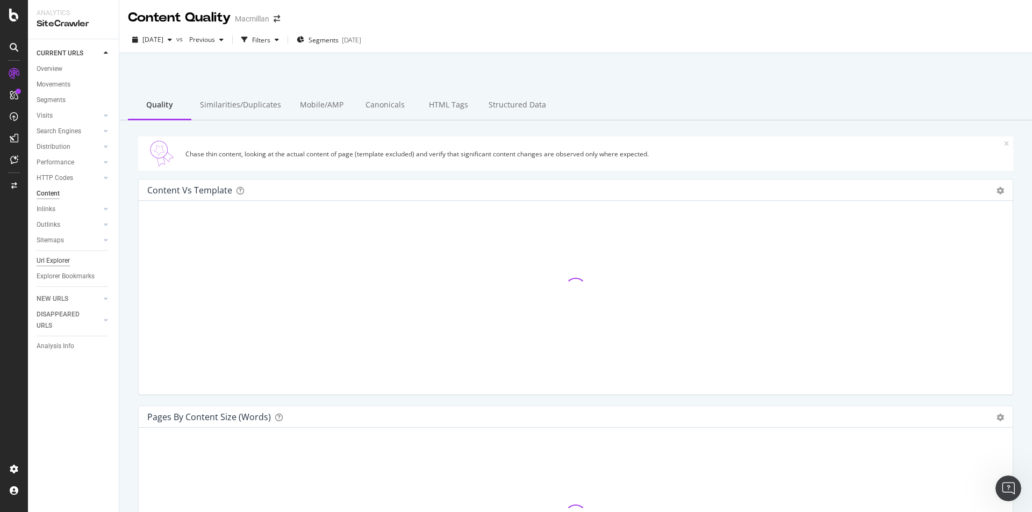
click at [55, 258] on div "Url Explorer" at bounding box center [53, 260] width 33 height 11
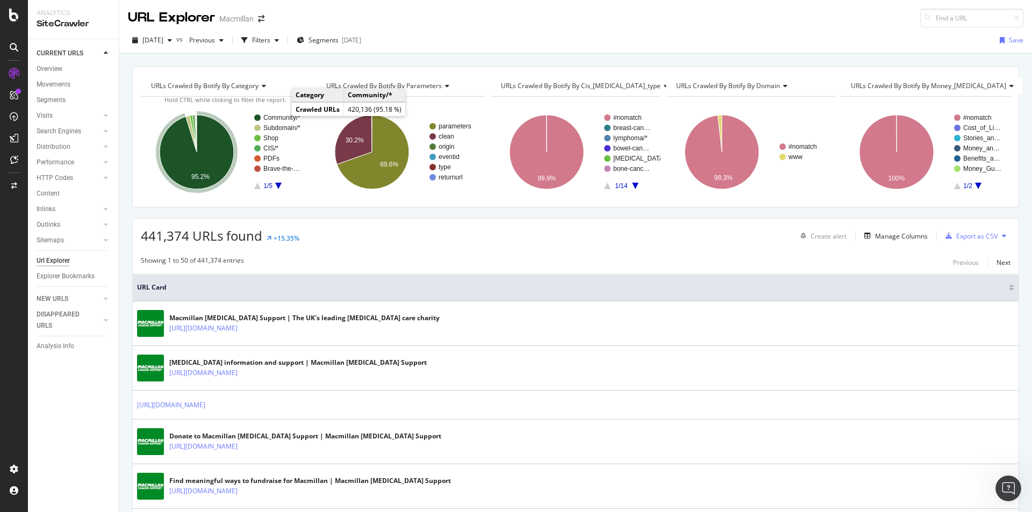
click at [281, 116] on text "Community/*" at bounding box center [281, 118] width 37 height 8
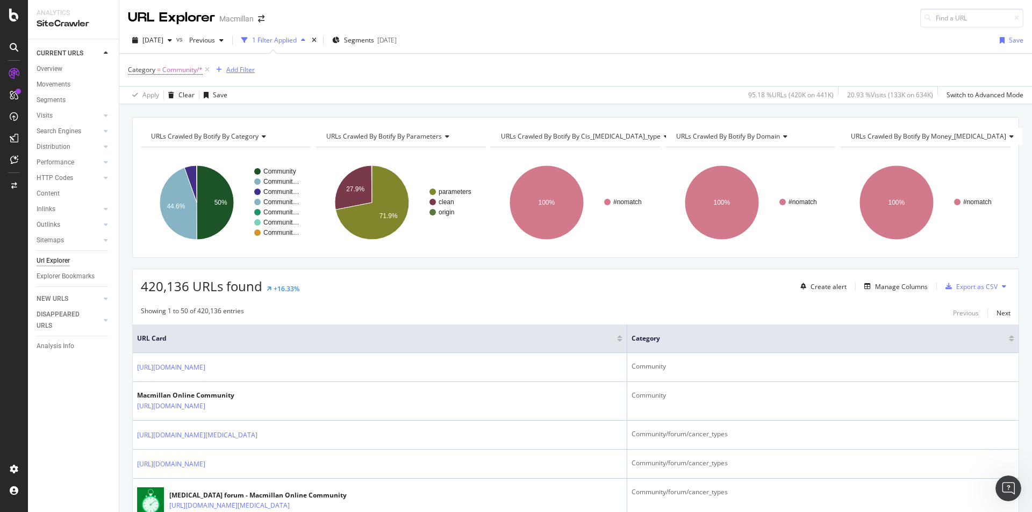
click at [239, 73] on div "Add Filter" at bounding box center [240, 69] width 28 height 9
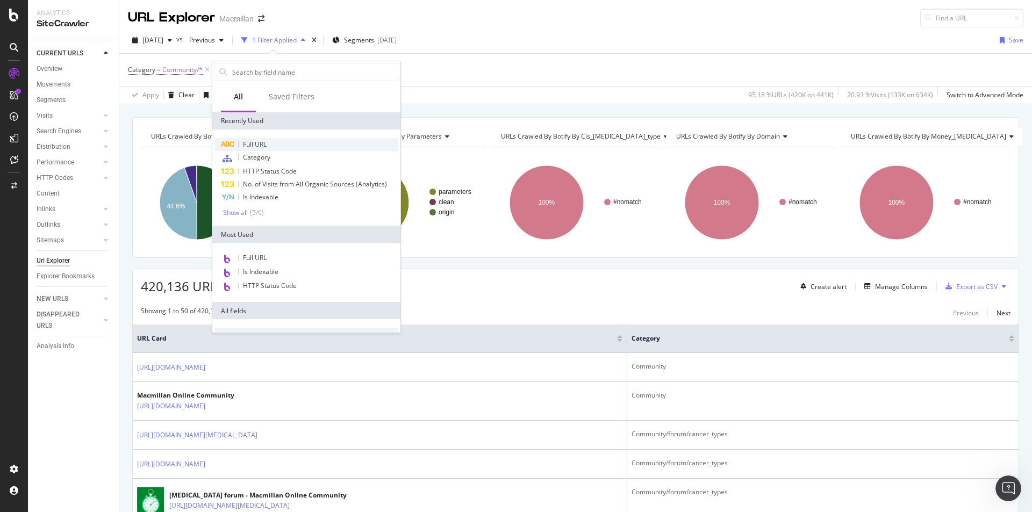
click at [254, 140] on span "Full URL" at bounding box center [255, 144] width 24 height 9
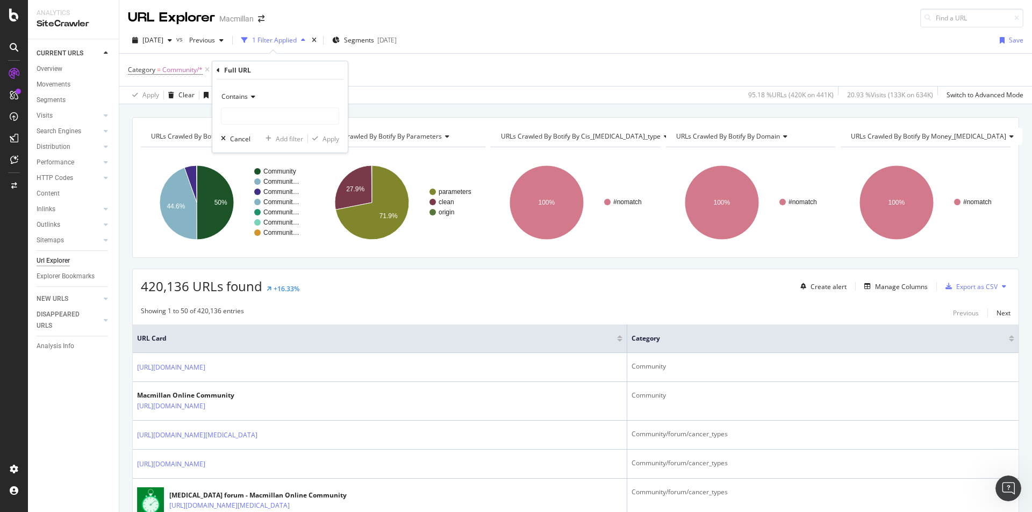
click at [256, 103] on div "Contains" at bounding box center [280, 96] width 118 height 17
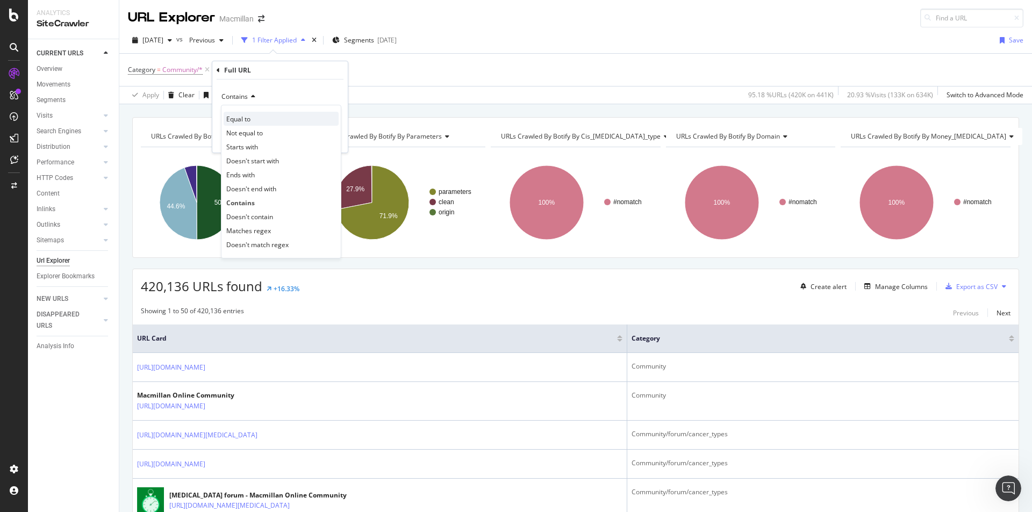
click at [255, 118] on div "Equal to" at bounding box center [280, 119] width 115 height 14
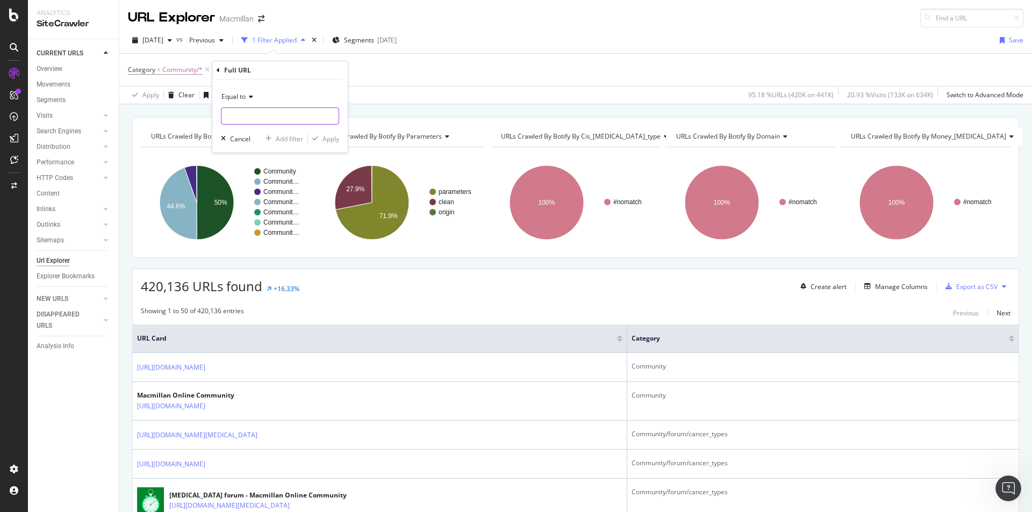
click at [255, 118] on input "text" at bounding box center [279, 115] width 117 height 17
paste input "[URL][DOMAIN_NAME]"
type input "[URL][DOMAIN_NAME]"
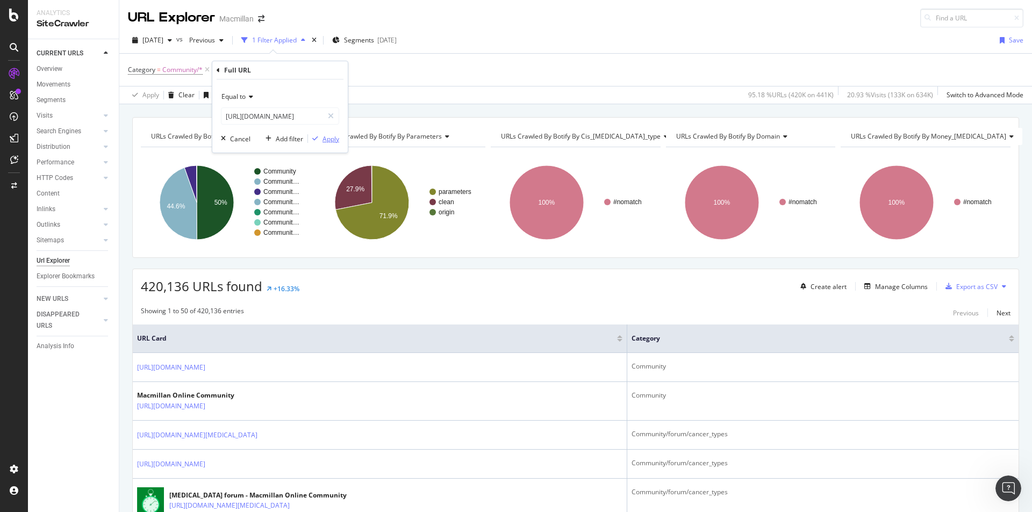
click at [323, 140] on div "Apply" at bounding box center [330, 138] width 17 height 9
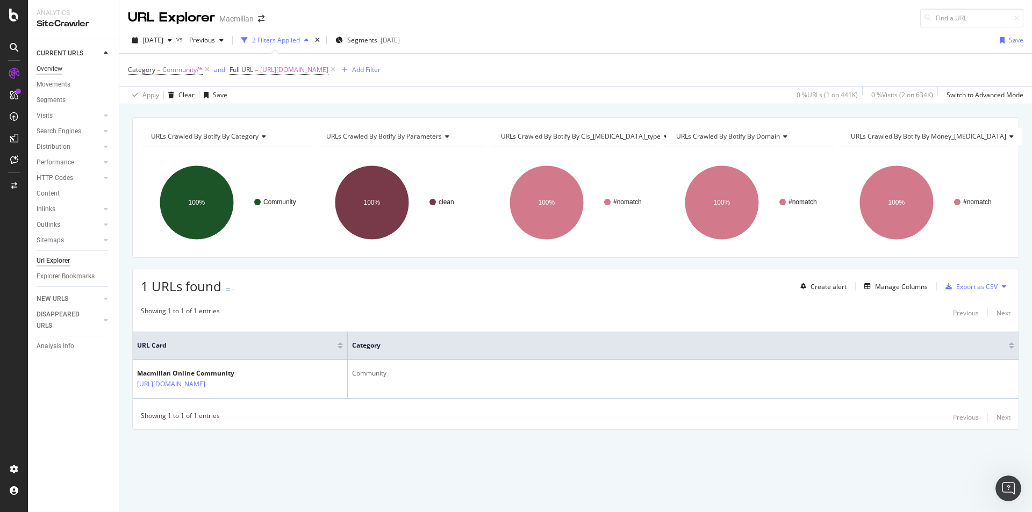
click at [62, 65] on div "Overview" at bounding box center [50, 68] width 26 height 11
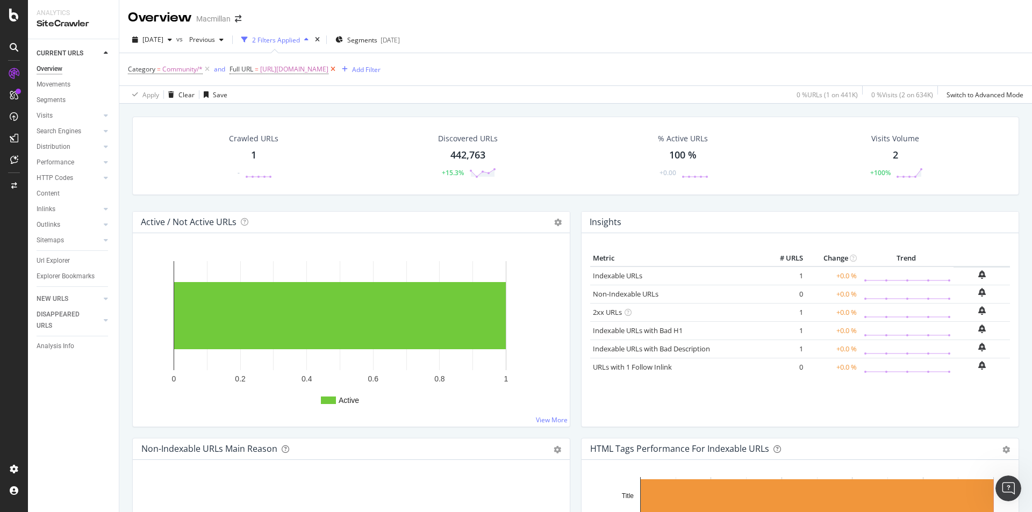
click at [337, 74] on icon at bounding box center [332, 69] width 9 height 11
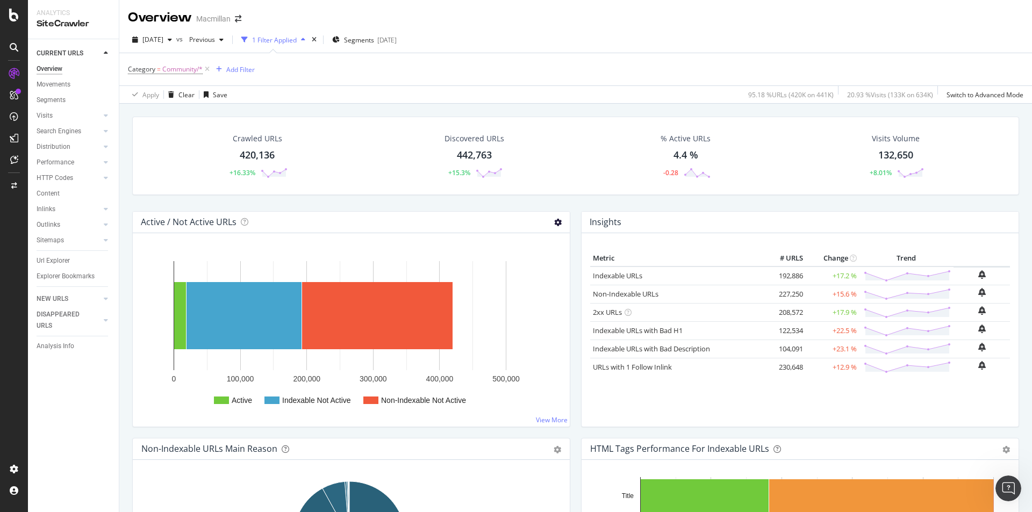
click at [554, 223] on icon at bounding box center [558, 223] width 8 height 8
click at [535, 316] on span "Export as CSV" at bounding box center [521, 321] width 97 height 15
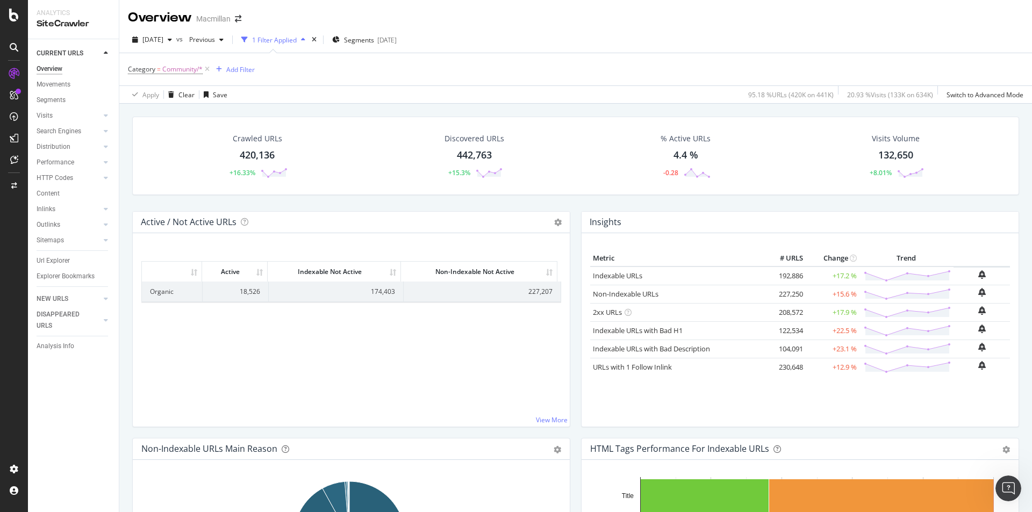
click at [266, 139] on div "Crawled URLs" at bounding box center [257, 138] width 49 height 11
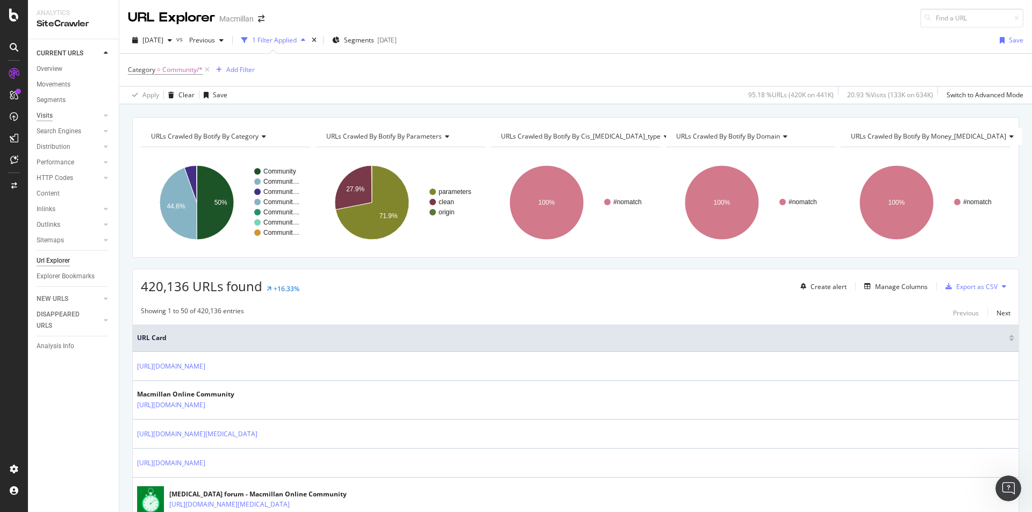
click at [46, 117] on div "Visits" at bounding box center [45, 115] width 16 height 11
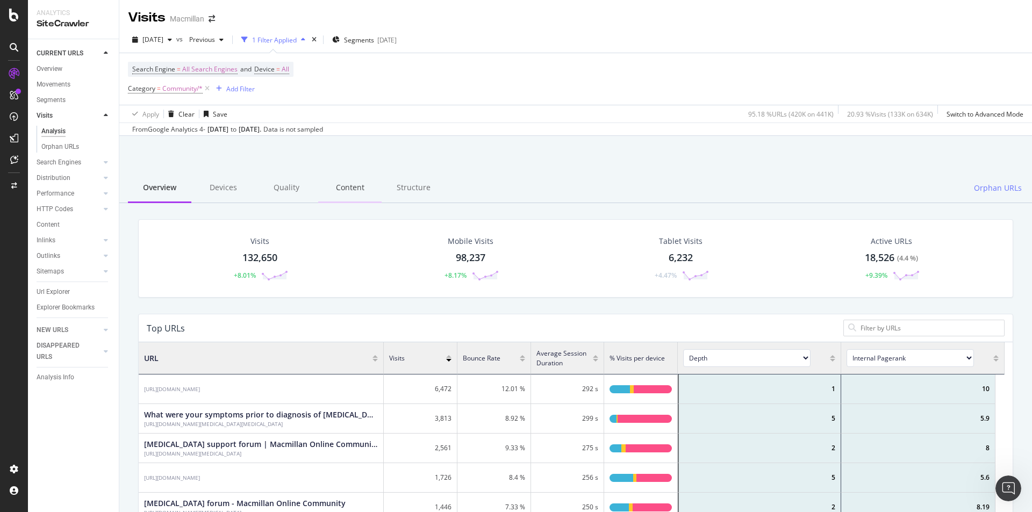
click at [334, 192] on div "Content" at bounding box center [349, 189] width 63 height 30
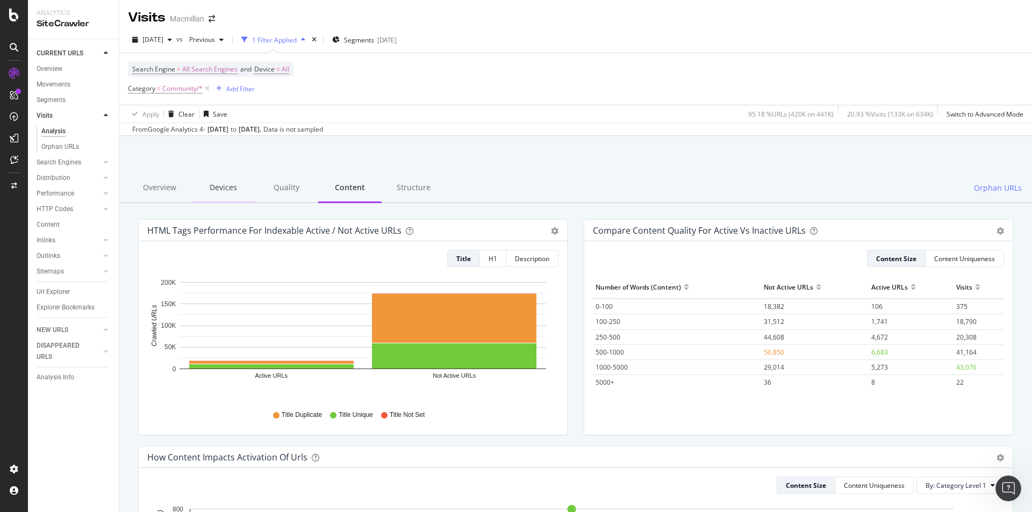
click at [220, 190] on div "Devices" at bounding box center [222, 189] width 63 height 30
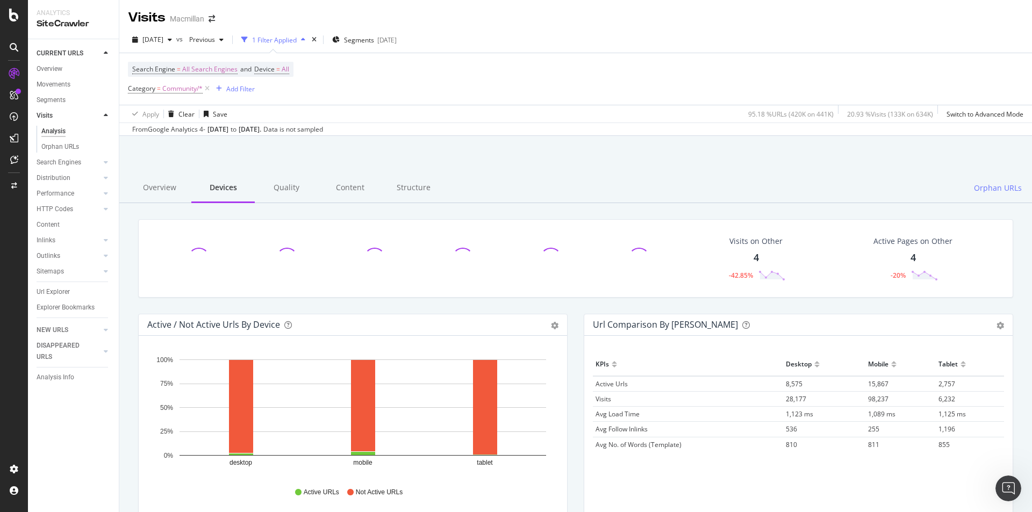
drag, startPoint x: 68, startPoint y: 188, endPoint x: 95, endPoint y: 197, distance: 28.4
click at [68, 188] on div "Performance" at bounding box center [56, 193] width 38 height 11
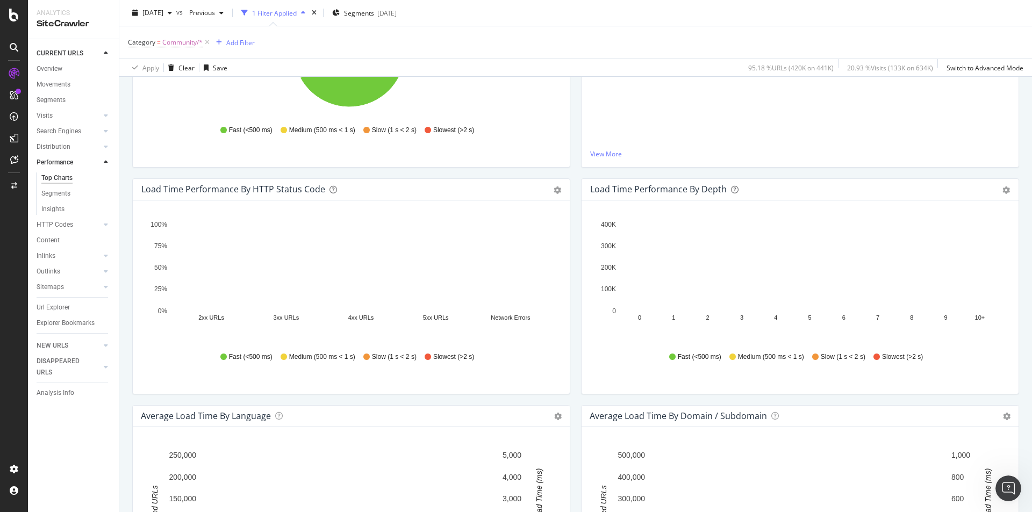
scroll to position [82, 0]
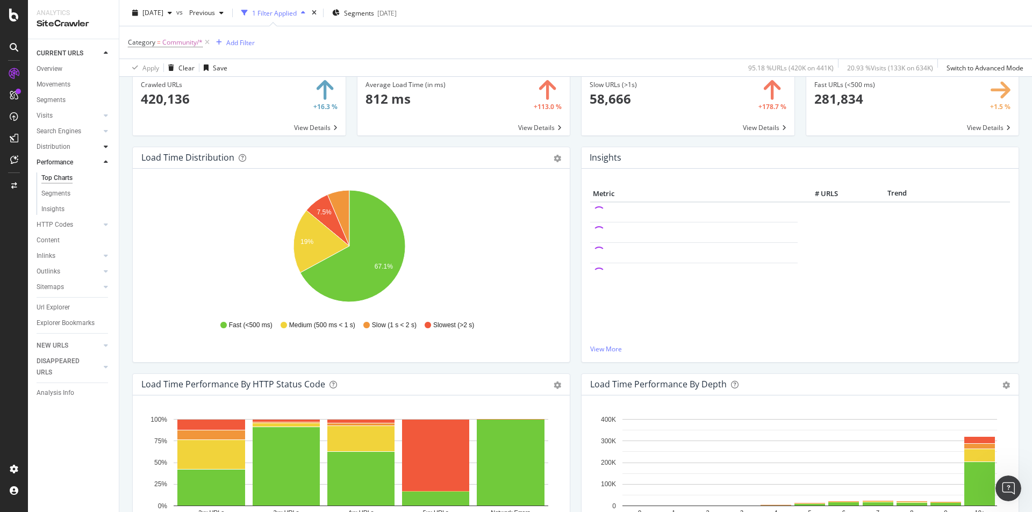
drag, startPoint x: 63, startPoint y: 149, endPoint x: 105, endPoint y: 146, distance: 42.0
click at [63, 149] on div "Distribution" at bounding box center [54, 146] width 34 height 11
click at [105, 146] on icon at bounding box center [106, 146] width 4 height 6
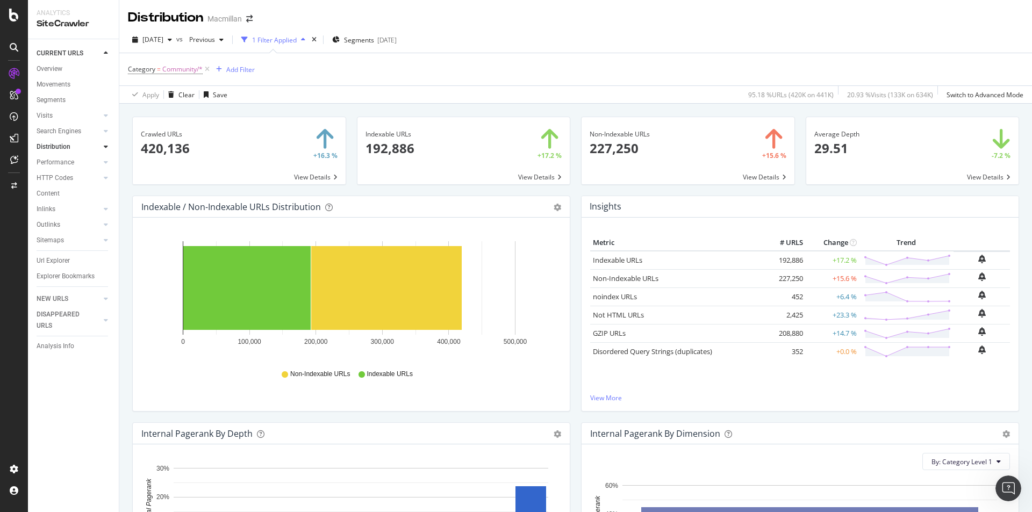
click at [321, 178] on span at bounding box center [239, 150] width 213 height 67
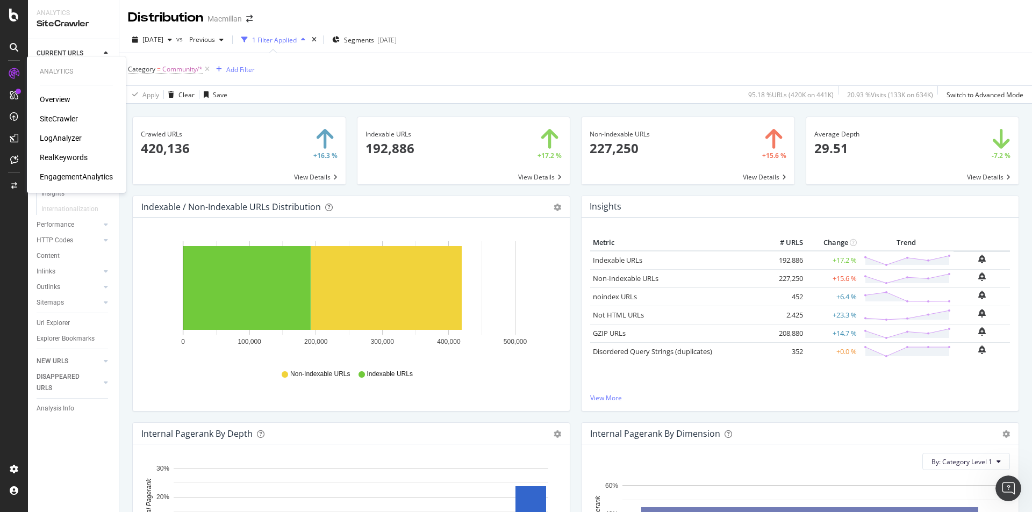
click at [48, 100] on div "Overview" at bounding box center [55, 99] width 31 height 11
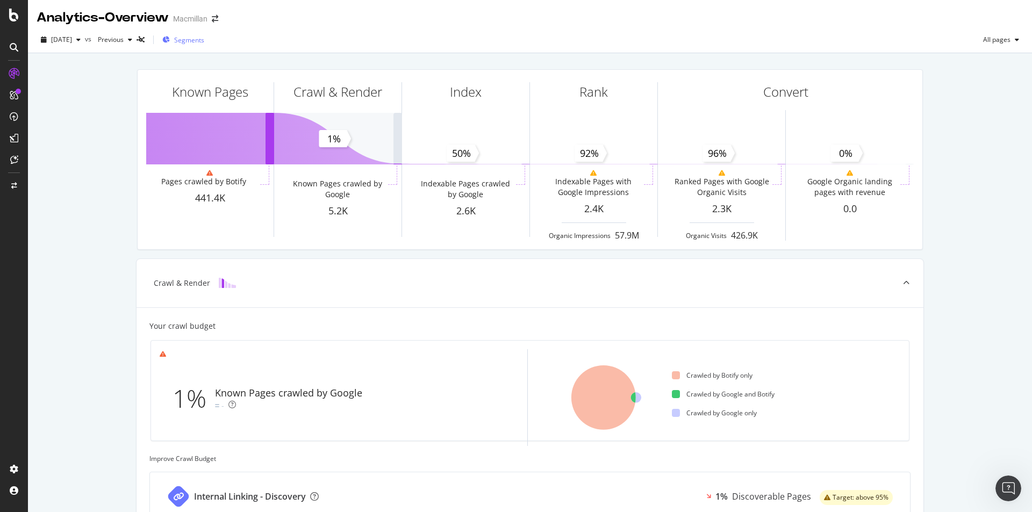
click at [196, 43] on div "Segments" at bounding box center [183, 40] width 42 height 16
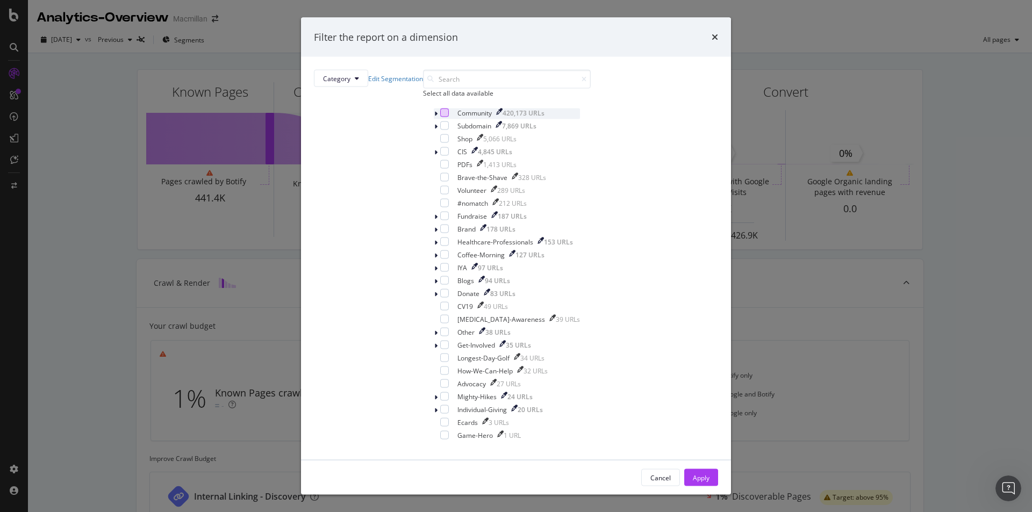
click at [440, 117] on div "modal" at bounding box center [444, 113] width 9 height 9
click at [693, 473] on div "Apply" at bounding box center [701, 477] width 17 height 9
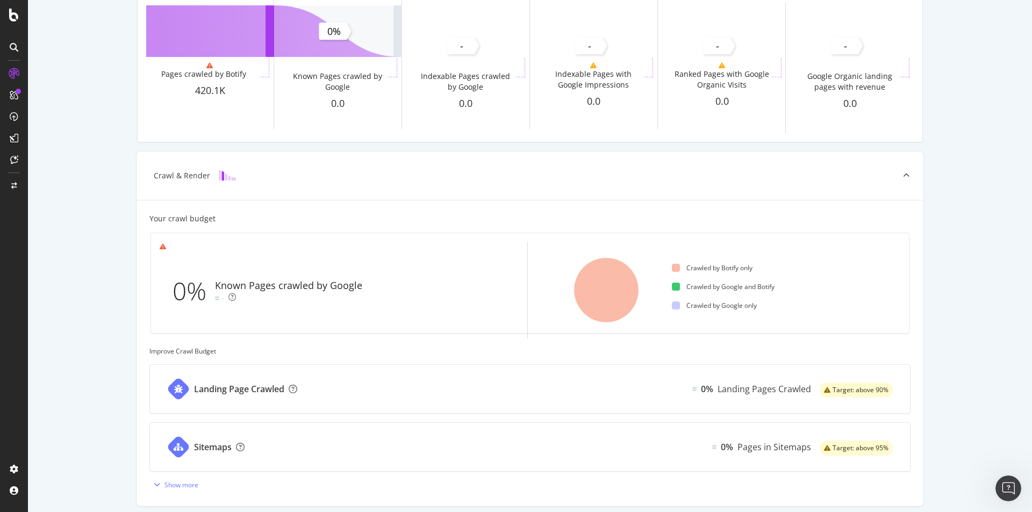
scroll to position [322, 0]
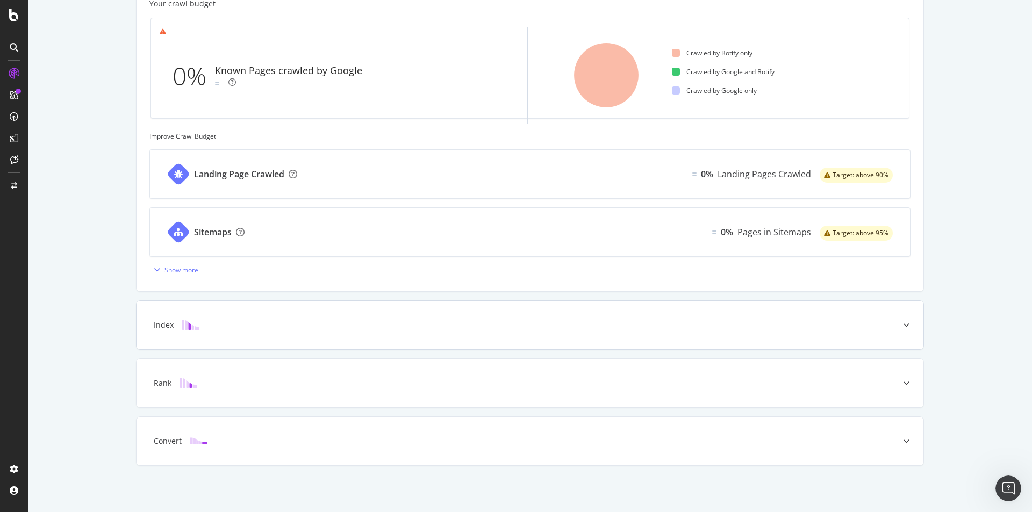
click at [262, 333] on div "Index" at bounding box center [529, 325] width 787 height 48
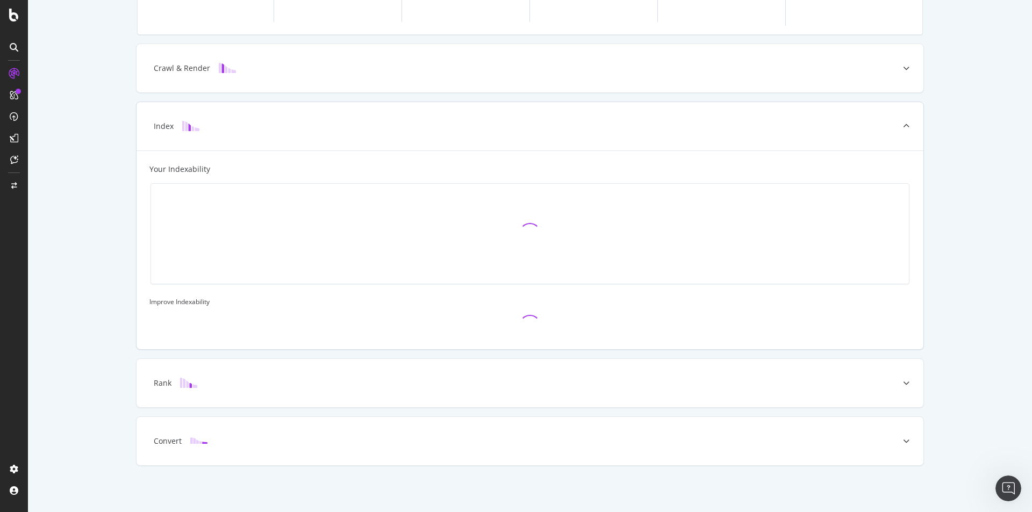
scroll to position [215, 0]
click at [262, 384] on div "Rank" at bounding box center [513, 383] width 744 height 11
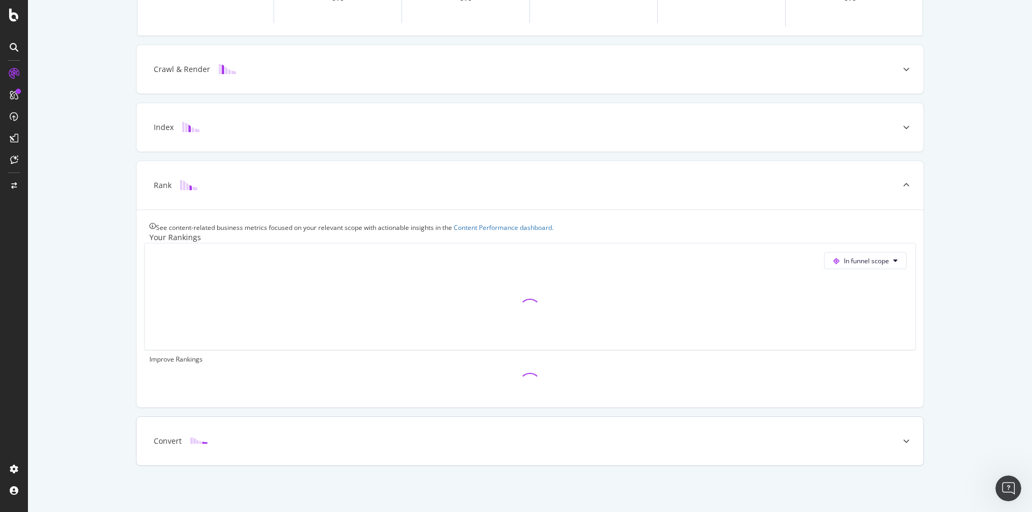
scroll to position [267, 0]
click at [257, 443] on div "Convert" at bounding box center [513, 441] width 744 height 11
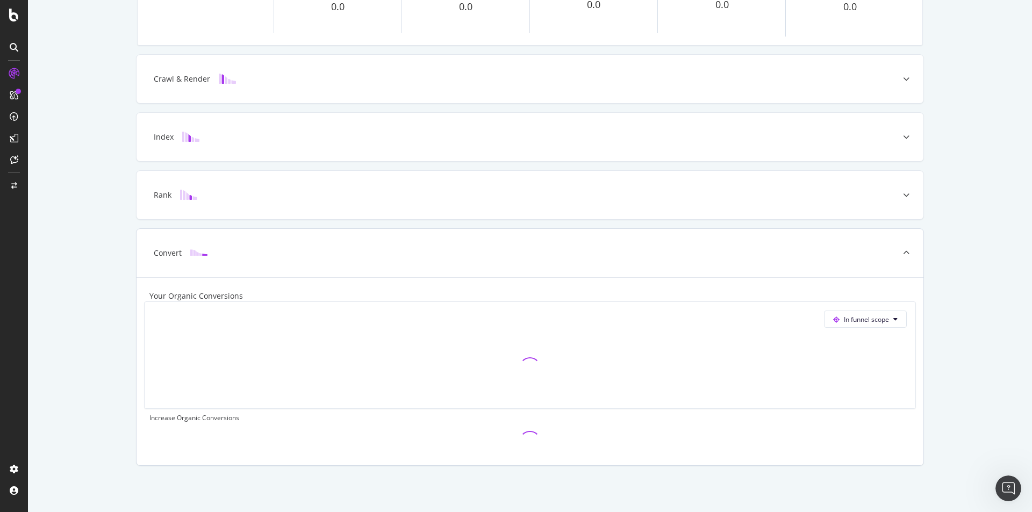
scroll to position [247, 0]
click at [242, 132] on div "Index" at bounding box center [513, 137] width 744 height 11
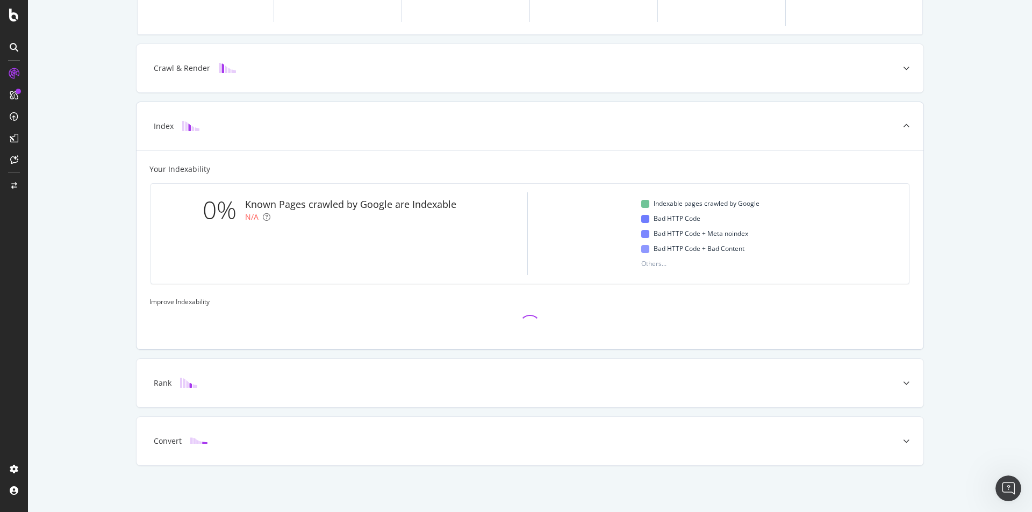
scroll to position [215, 0]
click at [244, 77] on div "Crawl & Render" at bounding box center [529, 68] width 787 height 48
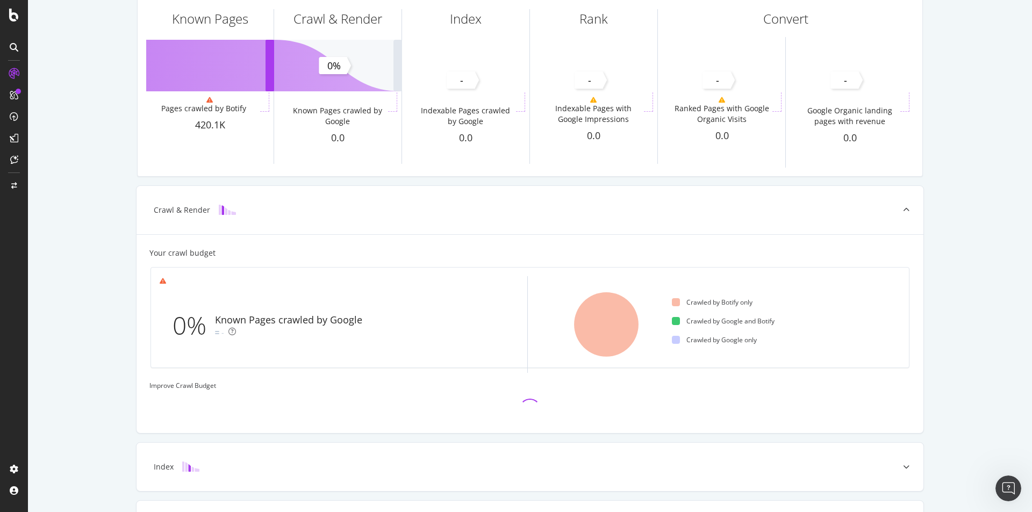
scroll to position [0, 0]
